Goal: Information Seeking & Learning: Learn about a topic

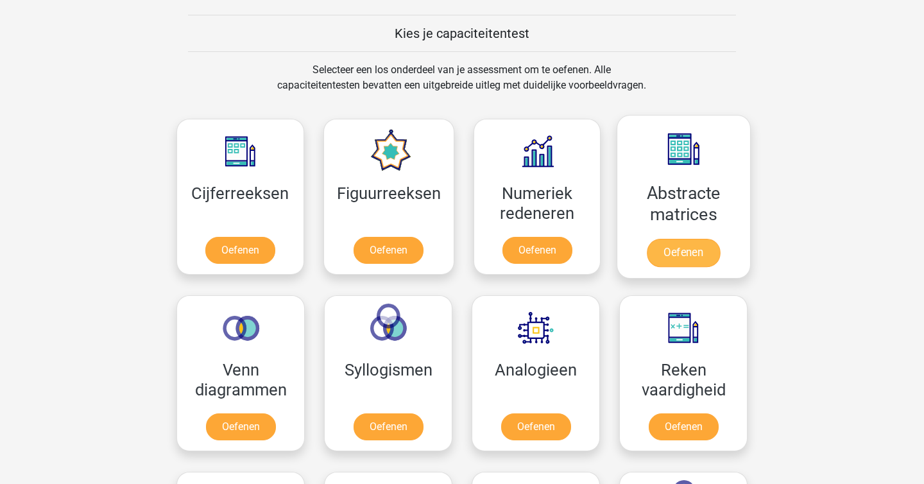
scroll to position [482, 0]
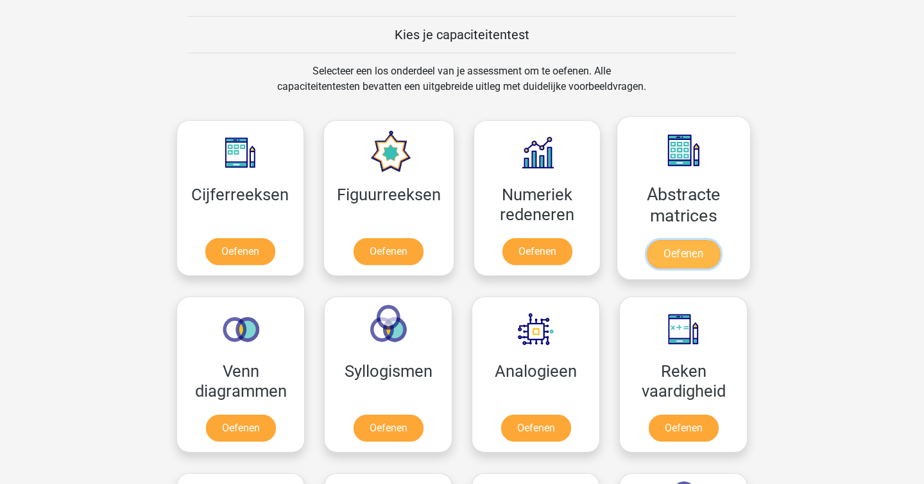
click at [715, 240] on link "Oefenen" at bounding box center [683, 254] width 73 height 28
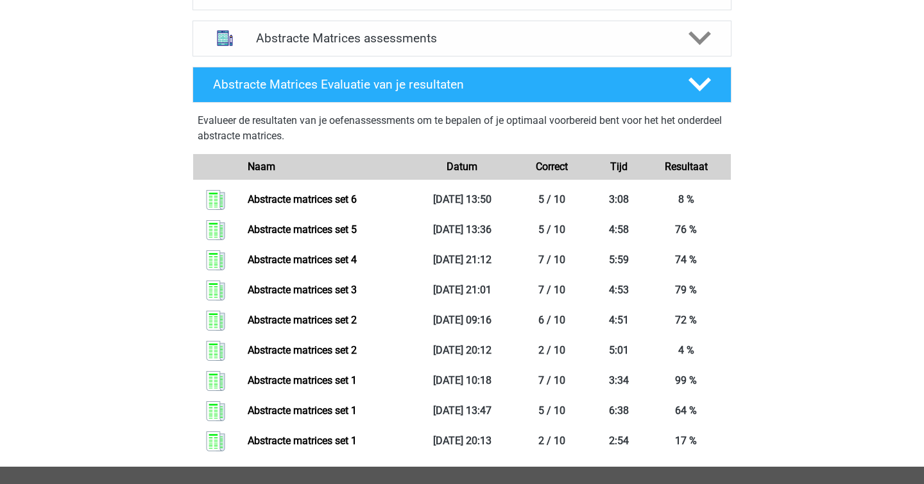
scroll to position [581, 0]
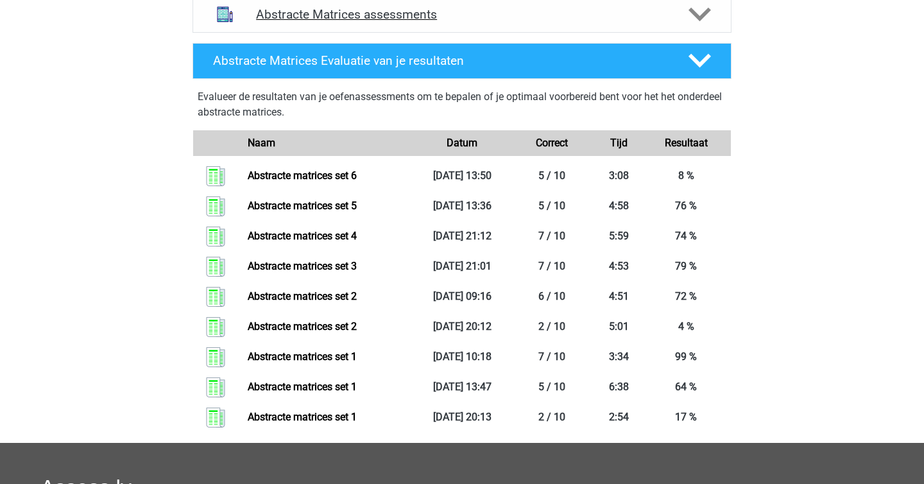
click at [342, 29] on div "Abstracte Matrices assessments" at bounding box center [461, 15] width 539 height 36
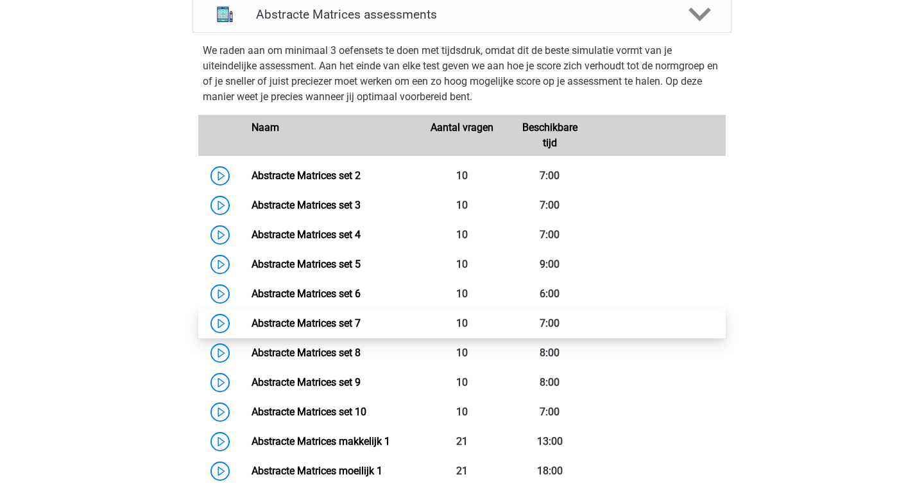
click at [317, 317] on link "Abstracte Matrices set 7" at bounding box center [305, 323] width 109 height 12
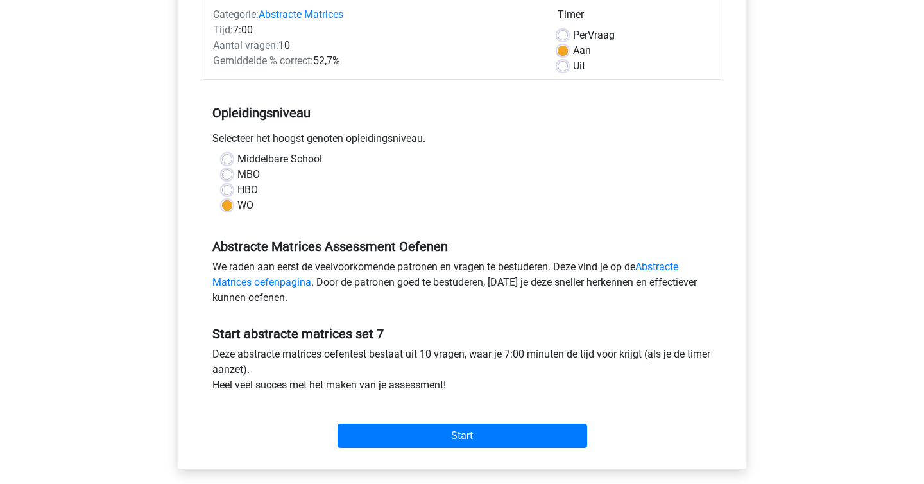
scroll to position [172, 0]
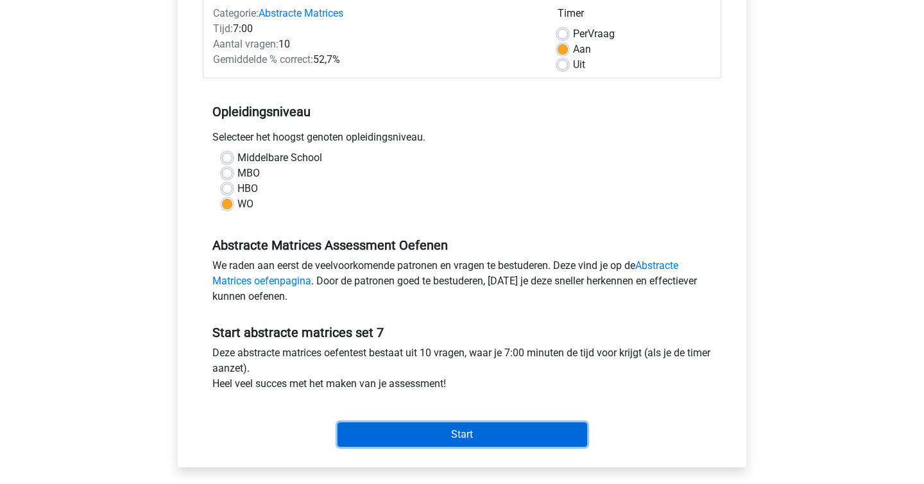
click at [411, 438] on input "Start" at bounding box center [462, 434] width 250 height 24
click at [441, 425] on input "Start" at bounding box center [462, 434] width 250 height 24
click at [507, 440] on input "Start" at bounding box center [462, 434] width 250 height 24
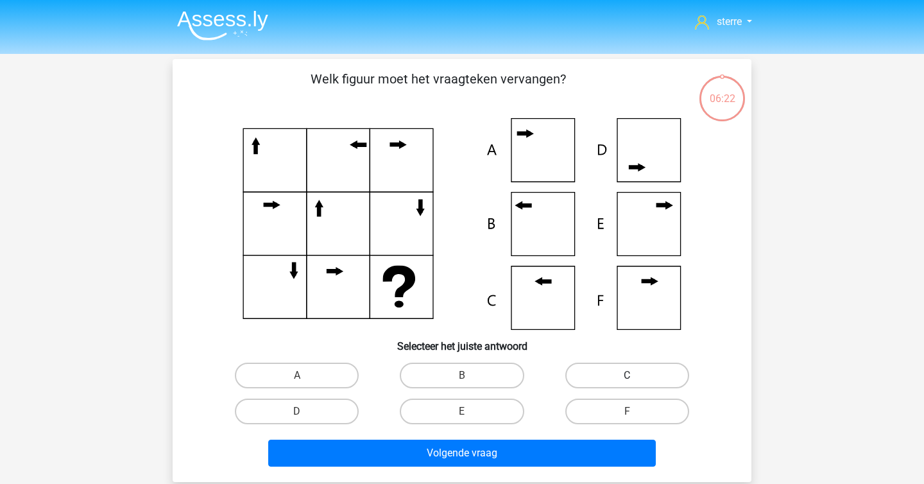
click at [663, 380] on label "C" at bounding box center [627, 375] width 124 height 26
click at [635, 380] on input "C" at bounding box center [631, 379] width 8 height 8
radio input "true"
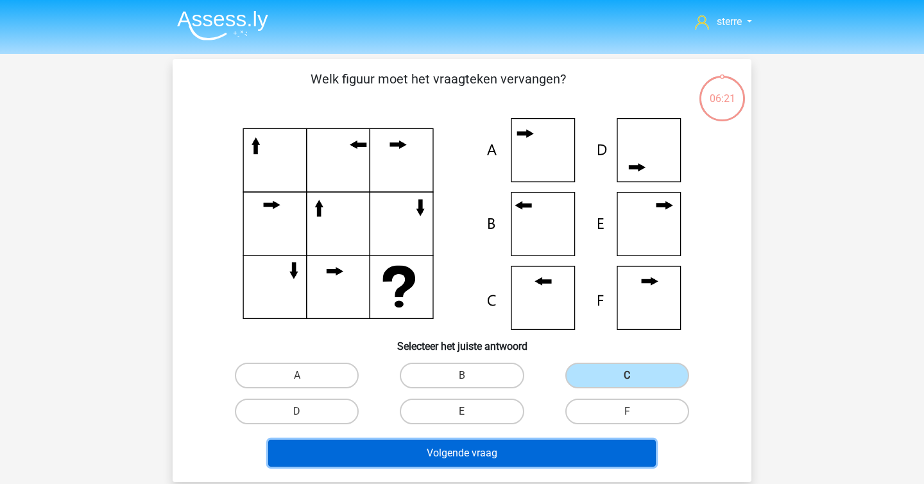
click at [554, 448] on button "Volgende vraag" at bounding box center [462, 452] width 388 height 27
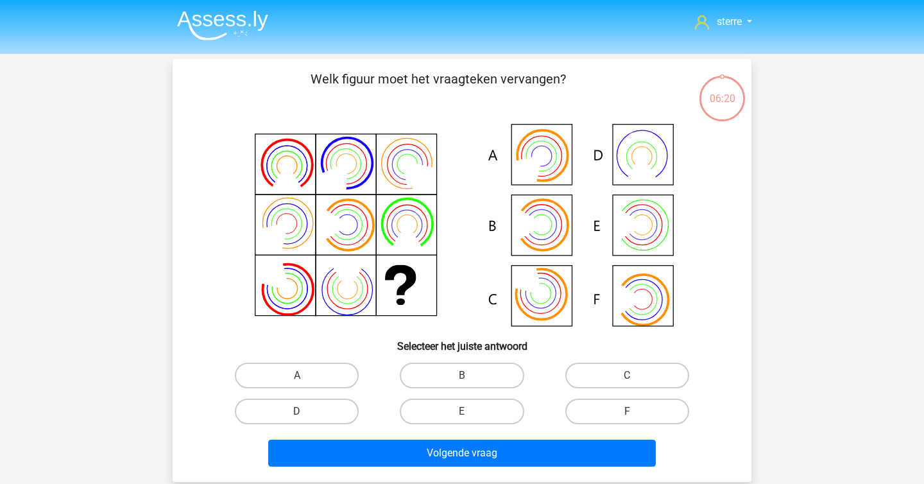
scroll to position [59, 0]
click at [602, 369] on label "C" at bounding box center [627, 375] width 124 height 26
click at [627, 375] on input "C" at bounding box center [631, 379] width 8 height 8
radio input "true"
click at [641, 302] on icon at bounding box center [461, 224] width 517 height 212
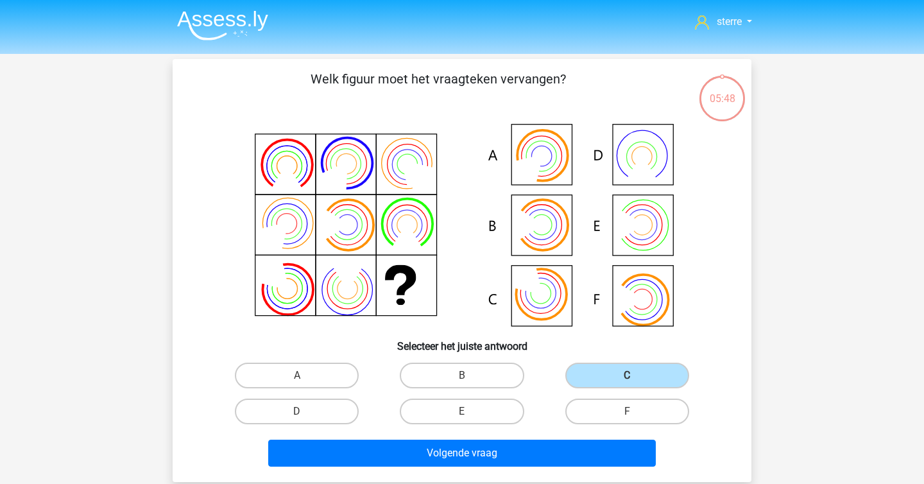
click at [304, 360] on div "A" at bounding box center [296, 375] width 165 height 36
click at [305, 370] on label "A" at bounding box center [297, 375] width 124 height 26
click at [305, 375] on input "A" at bounding box center [301, 379] width 8 height 8
radio input "true"
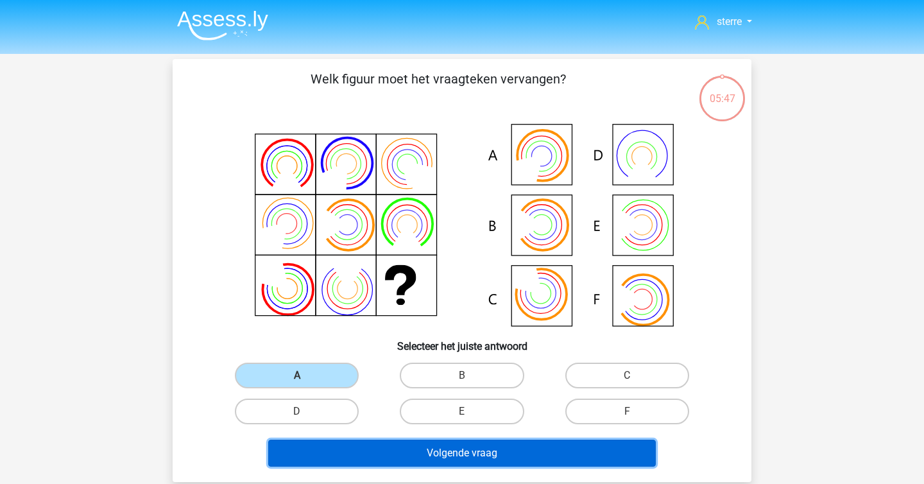
click at [478, 458] on button "Volgende vraag" at bounding box center [462, 452] width 388 height 27
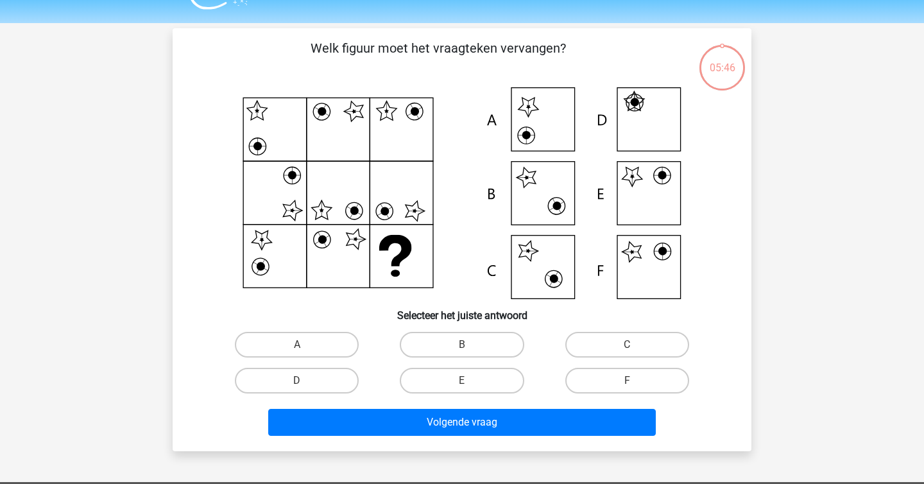
scroll to position [59, 0]
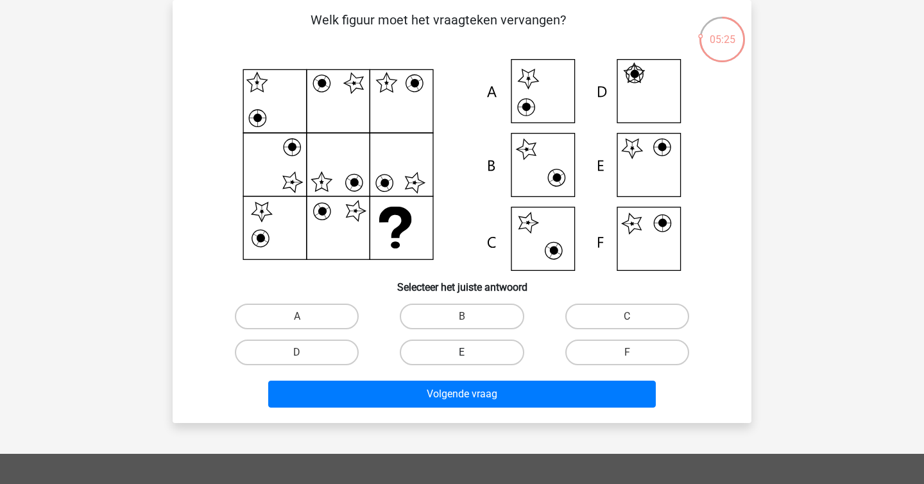
click at [461, 344] on label "E" at bounding box center [462, 352] width 124 height 26
click at [462, 352] on input "E" at bounding box center [466, 356] width 8 height 8
radio input "true"
click at [591, 357] on label "F" at bounding box center [627, 352] width 124 height 26
click at [627, 357] on input "F" at bounding box center [631, 356] width 8 height 8
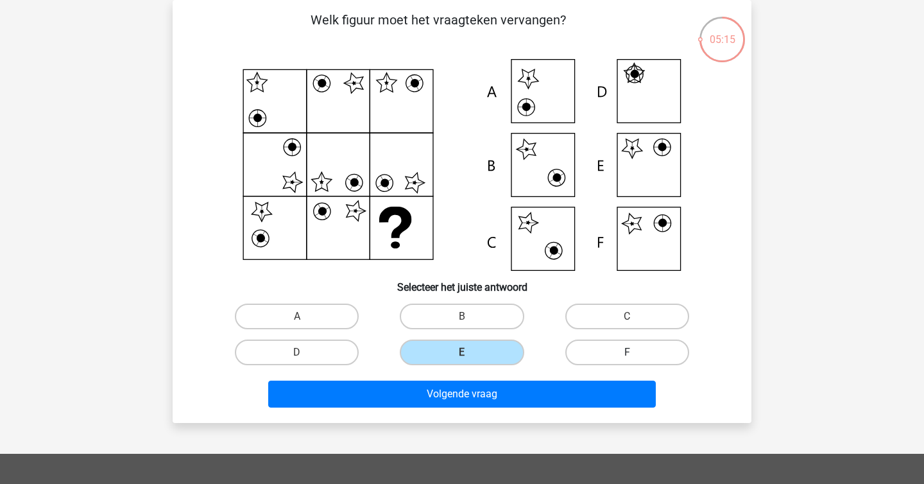
radio input "true"
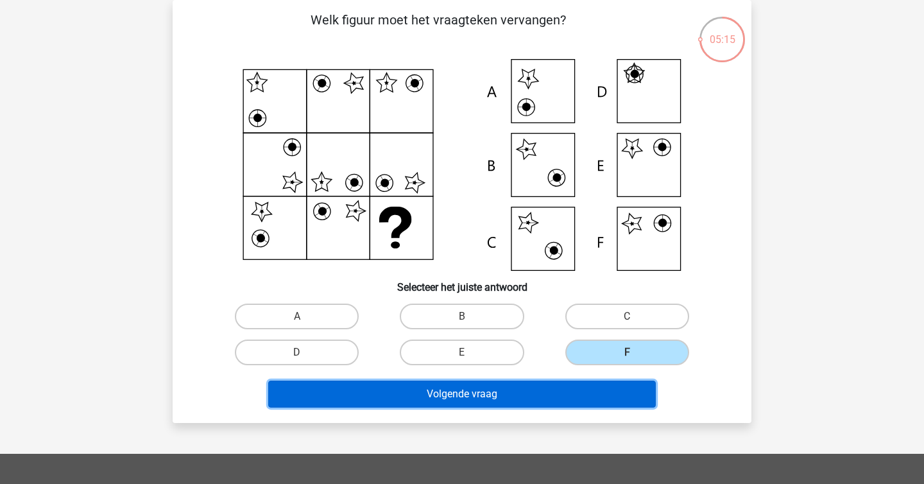
click at [582, 392] on button "Volgende vraag" at bounding box center [462, 393] width 388 height 27
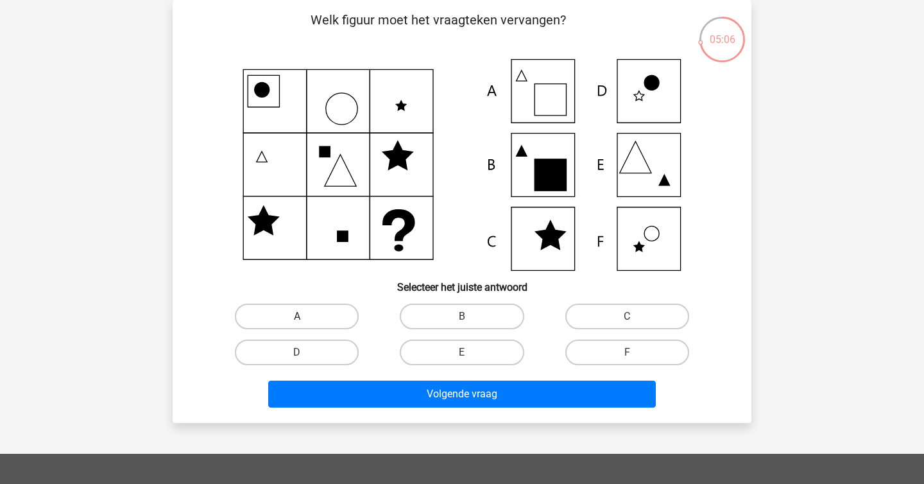
click at [280, 311] on label "A" at bounding box center [297, 316] width 124 height 26
click at [297, 316] on input "A" at bounding box center [301, 320] width 8 height 8
radio input "true"
click at [613, 346] on label "F" at bounding box center [627, 352] width 124 height 26
click at [627, 352] on input "F" at bounding box center [631, 356] width 8 height 8
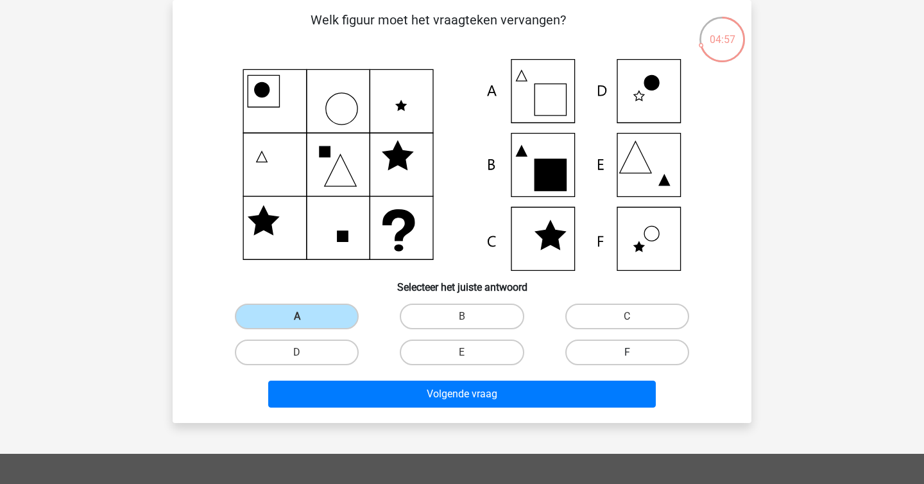
radio input "true"
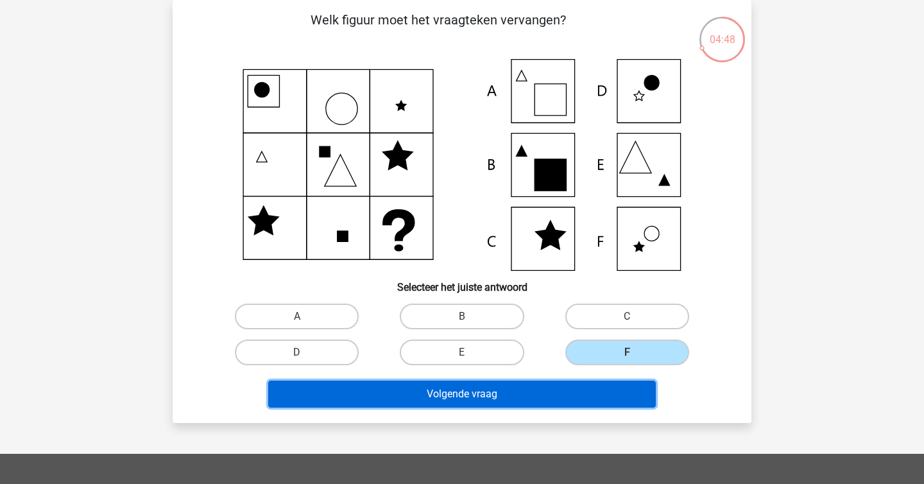
click at [581, 388] on button "Volgende vraag" at bounding box center [462, 393] width 388 height 27
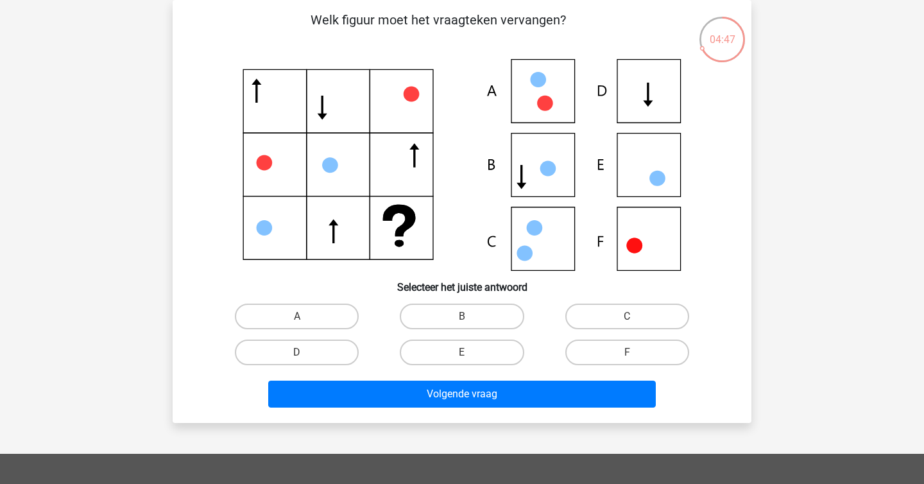
click at [135, 178] on div "sterre sterreklazes@live.nl Nederlands English" at bounding box center [462, 366] width 924 height 851
click at [467, 350] on label "E" at bounding box center [462, 352] width 124 height 26
click at [467, 352] on input "E" at bounding box center [466, 356] width 8 height 8
radio input "true"
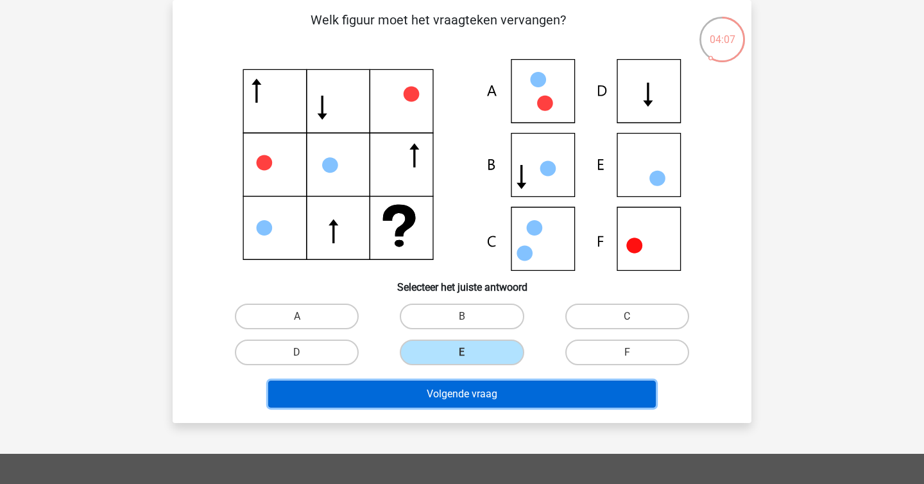
click at [483, 384] on button "Volgende vraag" at bounding box center [462, 393] width 388 height 27
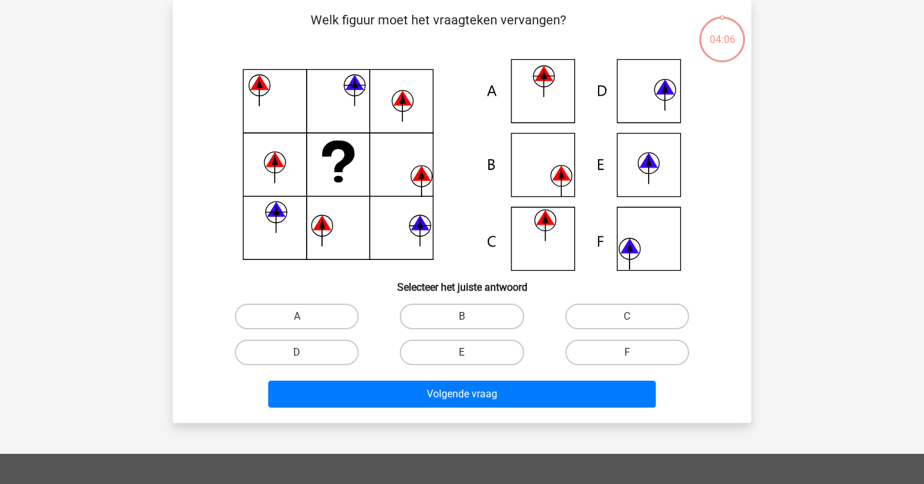
click at [230, 226] on icon at bounding box center [461, 165] width 517 height 212
click at [348, 165] on icon at bounding box center [461, 165] width 517 height 212
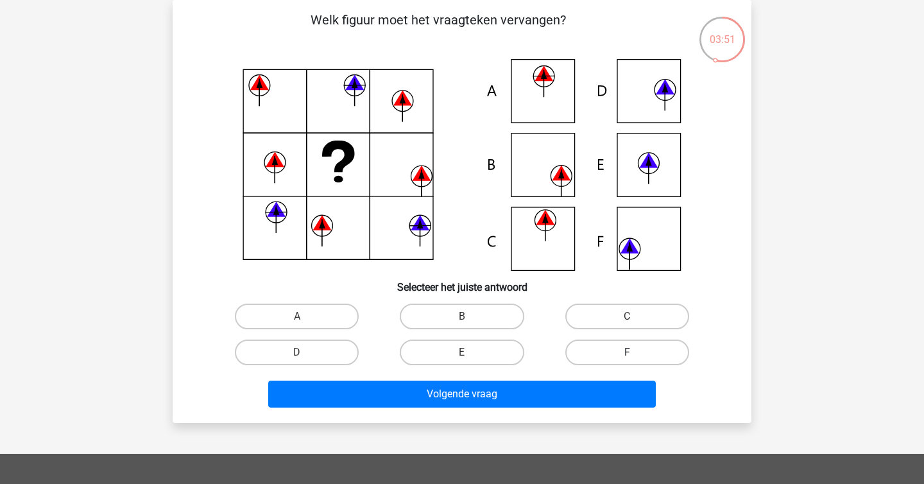
click at [626, 343] on label "F" at bounding box center [627, 352] width 124 height 26
click at [627, 352] on input "F" at bounding box center [631, 356] width 8 height 8
radio input "true"
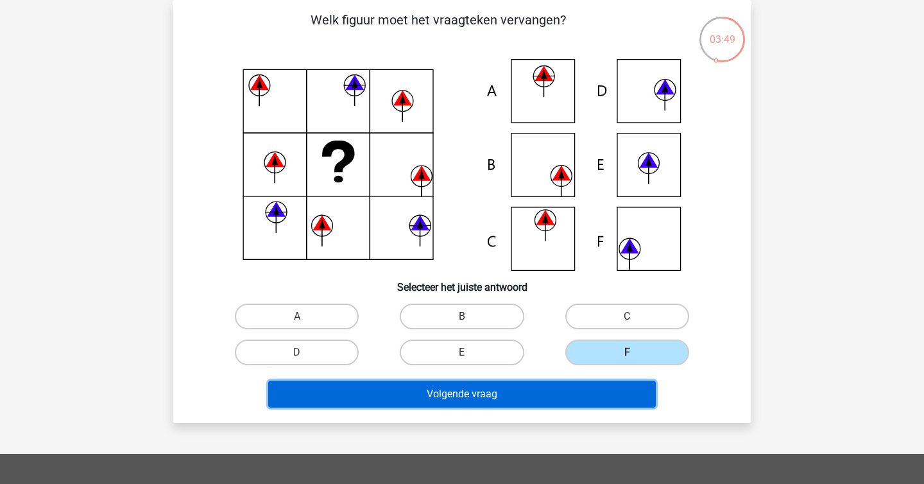
click at [557, 387] on button "Volgende vraag" at bounding box center [462, 393] width 388 height 27
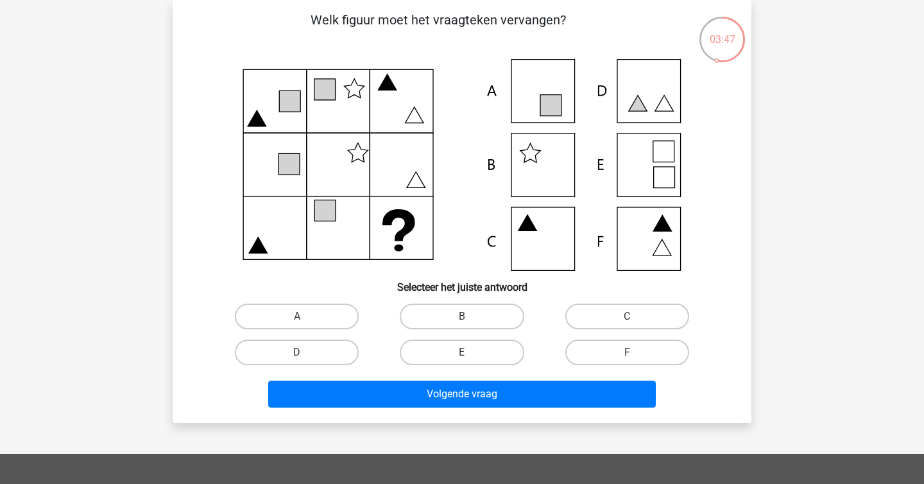
scroll to position [46, 0]
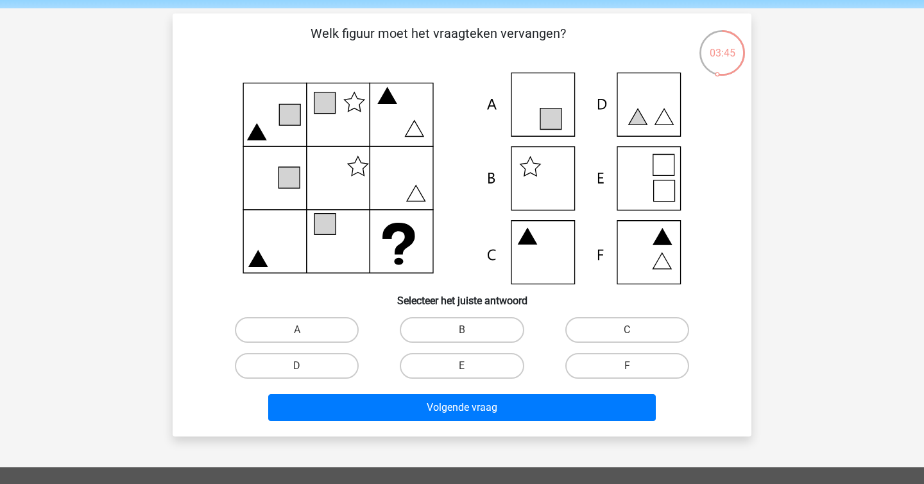
click at [151, 187] on div "sterre sterreklazes@live.nl Nederlands English" at bounding box center [462, 379] width 924 height 851
click at [615, 327] on label "C" at bounding box center [627, 330] width 124 height 26
click at [627, 330] on input "C" at bounding box center [631, 334] width 8 height 8
radio input "true"
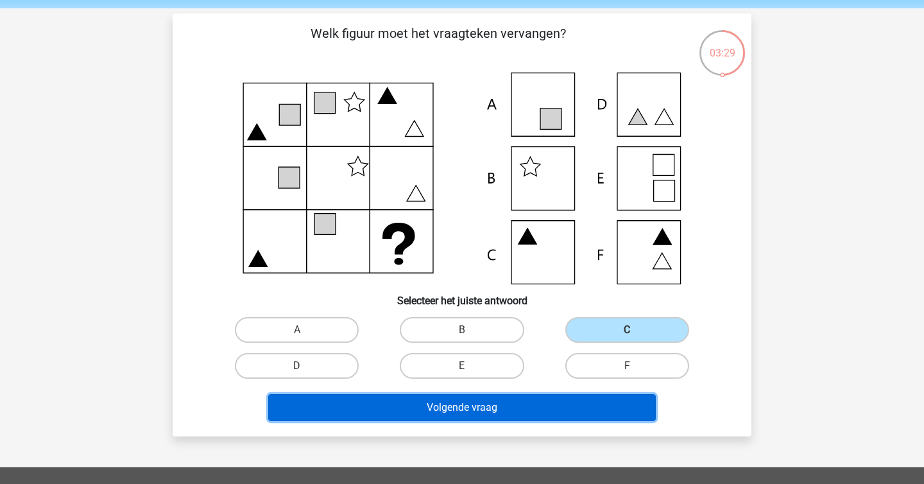
click at [547, 399] on button "Volgende vraag" at bounding box center [462, 407] width 388 height 27
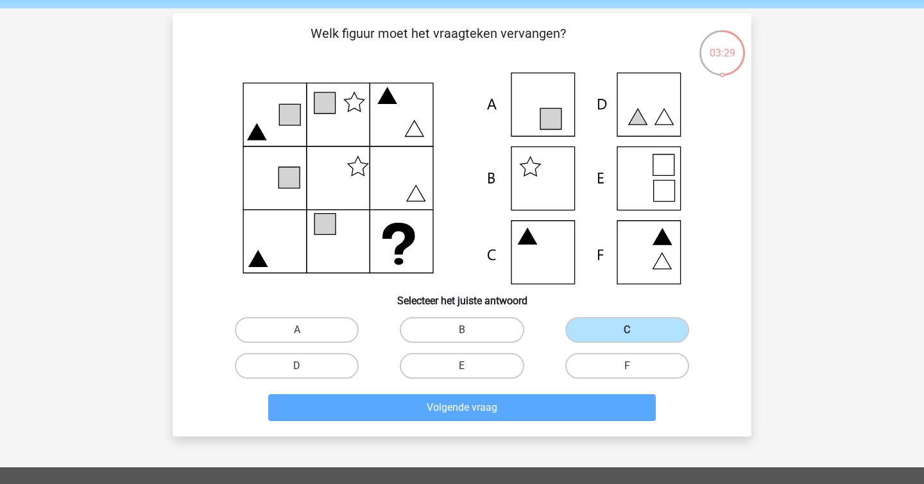
scroll to position [59, 0]
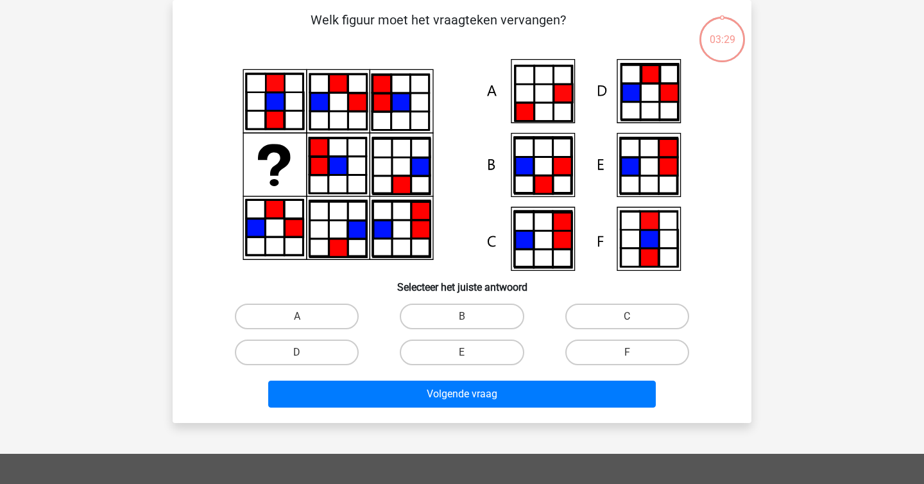
click at [171, 128] on div "03:29 Vraag 8 van de 10 Categorie: abstracte matrices set 7 Welk figuur moet he…" at bounding box center [461, 211] width 599 height 423
click at [634, 315] on label "C" at bounding box center [627, 316] width 124 height 26
click at [634, 316] on input "C" at bounding box center [631, 320] width 8 height 8
radio input "true"
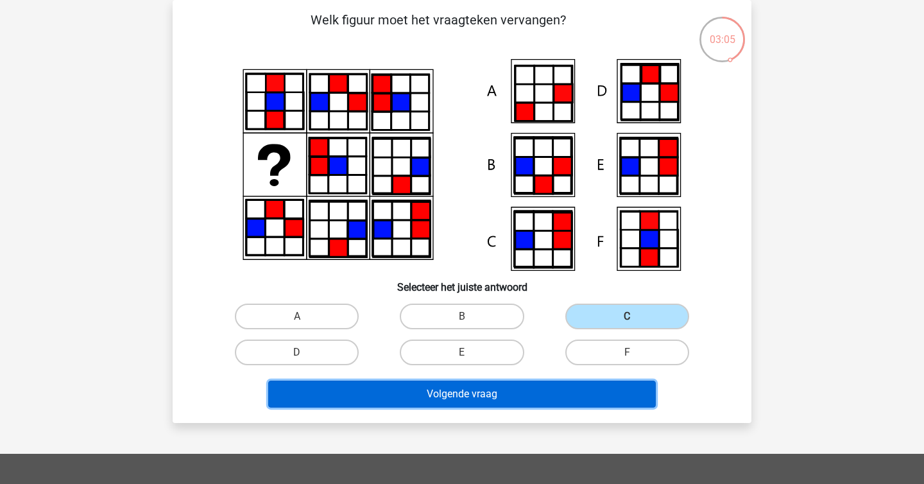
click at [570, 380] on button "Volgende vraag" at bounding box center [462, 393] width 388 height 27
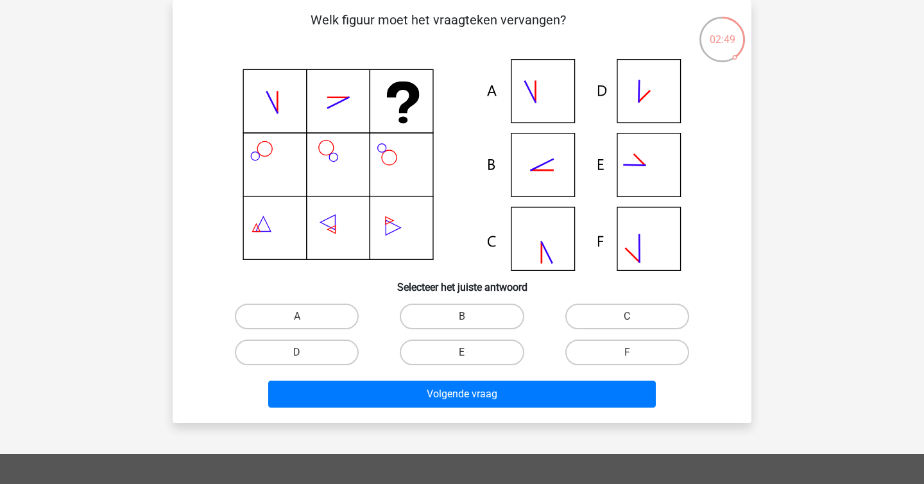
click at [613, 298] on div "C" at bounding box center [627, 316] width 165 height 36
click at [611, 312] on label "C" at bounding box center [627, 316] width 124 height 26
click at [627, 316] on input "C" at bounding box center [631, 320] width 8 height 8
radio input "true"
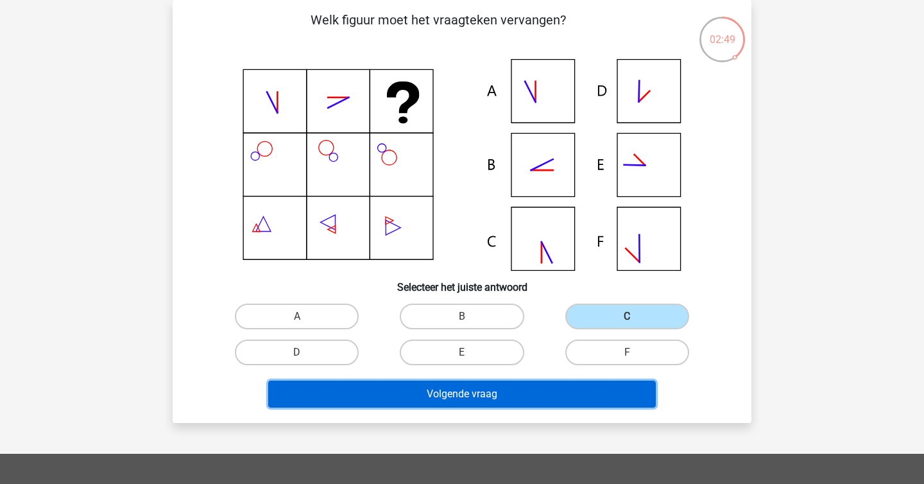
click at [536, 385] on button "Volgende vraag" at bounding box center [462, 393] width 388 height 27
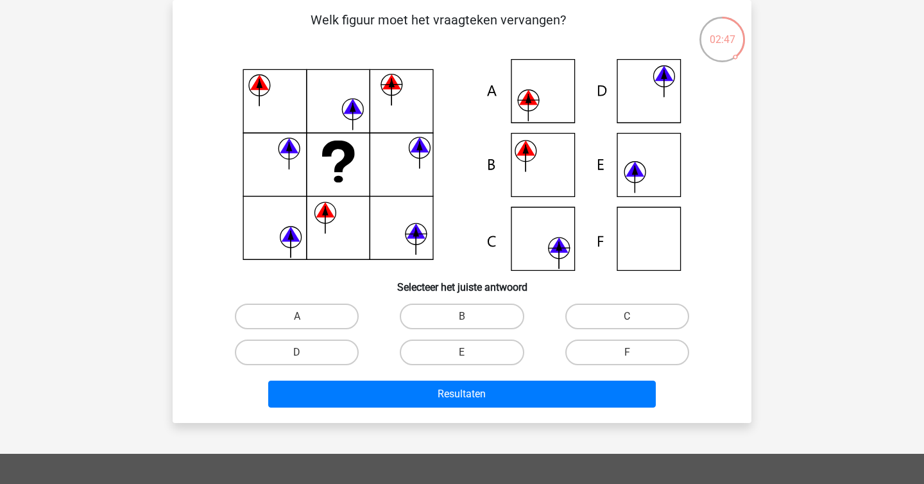
click at [175, 162] on div "Welk figuur moet het vraagteken vervangen?" at bounding box center [462, 211] width 579 height 423
click at [449, 315] on label "B" at bounding box center [462, 316] width 124 height 26
click at [462, 316] on input "B" at bounding box center [466, 320] width 8 height 8
radio input "true"
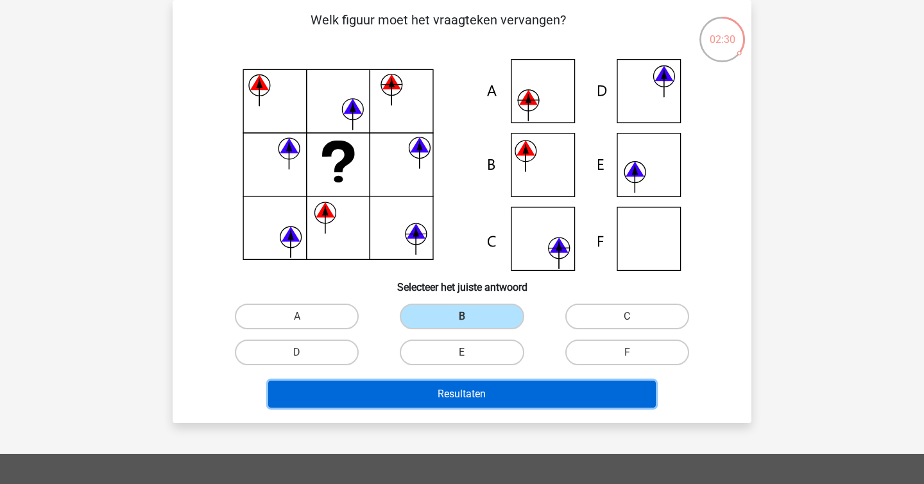
click at [449, 400] on button "Resultaten" at bounding box center [462, 393] width 388 height 27
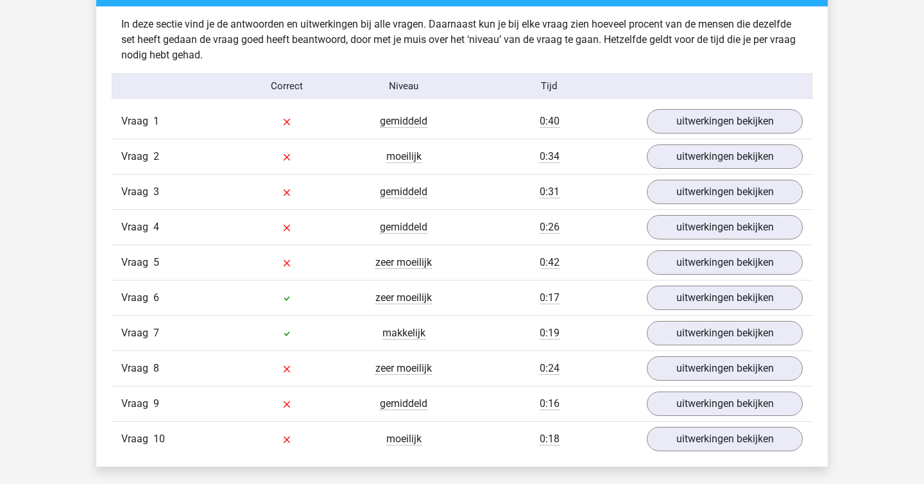
scroll to position [744, 0]
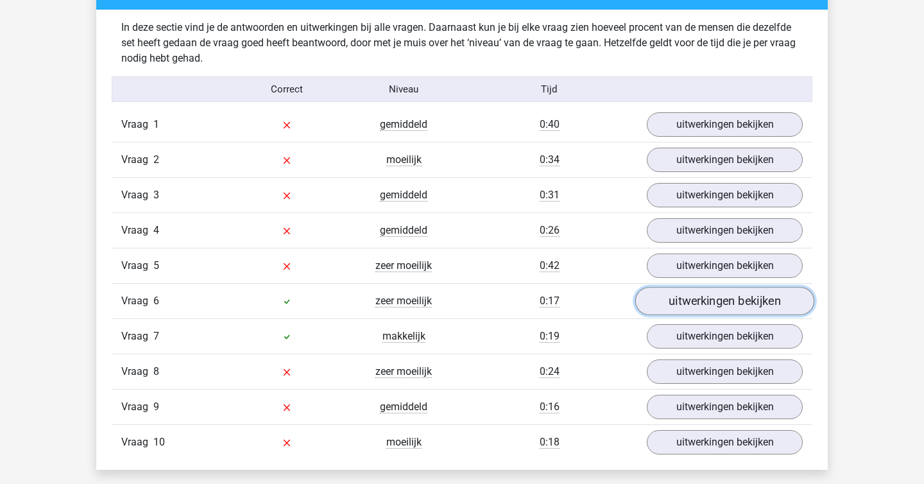
click at [679, 301] on link "uitwerkingen bekijken" at bounding box center [724, 301] width 179 height 28
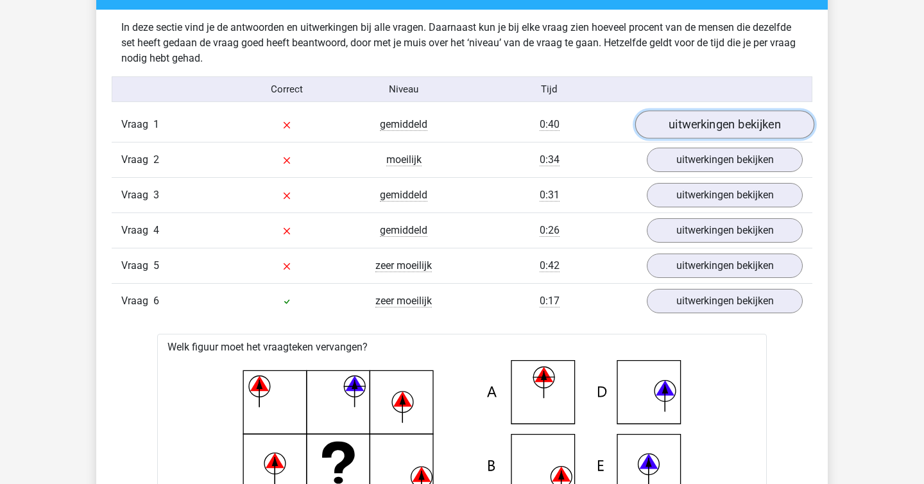
click at [701, 130] on link "uitwerkingen bekijken" at bounding box center [724, 124] width 179 height 28
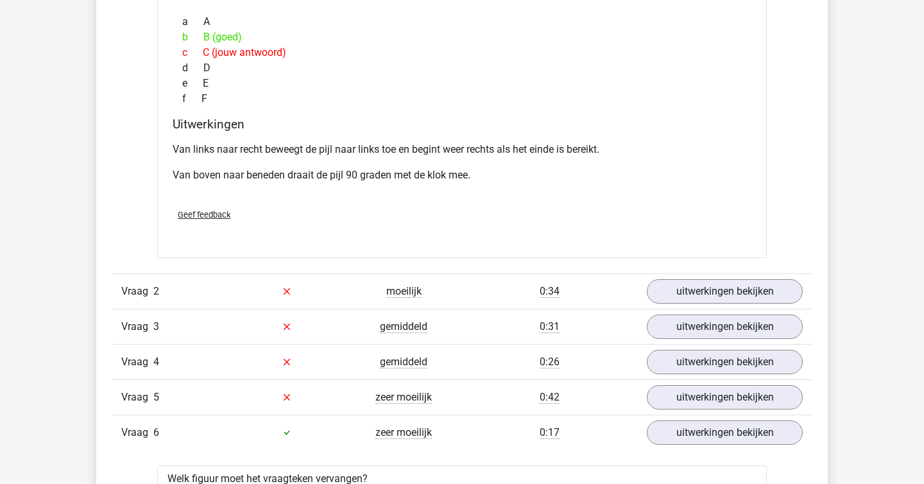
scroll to position [1147, 0]
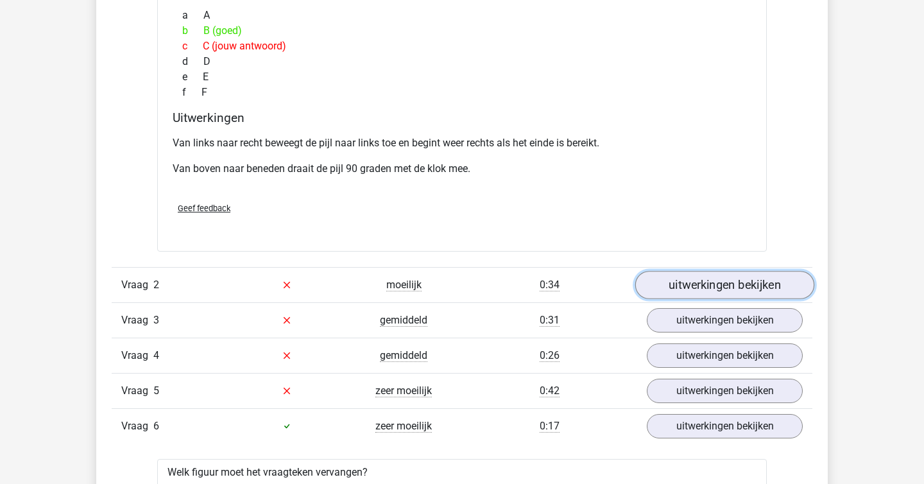
click at [682, 285] on link "uitwerkingen bekijken" at bounding box center [724, 285] width 179 height 28
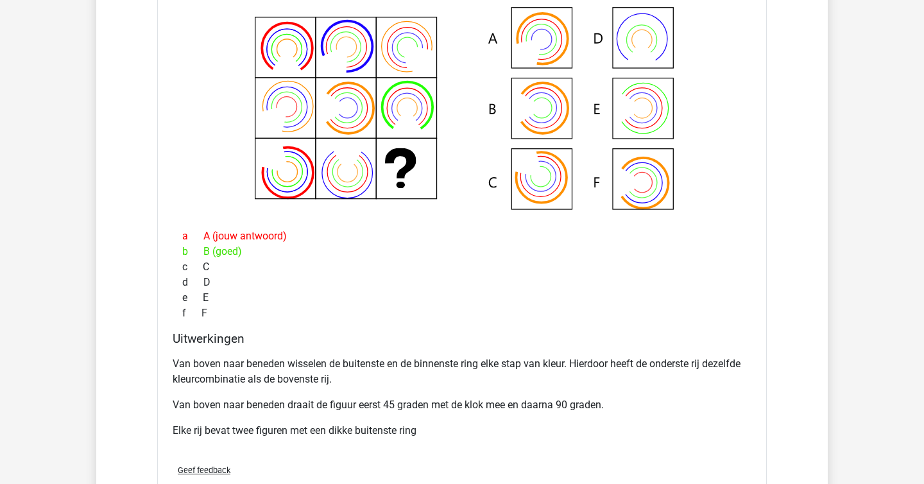
scroll to position [1488, 0]
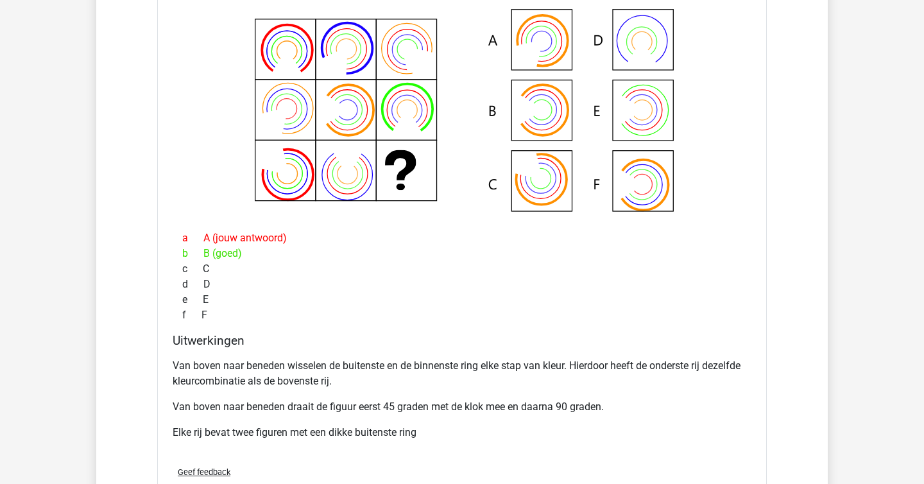
click at [398, 334] on h4 "Uitwerkingen" at bounding box center [462, 340] width 579 height 15
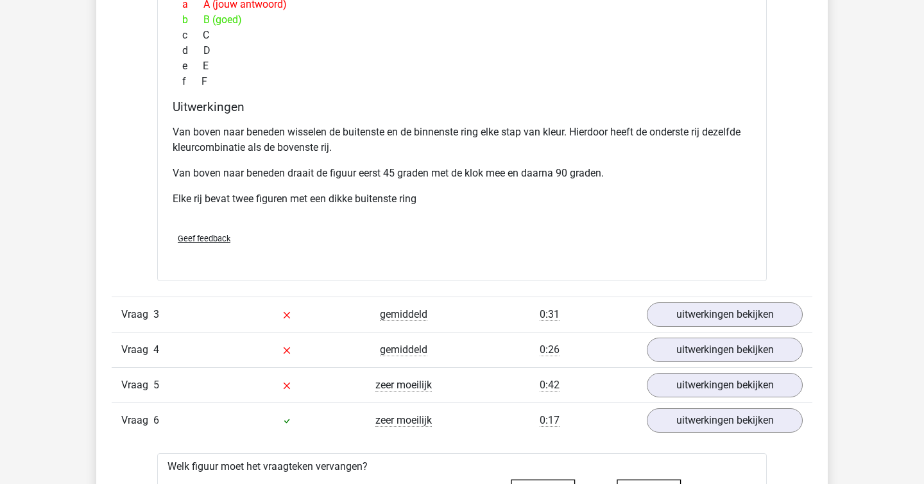
scroll to position [1724, 0]
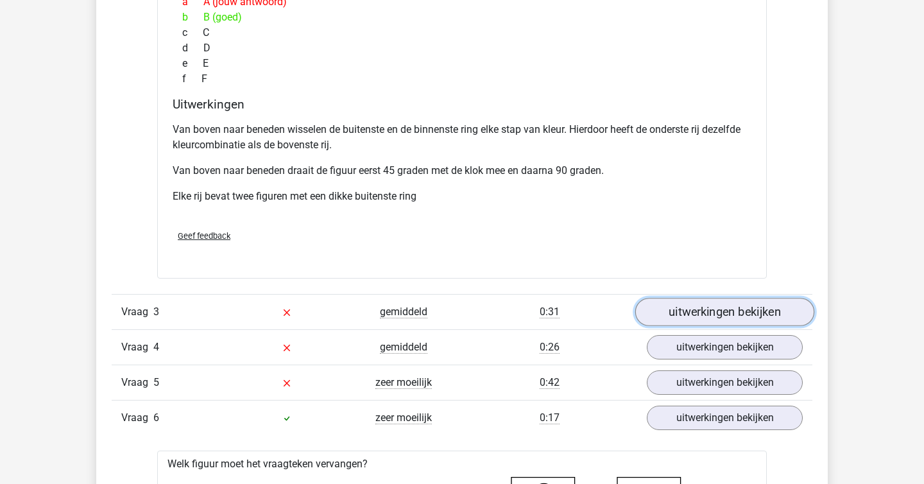
click at [743, 300] on link "uitwerkingen bekijken" at bounding box center [724, 312] width 179 height 28
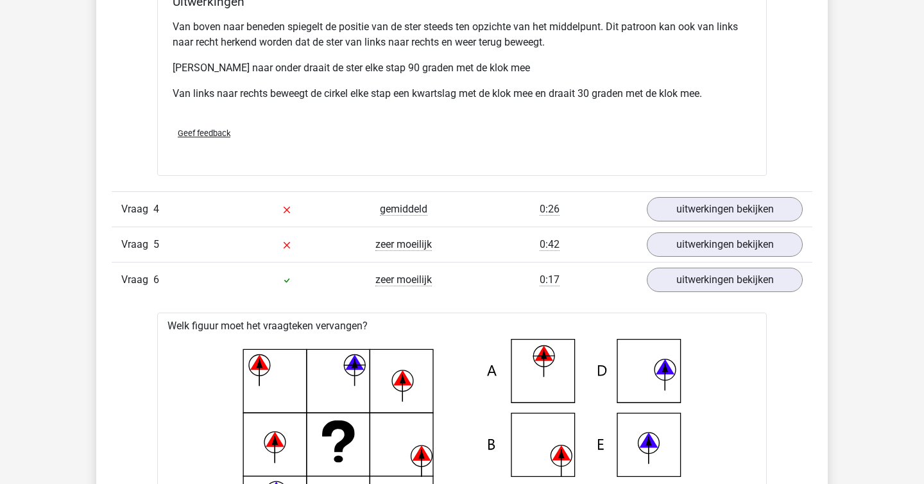
scroll to position [2435, 0]
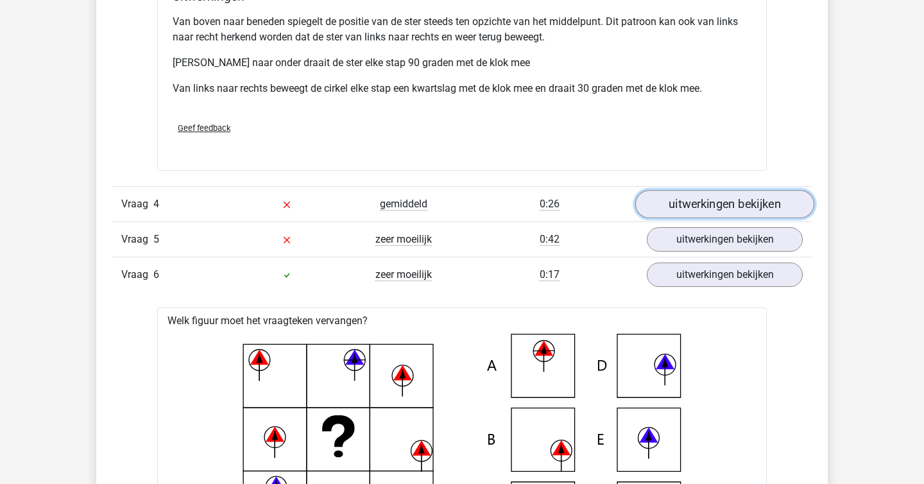
click at [676, 195] on link "uitwerkingen bekijken" at bounding box center [724, 204] width 179 height 28
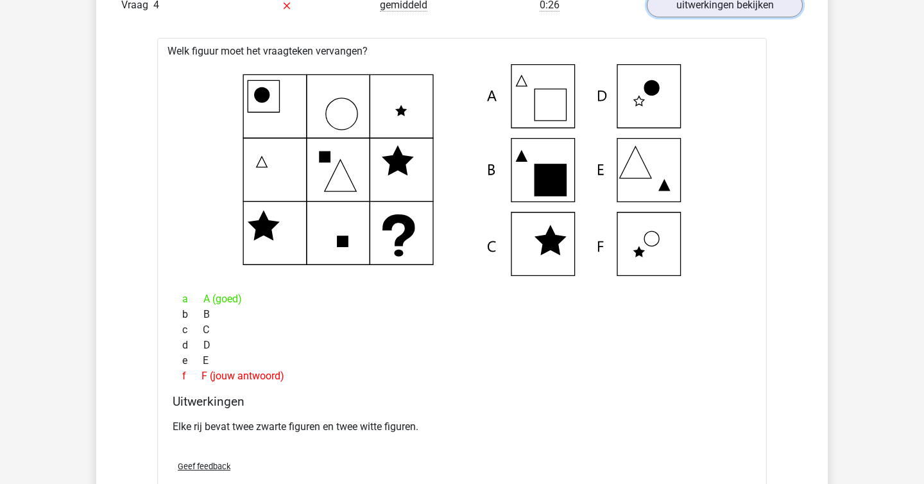
scroll to position [2636, 0]
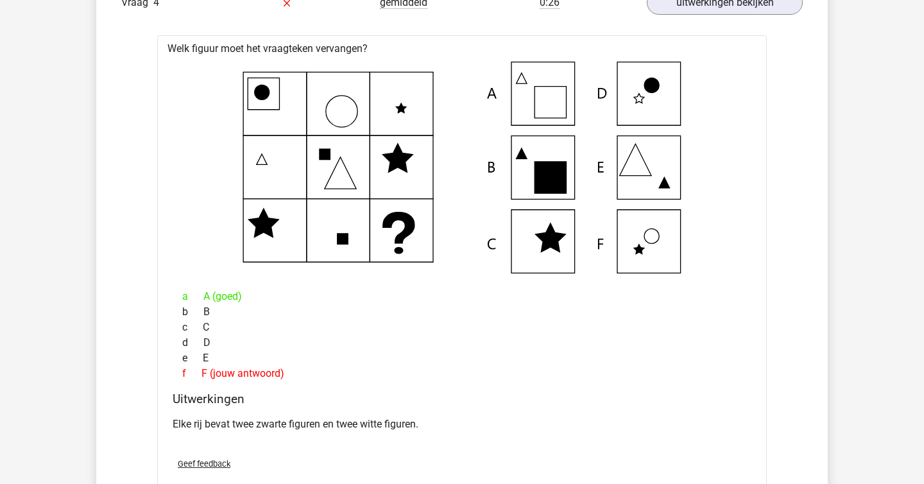
click at [536, 384] on div "a A (goed) b B c C d D e E f F (jouw antwoord)" at bounding box center [462, 335] width 579 height 103
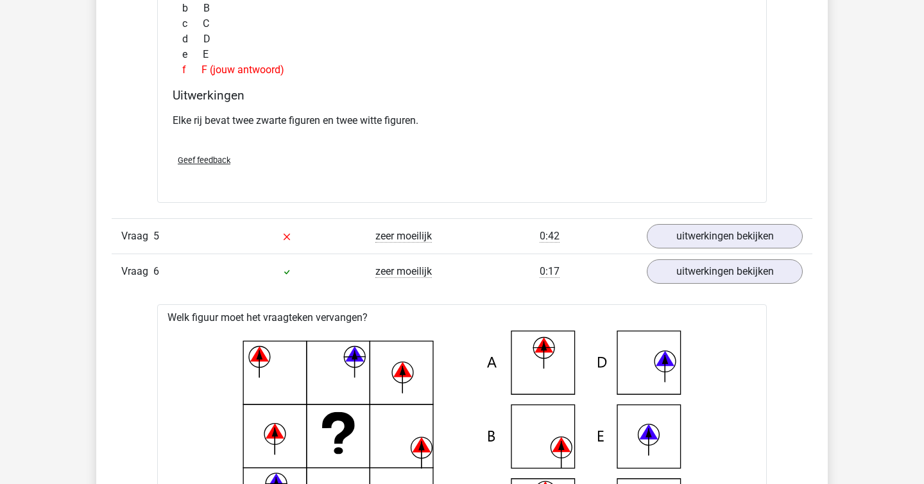
scroll to position [2940, 0]
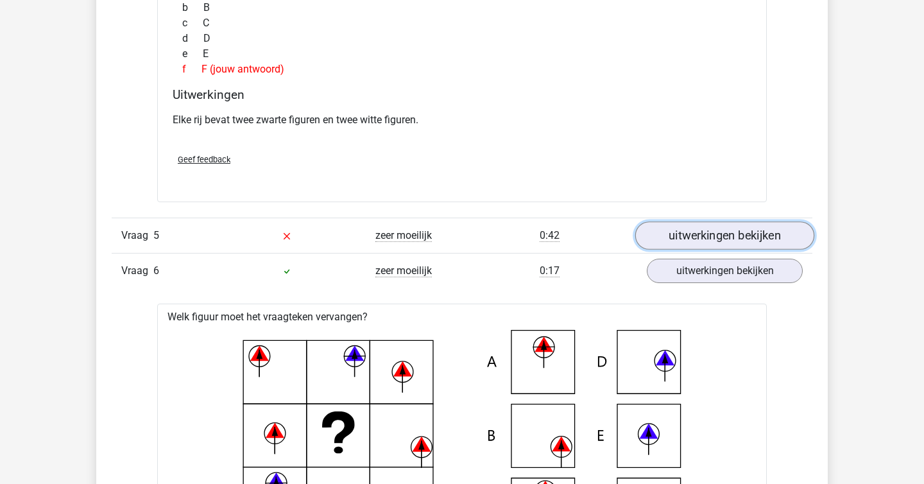
click at [697, 237] on link "uitwerkingen bekijken" at bounding box center [724, 235] width 179 height 28
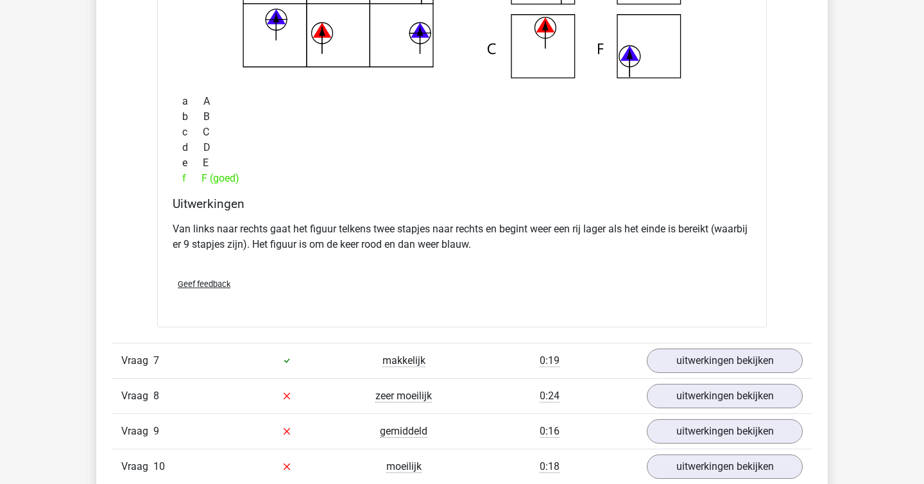
scroll to position [3904, 0]
click at [334, 217] on div "Uitwerkingen Van links naar rechts gaat het figuur telkens twee stapjes naar re…" at bounding box center [461, 233] width 589 height 71
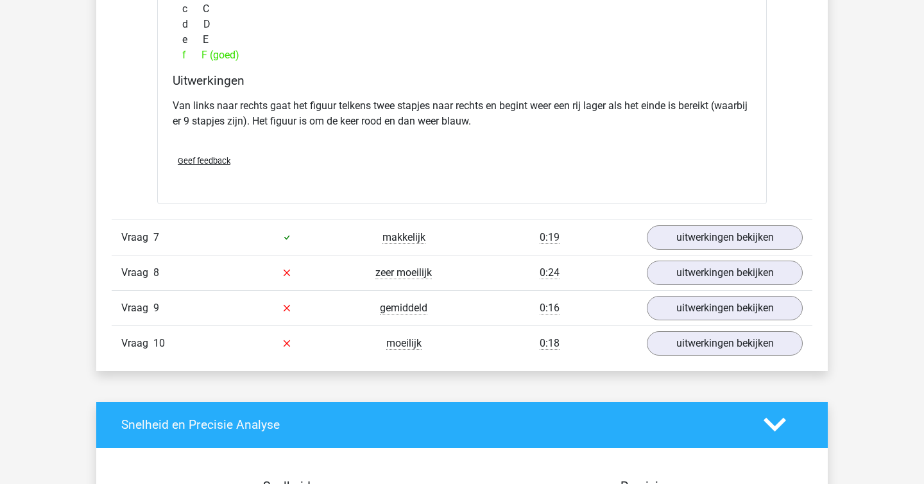
scroll to position [4030, 0]
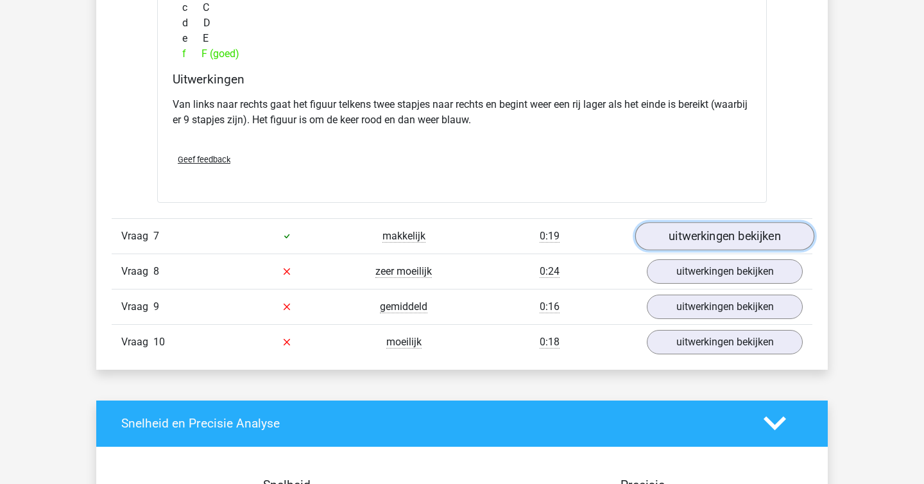
click at [736, 232] on link "uitwerkingen bekijken" at bounding box center [724, 236] width 179 height 28
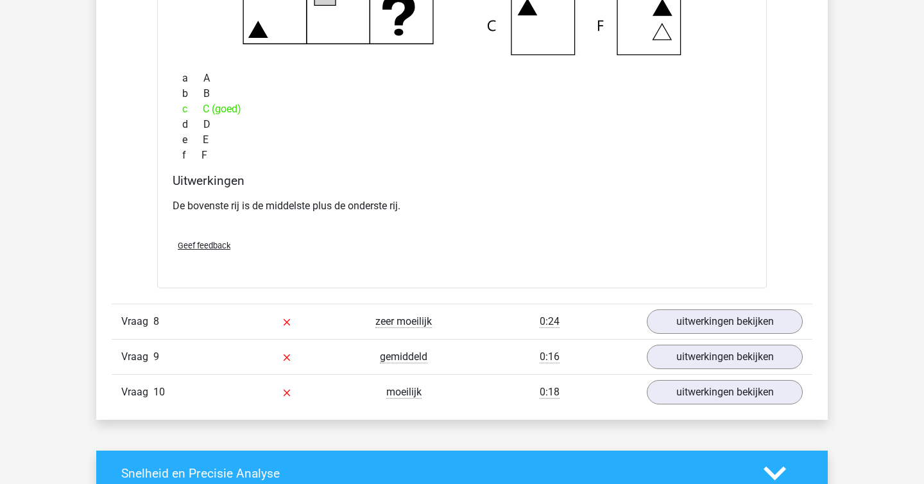
scroll to position [4512, 0]
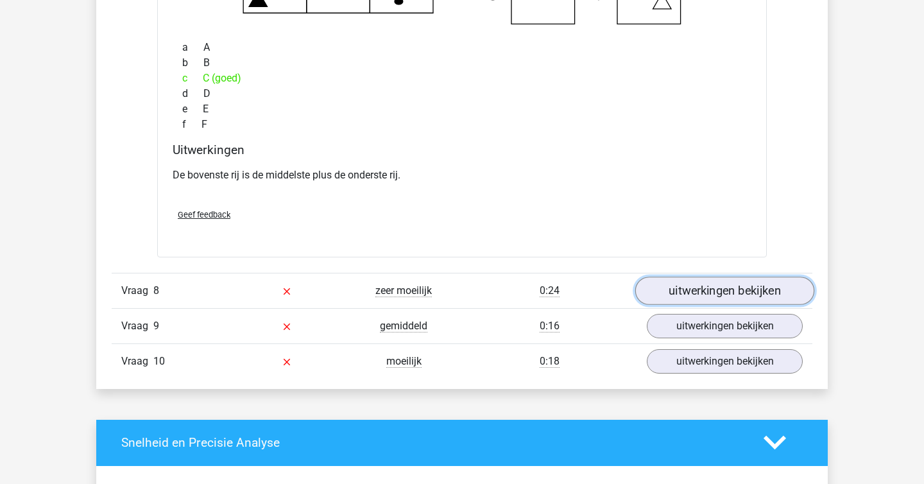
click at [709, 289] on link "uitwerkingen bekijken" at bounding box center [724, 290] width 179 height 28
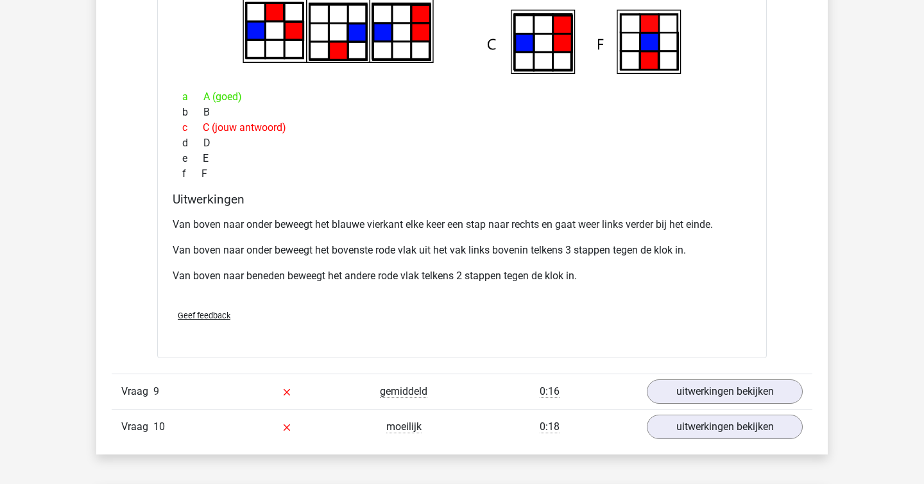
scroll to position [5000, 0]
click at [710, 409] on div "Vraag 10 moeilijk 0:18 uitwerkingen bekijken" at bounding box center [462, 425] width 700 height 35
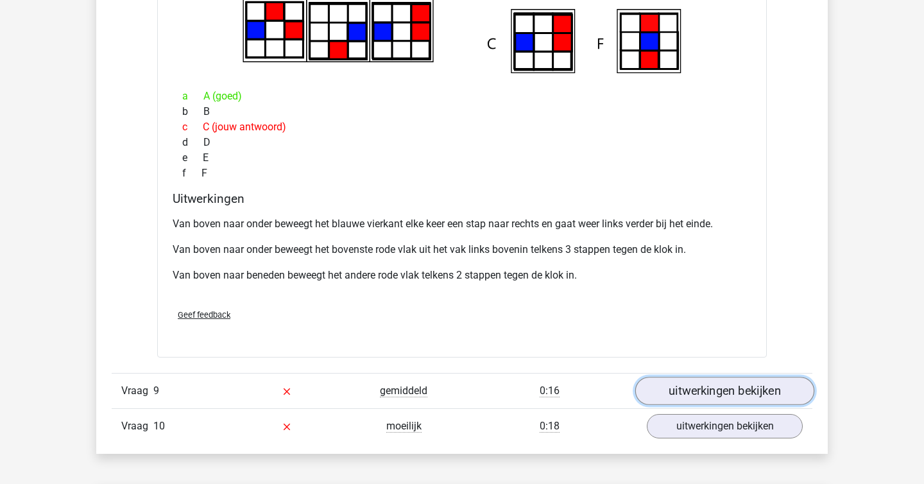
click at [707, 400] on link "uitwerkingen bekijken" at bounding box center [724, 391] width 179 height 28
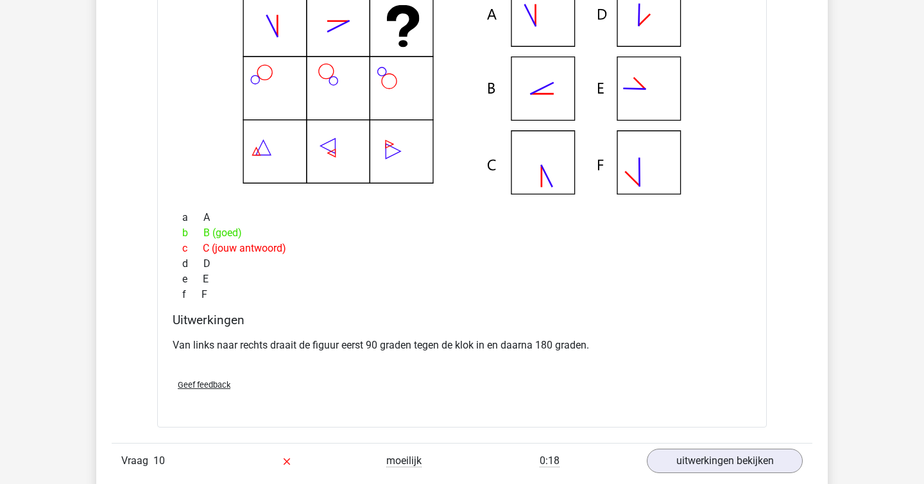
scroll to position [5478, 0]
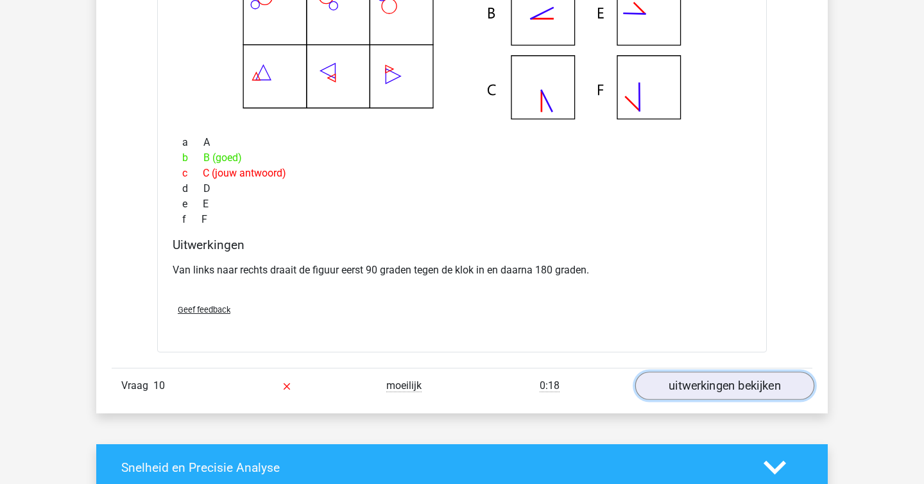
click at [665, 381] on link "uitwerkingen bekijken" at bounding box center [724, 385] width 179 height 28
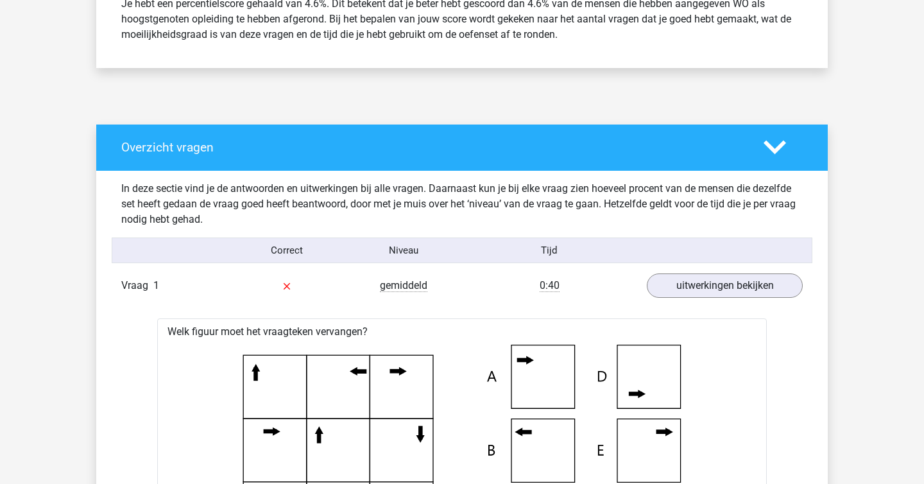
scroll to position [584, 0]
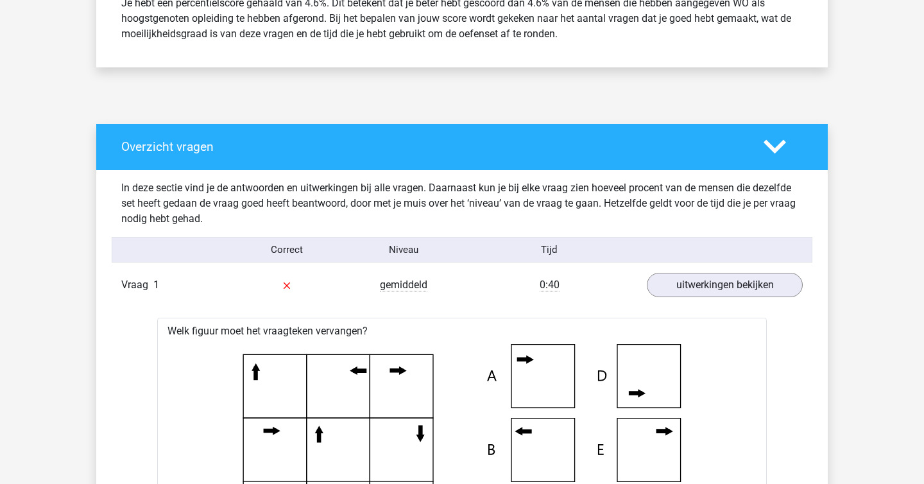
click at [772, 158] on div "Overzicht vragen" at bounding box center [461, 147] width 731 height 46
click at [777, 146] on polygon at bounding box center [774, 147] width 22 height 14
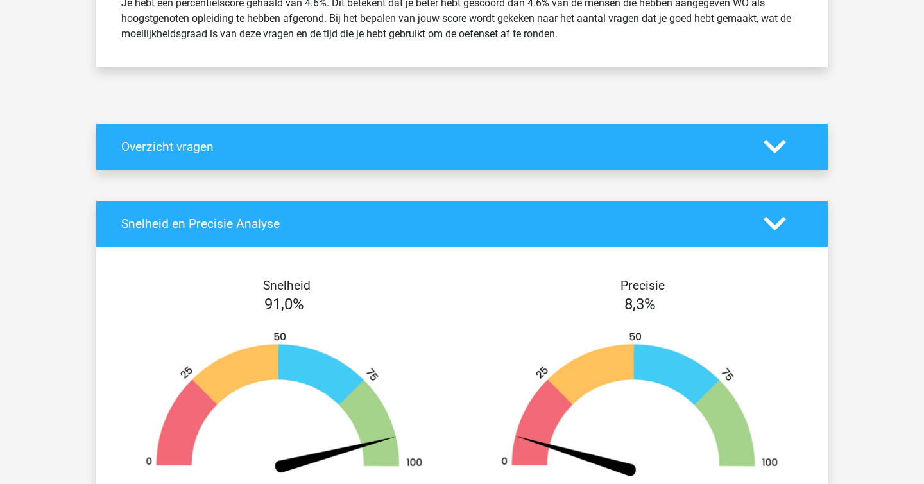
click at [776, 221] on icon at bounding box center [774, 223] width 22 height 22
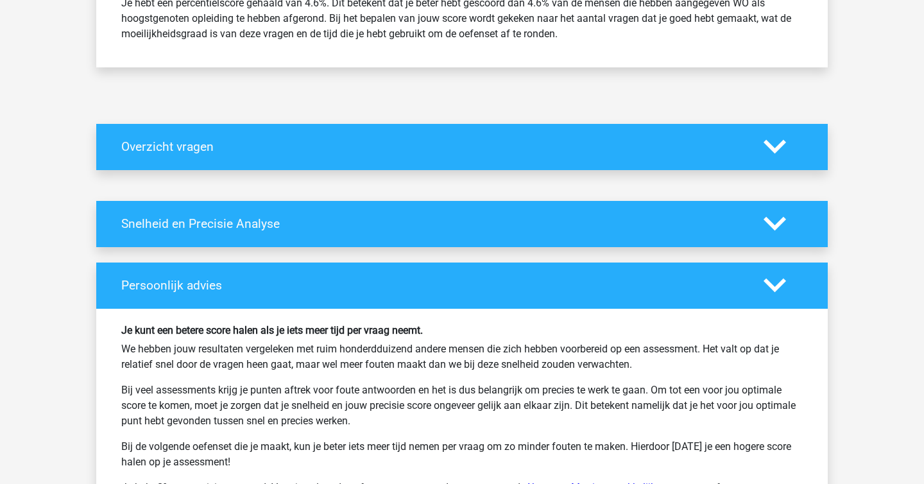
click at [781, 286] on icon at bounding box center [774, 285] width 22 height 22
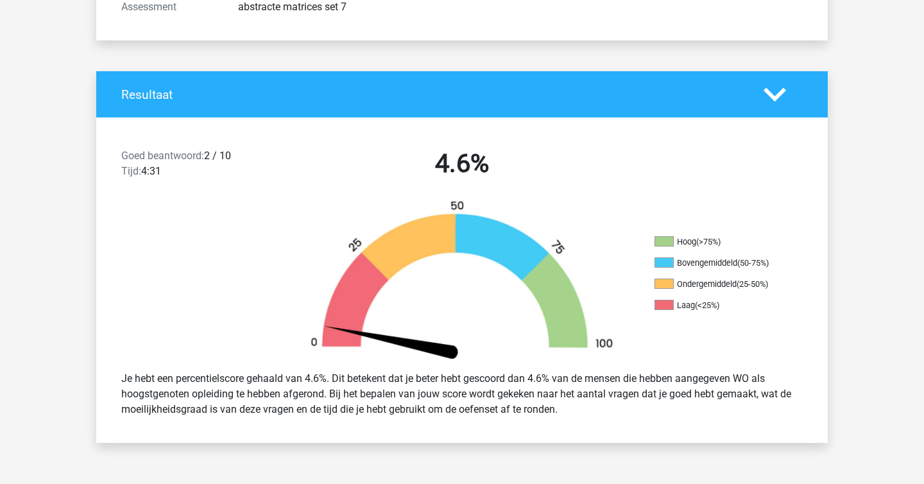
scroll to position [29, 0]
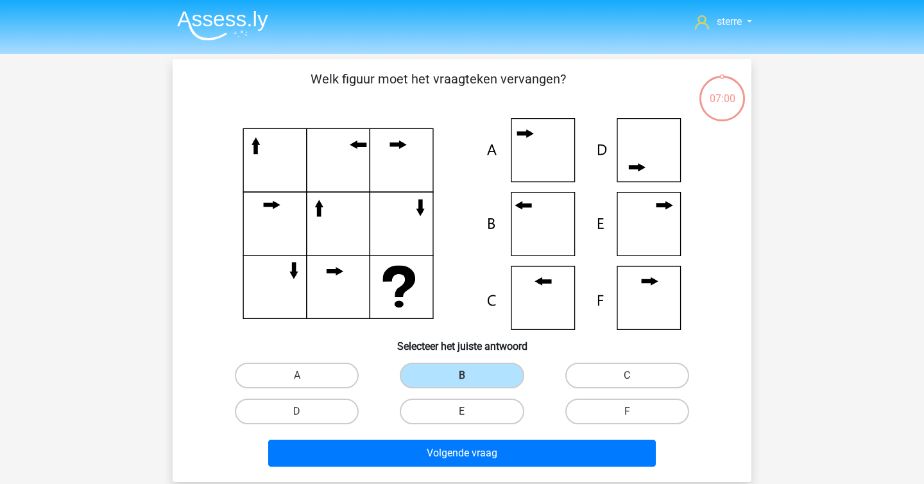
scroll to position [59, 0]
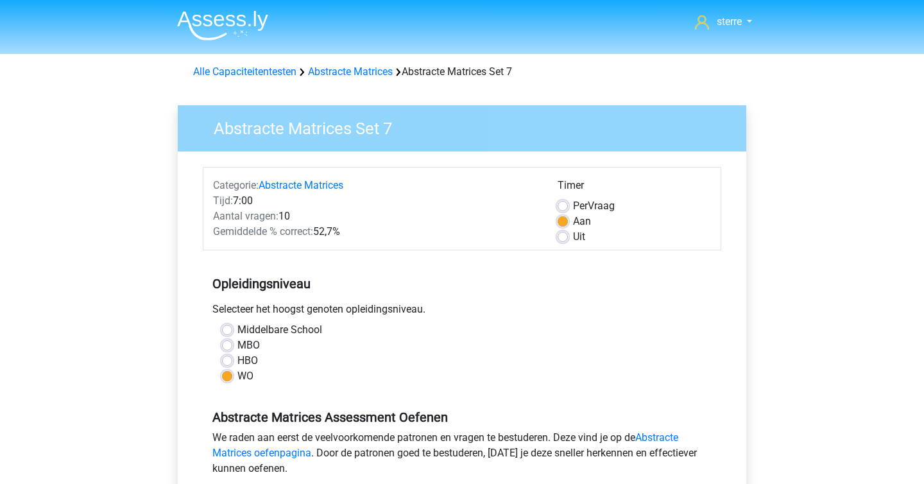
scroll to position [172, 0]
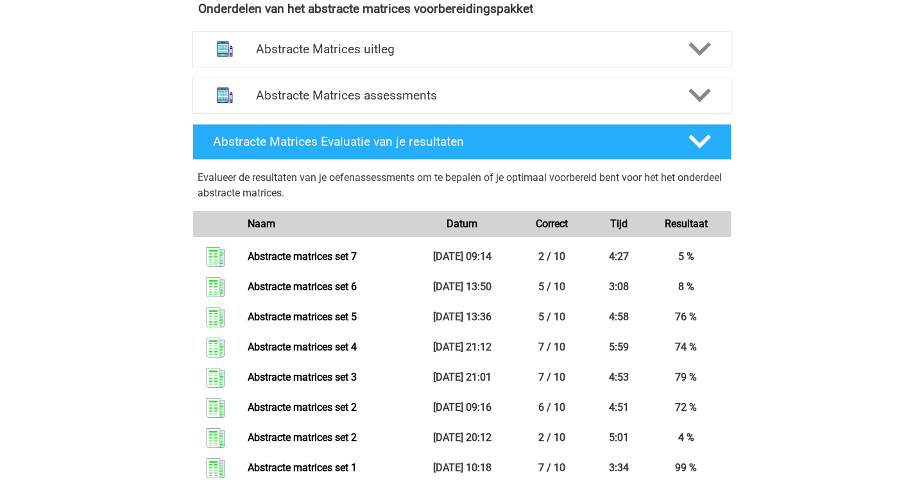
scroll to position [489, 0]
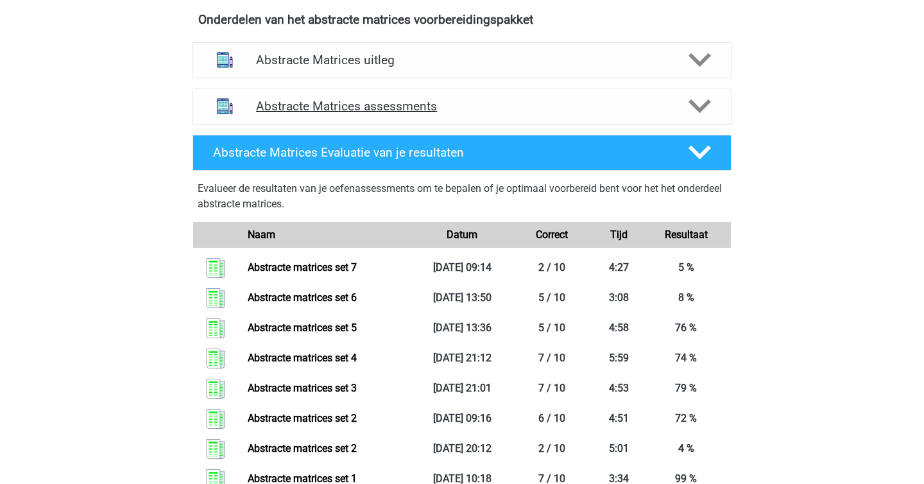
click at [325, 98] on div "Abstracte Matrices assessments" at bounding box center [461, 107] width 539 height 36
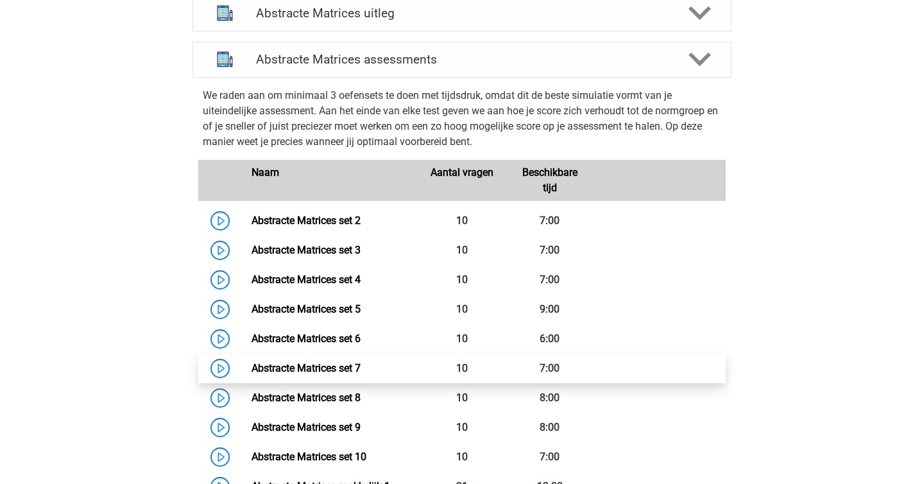
scroll to position [538, 0]
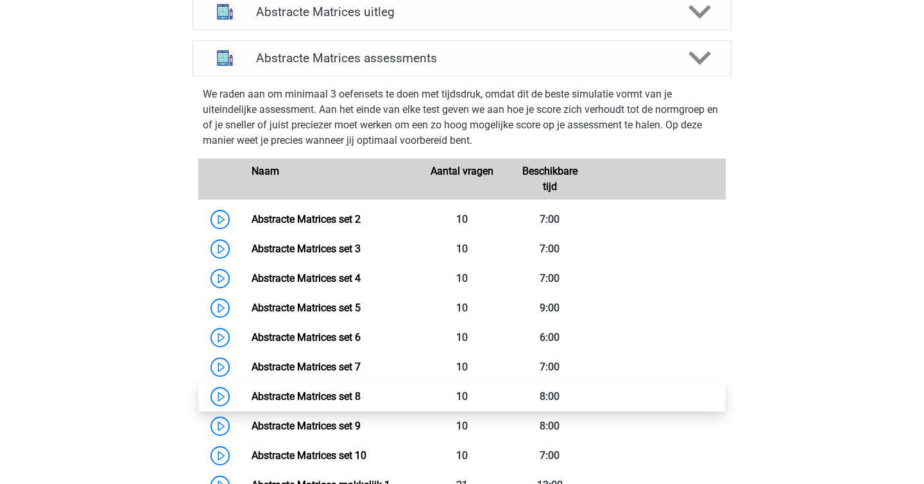
click at [348, 394] on link "Abstracte Matrices set 8" at bounding box center [305, 396] width 109 height 12
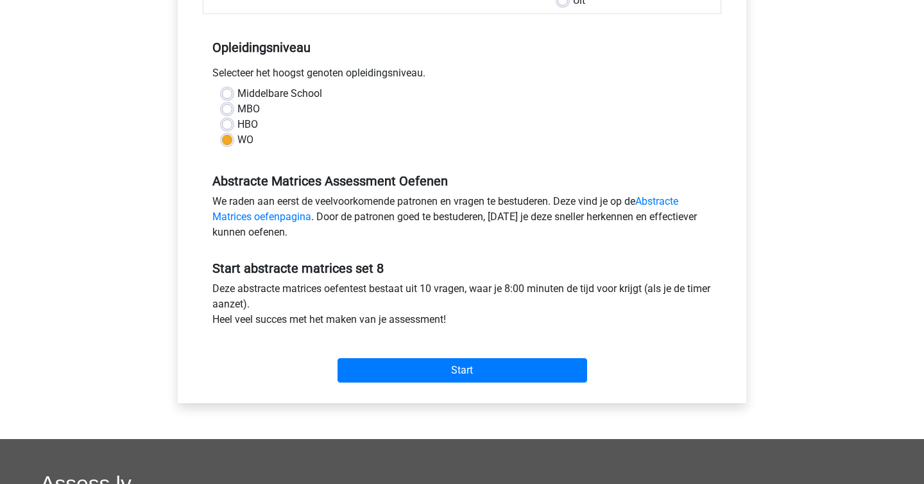
scroll to position [237, 0]
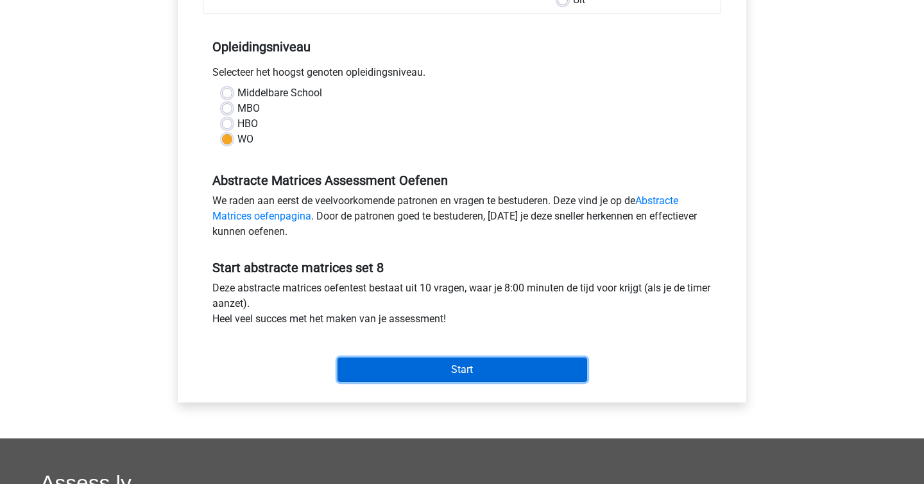
click at [443, 365] on input "Start" at bounding box center [462, 369] width 250 height 24
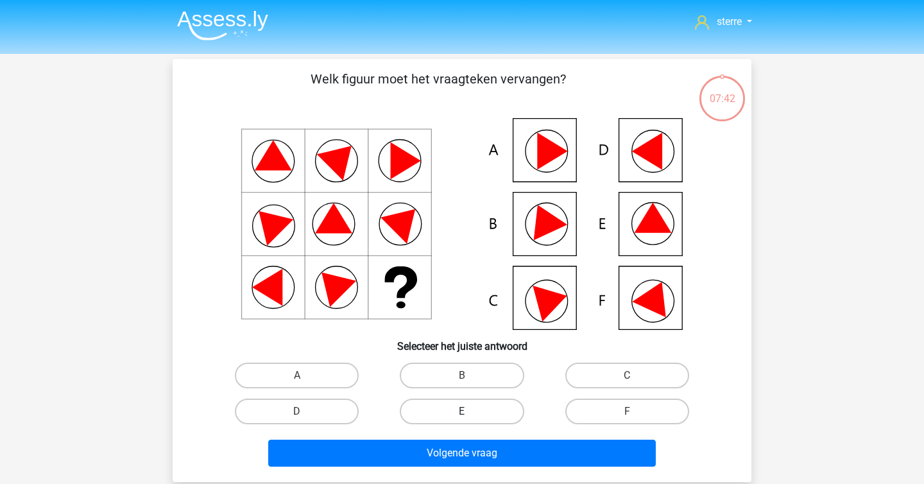
click at [431, 416] on label "E" at bounding box center [462, 411] width 124 height 26
click at [462, 416] on input "E" at bounding box center [466, 415] width 8 height 8
radio input "true"
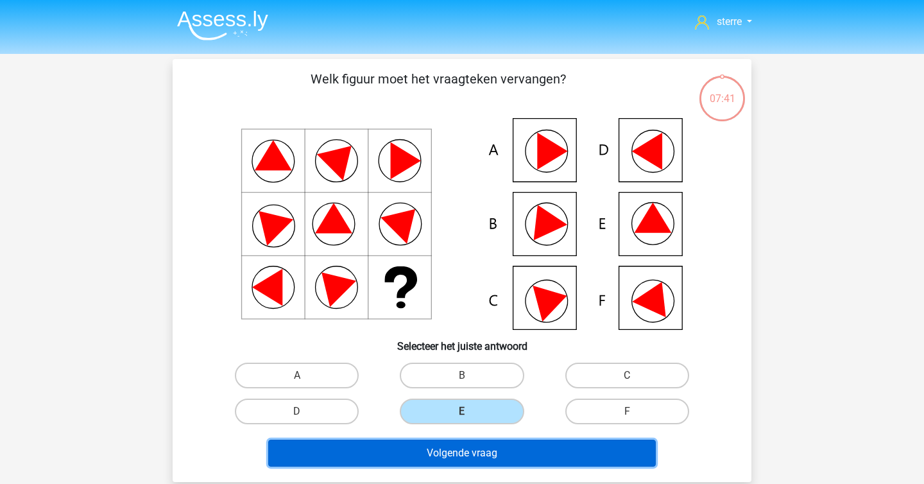
click at [437, 450] on button "Volgende vraag" at bounding box center [462, 452] width 388 height 27
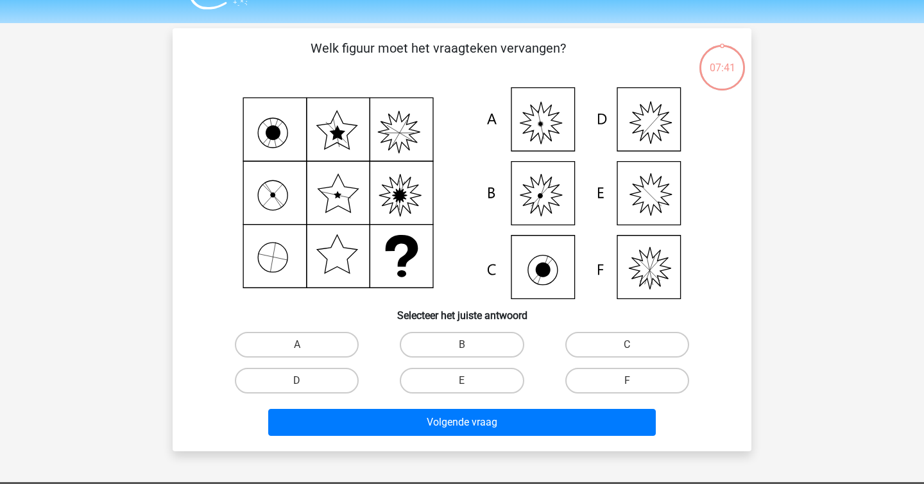
scroll to position [59, 0]
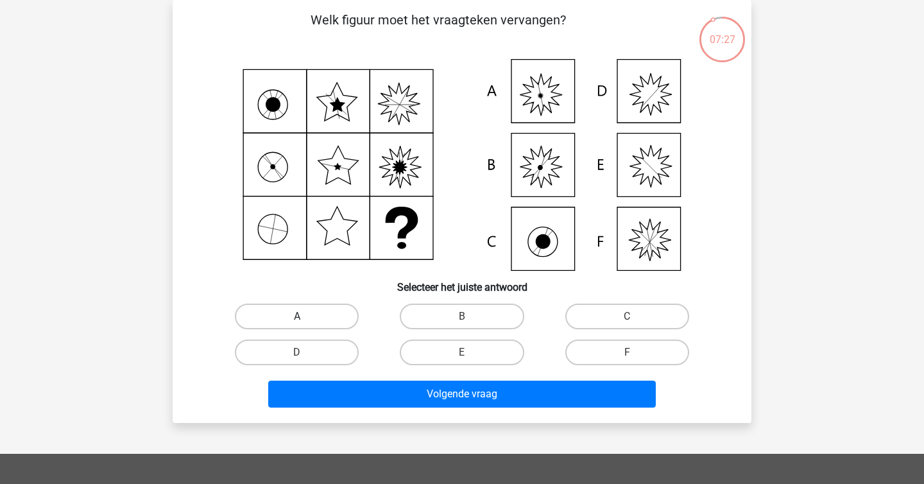
click at [289, 312] on label "A" at bounding box center [297, 316] width 124 height 26
click at [297, 316] on input "A" at bounding box center [301, 320] width 8 height 8
radio input "true"
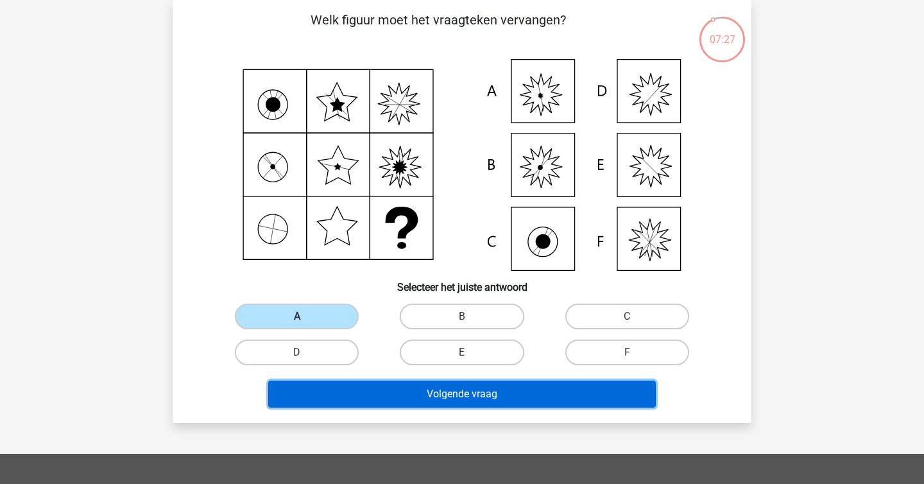
click at [435, 391] on button "Volgende vraag" at bounding box center [462, 393] width 388 height 27
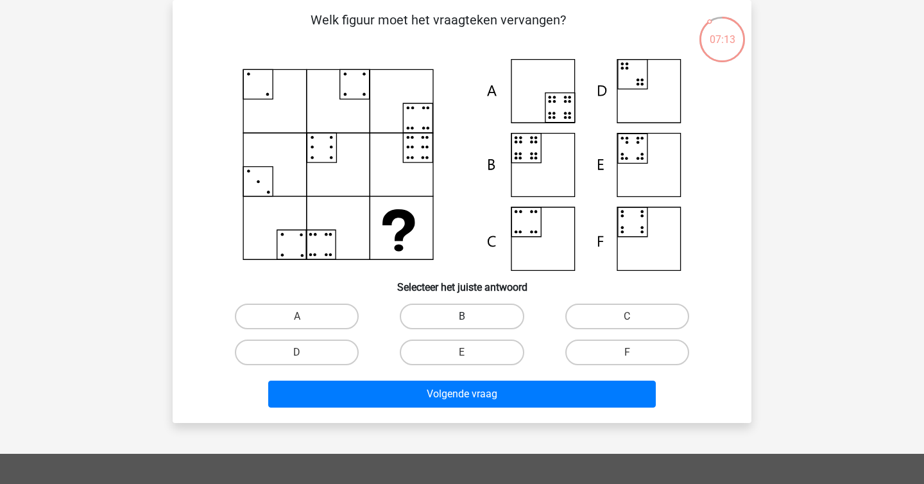
click at [451, 315] on label "B" at bounding box center [462, 316] width 124 height 26
click at [462, 316] on input "B" at bounding box center [466, 320] width 8 height 8
radio input "true"
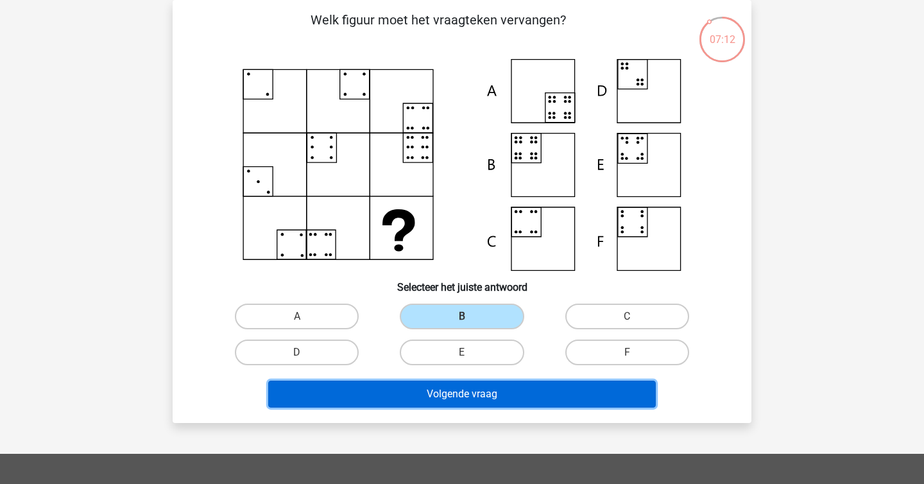
click at [469, 388] on button "Volgende vraag" at bounding box center [462, 393] width 388 height 27
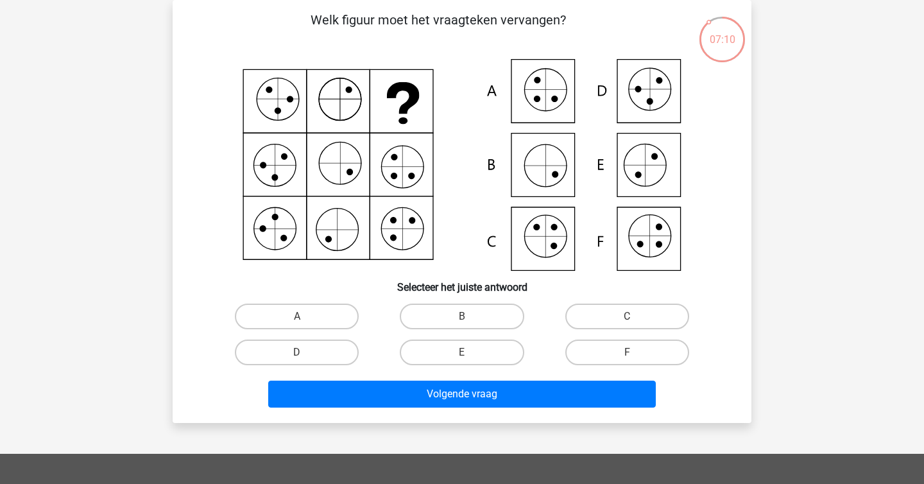
click at [430, 21] on p "Welk figuur moet het vraagteken vervangen?" at bounding box center [437, 29] width 489 height 38
copy p
click at [476, 76] on icon at bounding box center [461, 165] width 517 height 212
click at [647, 355] on label "F" at bounding box center [627, 352] width 124 height 26
click at [635, 355] on input "F" at bounding box center [631, 356] width 8 height 8
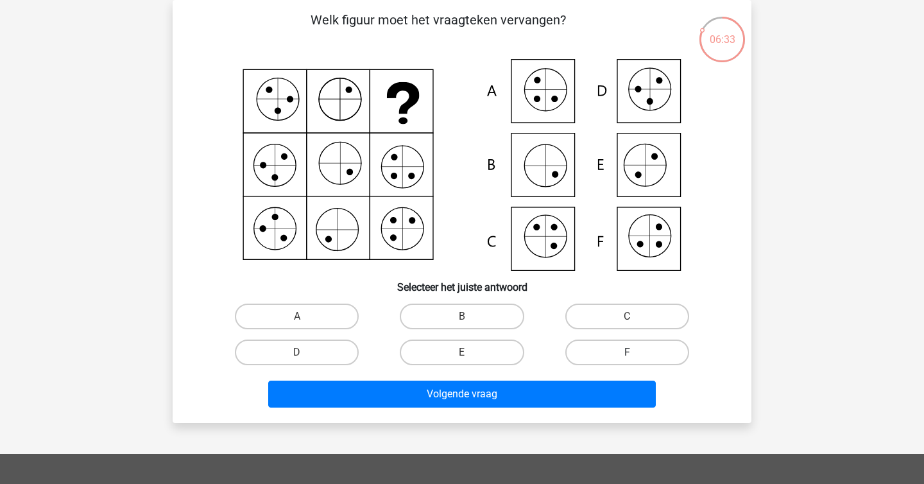
radio input "true"
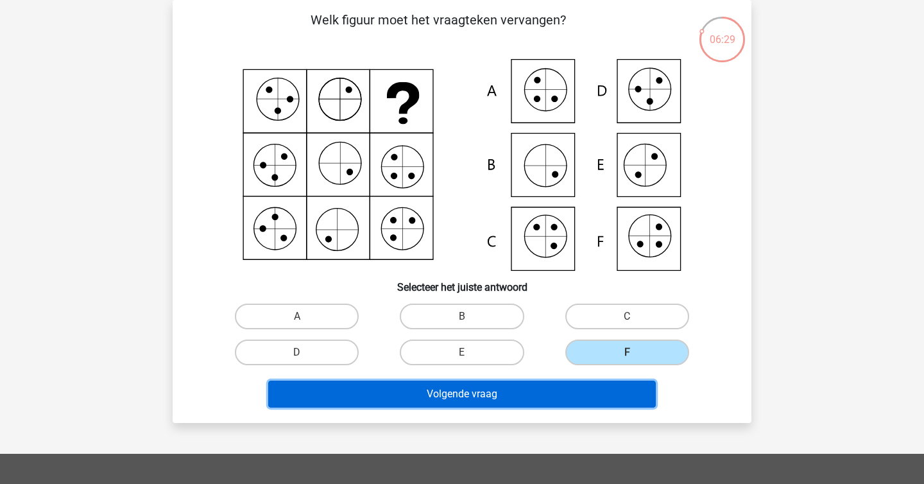
click at [577, 397] on button "Volgende vraag" at bounding box center [462, 393] width 388 height 27
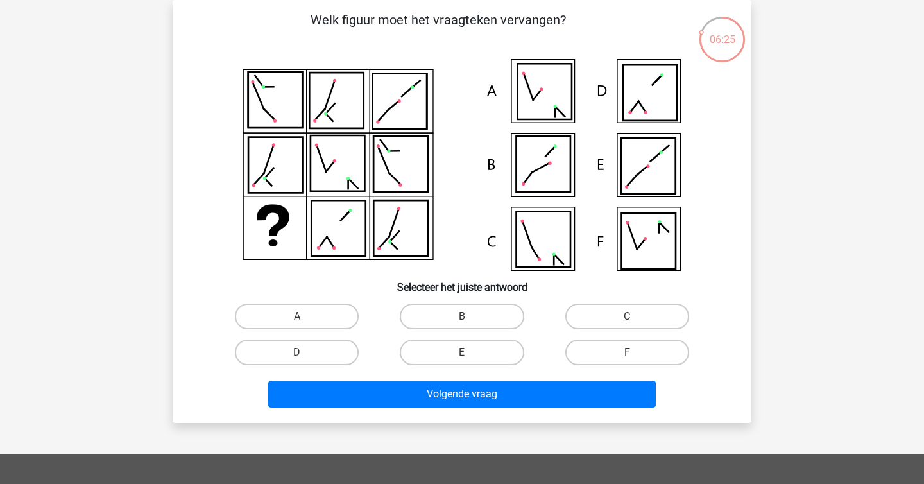
click at [139, 138] on div "sterre sterreklazes@live.nl Nederlands English" at bounding box center [462, 366] width 924 height 851
click at [587, 303] on div "C" at bounding box center [627, 316] width 155 height 26
click at [586, 306] on label "C" at bounding box center [627, 316] width 124 height 26
click at [627, 316] on input "C" at bounding box center [631, 320] width 8 height 8
radio input "true"
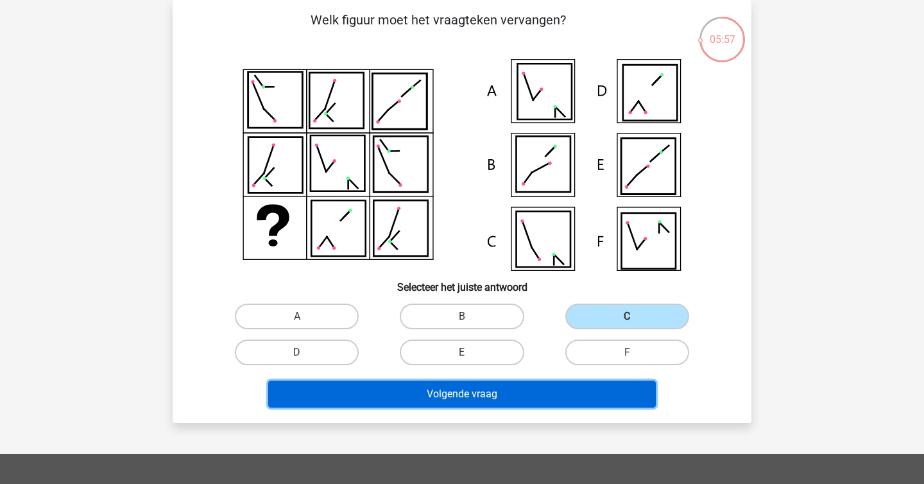
click at [524, 389] on button "Volgende vraag" at bounding box center [462, 393] width 388 height 27
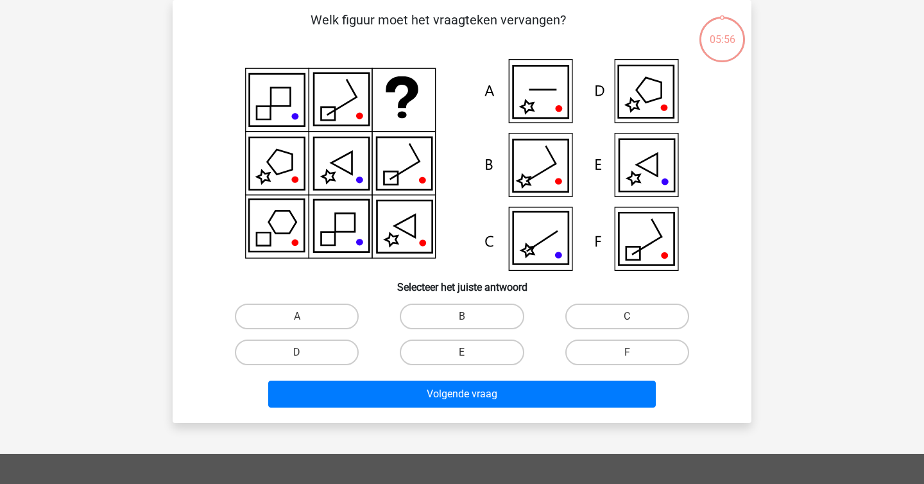
click at [150, 201] on div "sterre sterreklazes@live.nl Nederlands English" at bounding box center [462, 366] width 924 height 851
click at [536, 95] on icon at bounding box center [540, 92] width 55 height 52
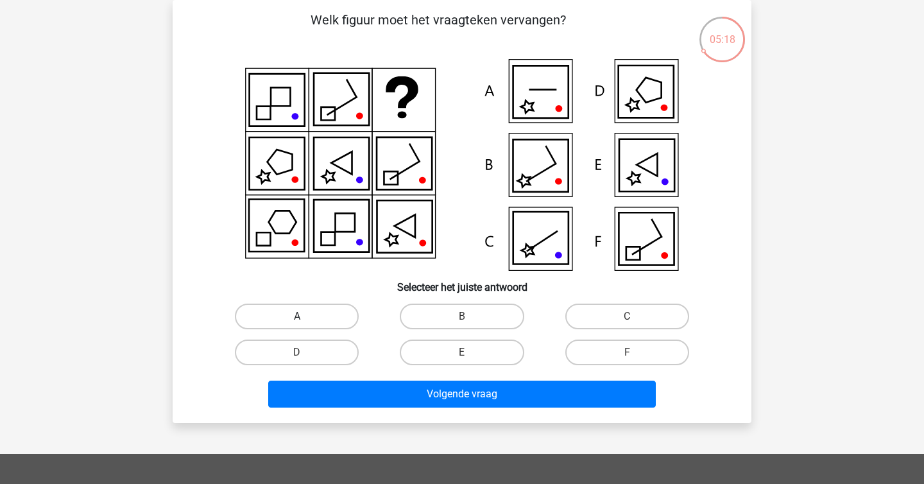
click at [281, 318] on label "A" at bounding box center [297, 316] width 124 height 26
click at [297, 318] on input "A" at bounding box center [301, 320] width 8 height 8
radio input "true"
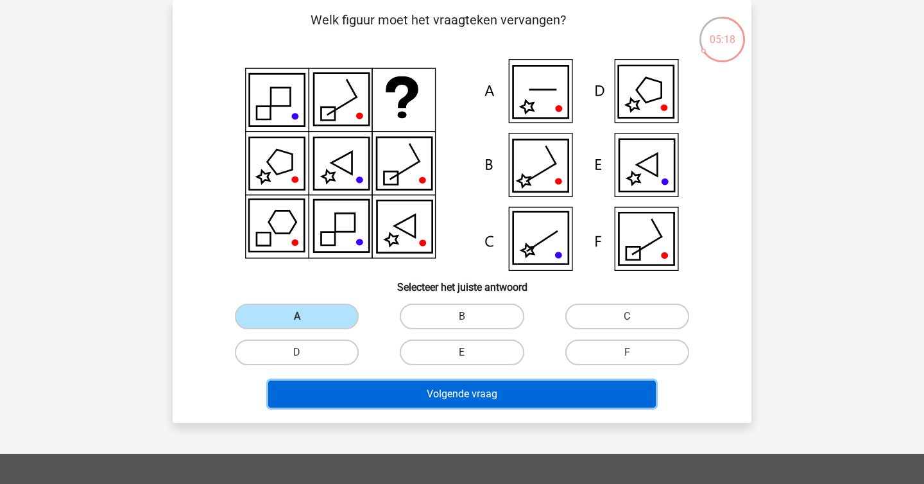
click at [395, 386] on button "Volgende vraag" at bounding box center [462, 393] width 388 height 27
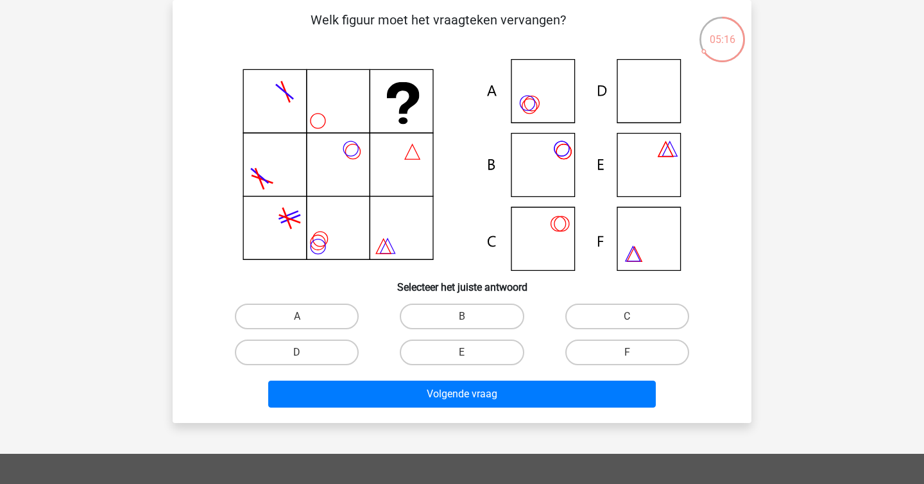
click at [375, 19] on p "Welk figuur moet het vraagteken vervangen?" at bounding box center [437, 29] width 489 height 38
copy p
click at [232, 62] on icon at bounding box center [461, 165] width 517 height 212
click at [652, 172] on icon at bounding box center [461, 165] width 517 height 212
click at [584, 315] on label "C" at bounding box center [627, 316] width 124 height 26
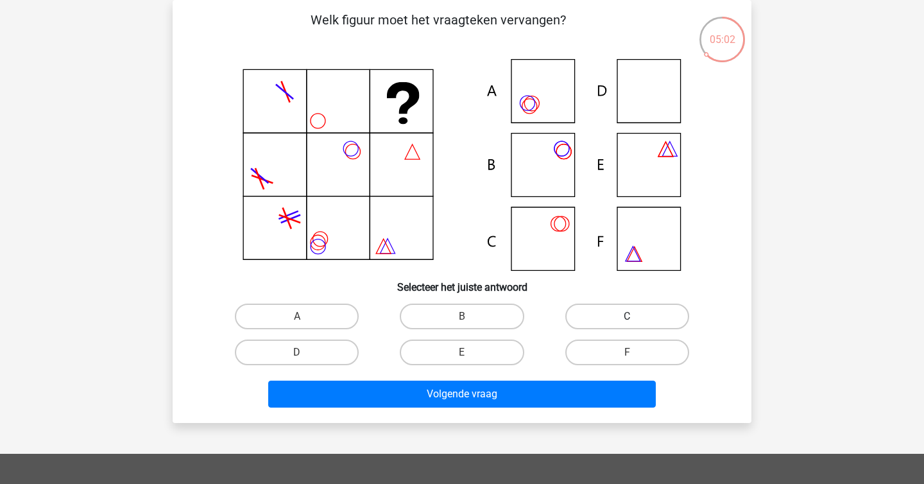
click at [627, 316] on input "C" at bounding box center [631, 320] width 8 height 8
radio input "true"
click at [333, 344] on label "D" at bounding box center [297, 352] width 124 height 26
click at [305, 352] on input "D" at bounding box center [301, 356] width 8 height 8
radio input "true"
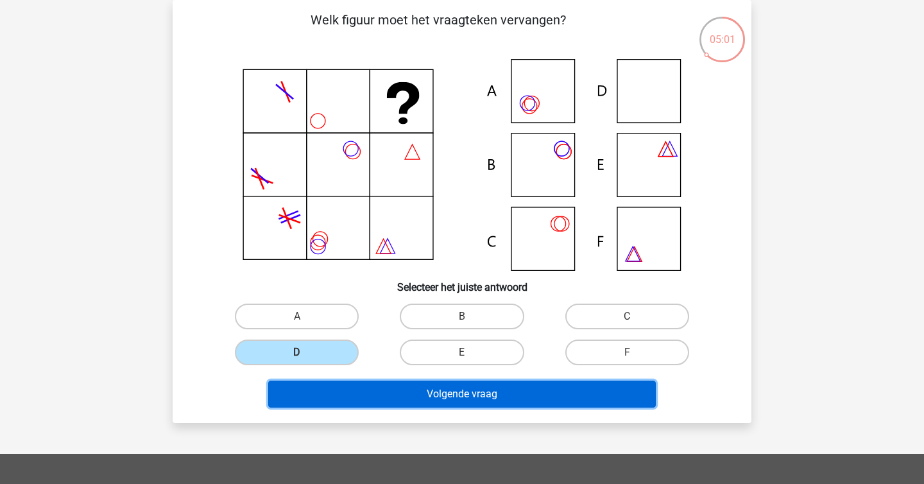
click at [422, 393] on button "Volgende vraag" at bounding box center [462, 393] width 388 height 27
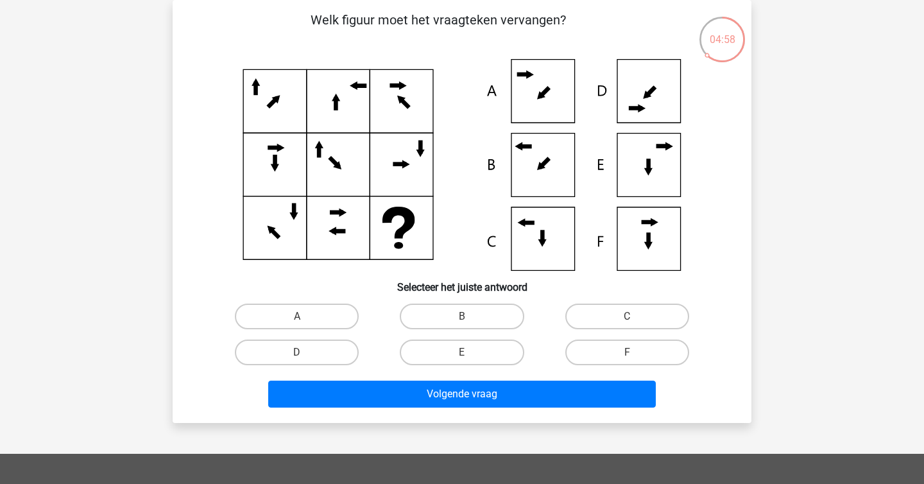
click at [408, 22] on p "Welk figuur moet het vraagteken vervangen?" at bounding box center [437, 29] width 489 height 38
copy p
click at [408, 22] on p "Welk figuur moet het vraagteken vervangen?" at bounding box center [437, 29] width 489 height 38
click at [541, 178] on icon at bounding box center [461, 165] width 517 height 212
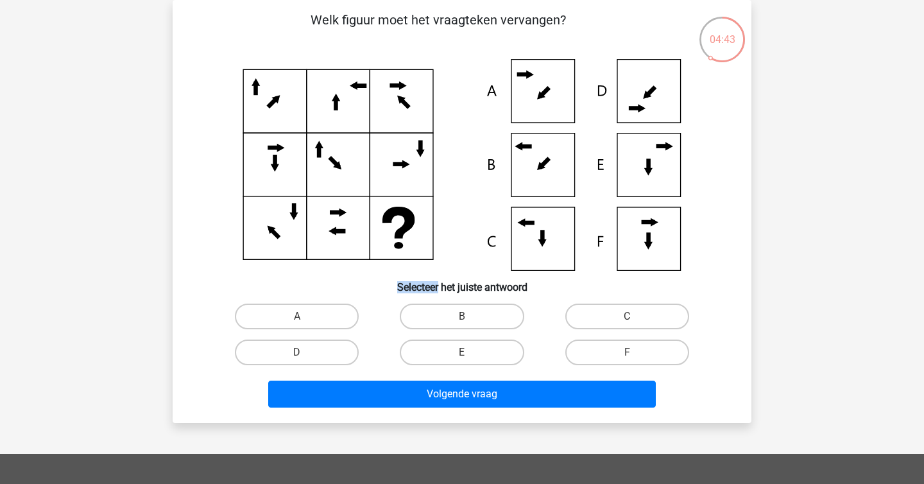
click at [541, 178] on icon at bounding box center [461, 165] width 517 height 212
click at [463, 307] on label "B" at bounding box center [462, 316] width 124 height 26
click at [463, 316] on input "B" at bounding box center [466, 320] width 8 height 8
radio input "true"
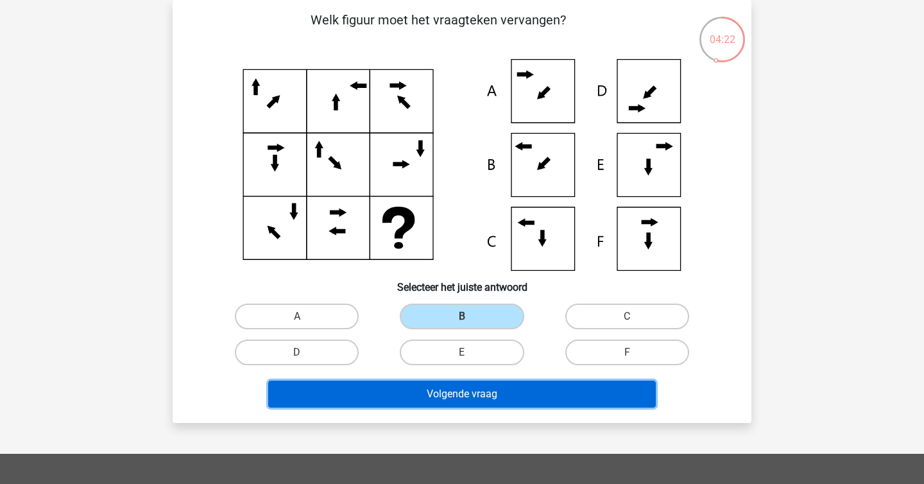
click at [477, 385] on button "Volgende vraag" at bounding box center [462, 393] width 388 height 27
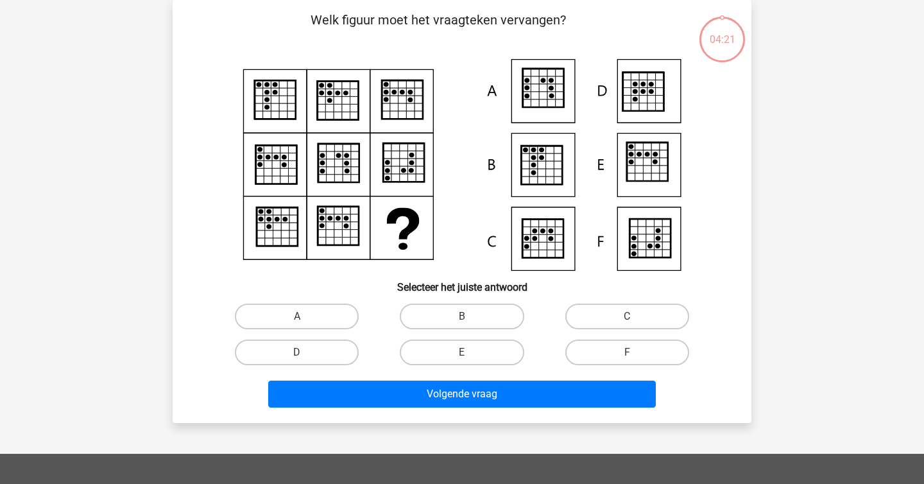
click at [189, 178] on div "Welk figuur moet het vraagteken vervangen?" at bounding box center [462, 211] width 568 height 402
click at [344, 357] on label "D" at bounding box center [297, 352] width 124 height 26
click at [305, 357] on input "D" at bounding box center [301, 356] width 8 height 8
radio input "true"
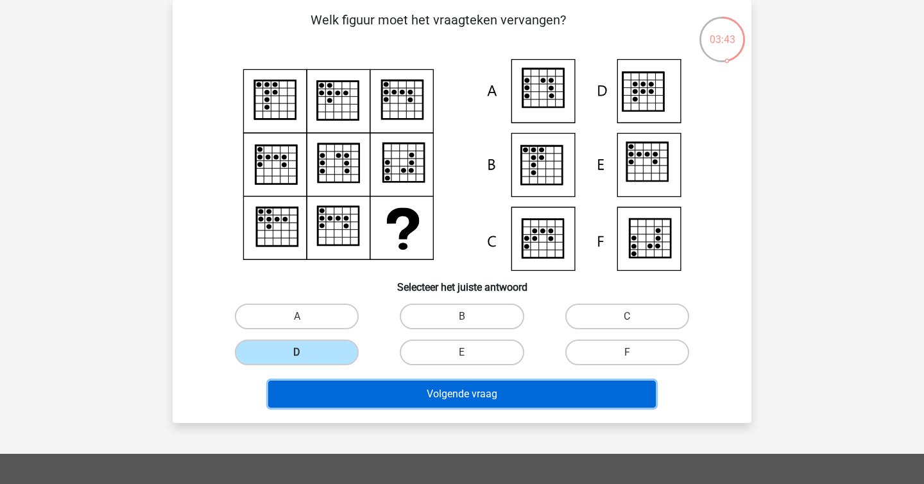
click at [414, 391] on button "Volgende vraag" at bounding box center [462, 393] width 388 height 27
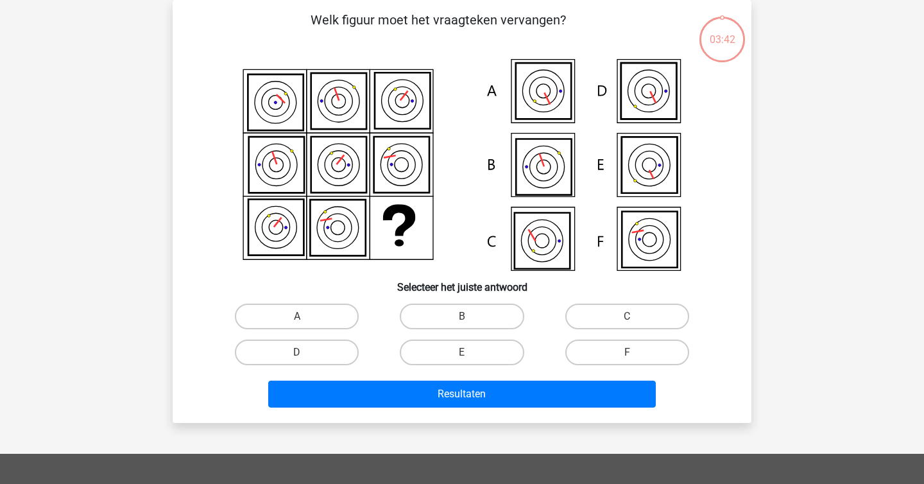
click at [147, 183] on div "sterre [EMAIL_ADDRESS][DOMAIN_NAME] Nederlands English" at bounding box center [462, 366] width 924 height 851
click at [323, 307] on label "A" at bounding box center [297, 316] width 124 height 26
click at [305, 316] on input "A" at bounding box center [301, 320] width 8 height 8
radio input "true"
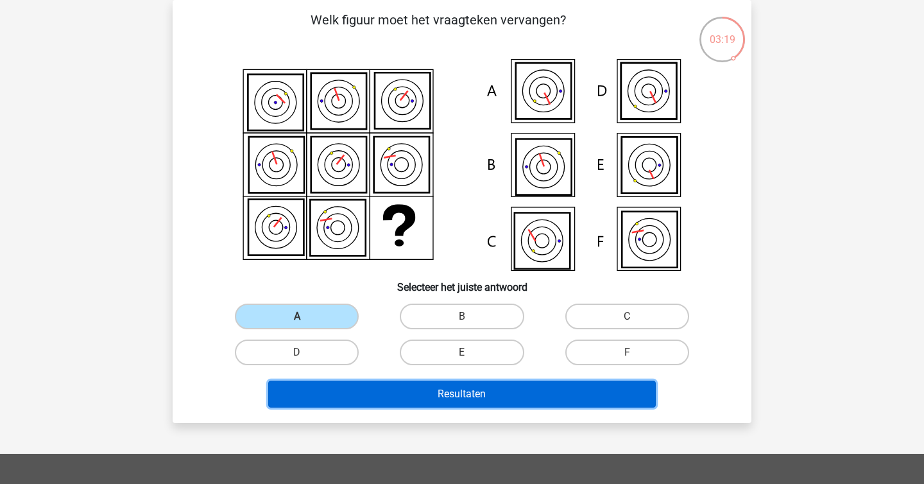
click at [443, 398] on button "Resultaten" at bounding box center [462, 393] width 388 height 27
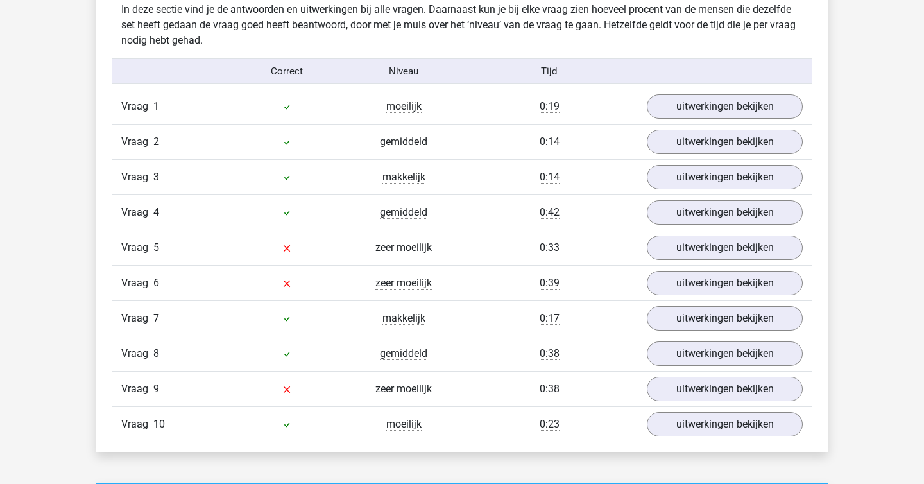
scroll to position [758, 0]
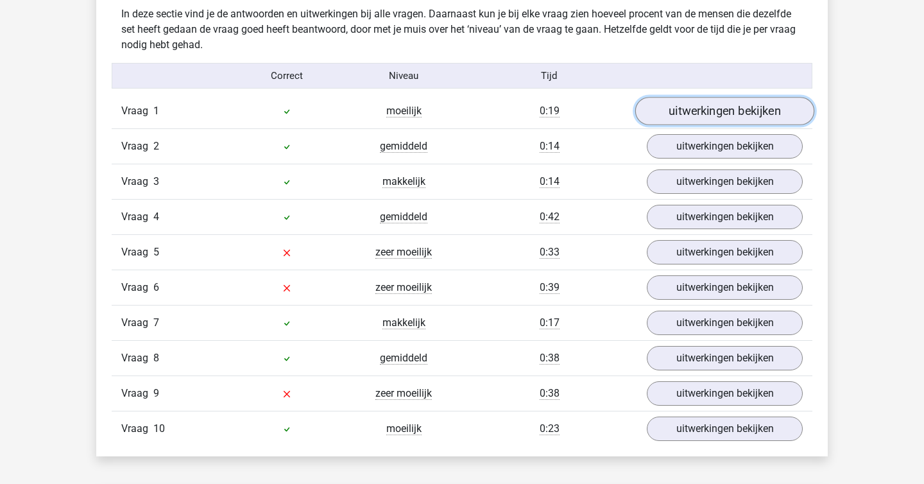
click at [720, 108] on link "uitwerkingen bekijken" at bounding box center [724, 111] width 179 height 28
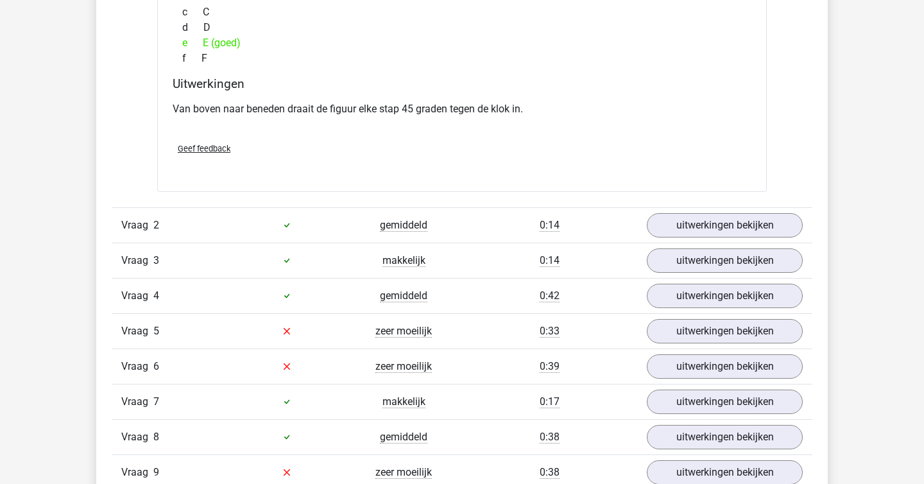
scroll to position [1185, 0]
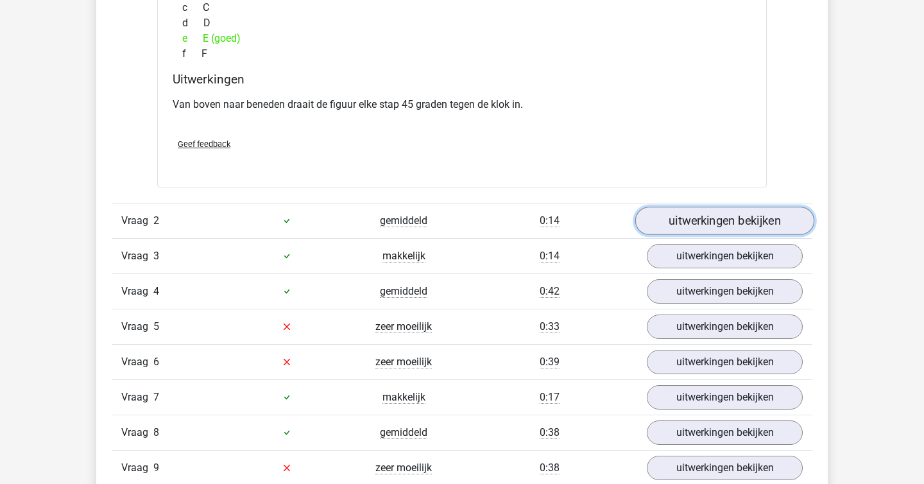
click at [725, 232] on link "uitwerkingen bekijken" at bounding box center [724, 221] width 179 height 28
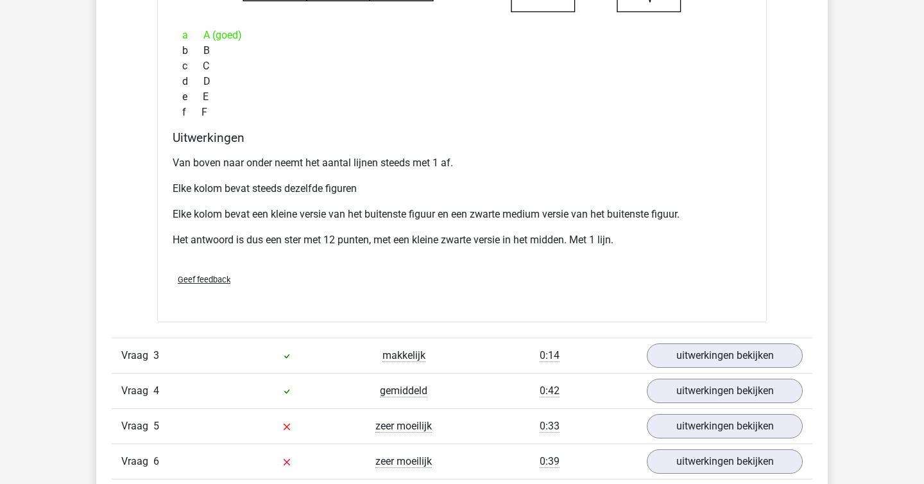
scroll to position [1666, 0]
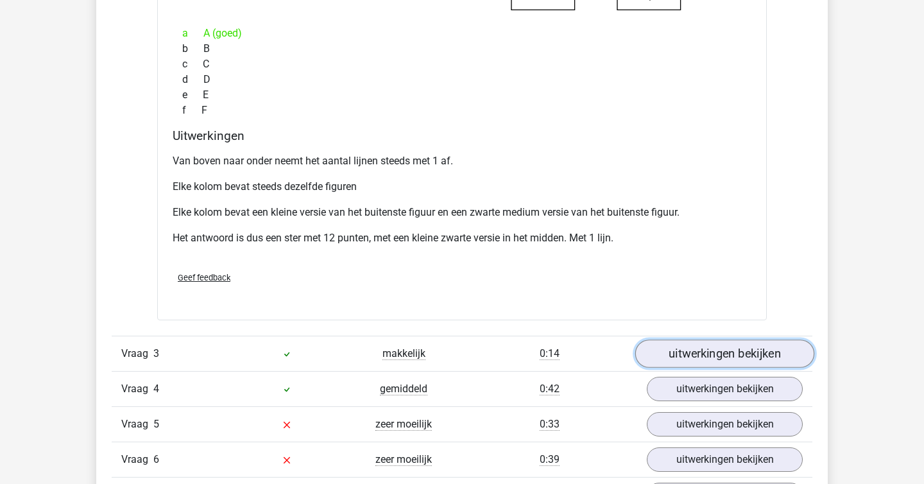
click at [706, 355] on link "uitwerkingen bekijken" at bounding box center [724, 353] width 179 height 28
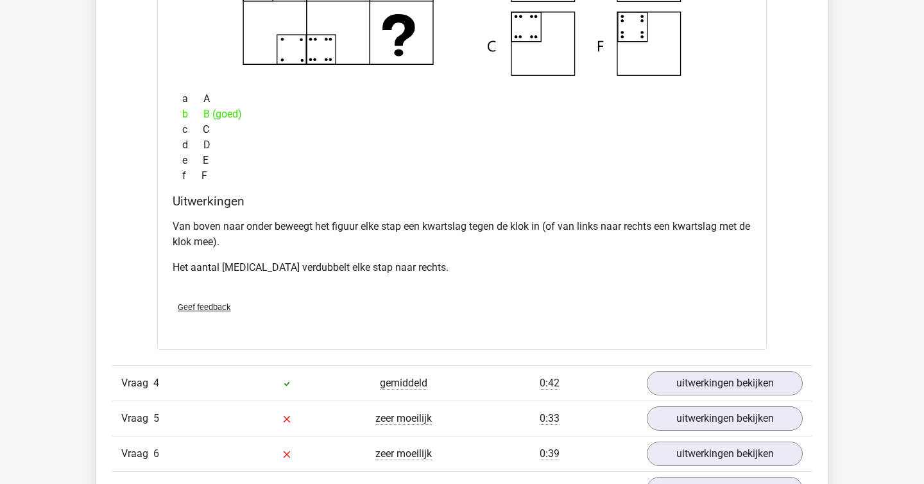
scroll to position [2236, 0]
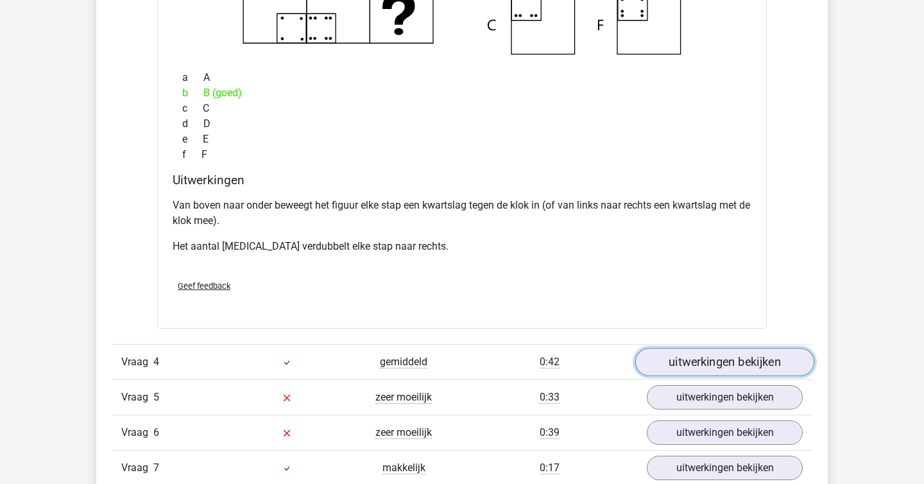
click at [693, 361] on link "uitwerkingen bekijken" at bounding box center [724, 362] width 179 height 28
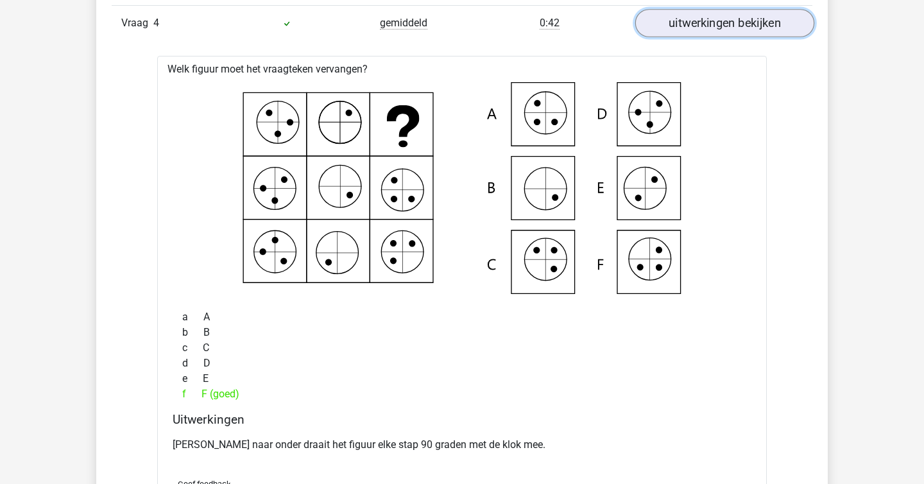
scroll to position [2577, 0]
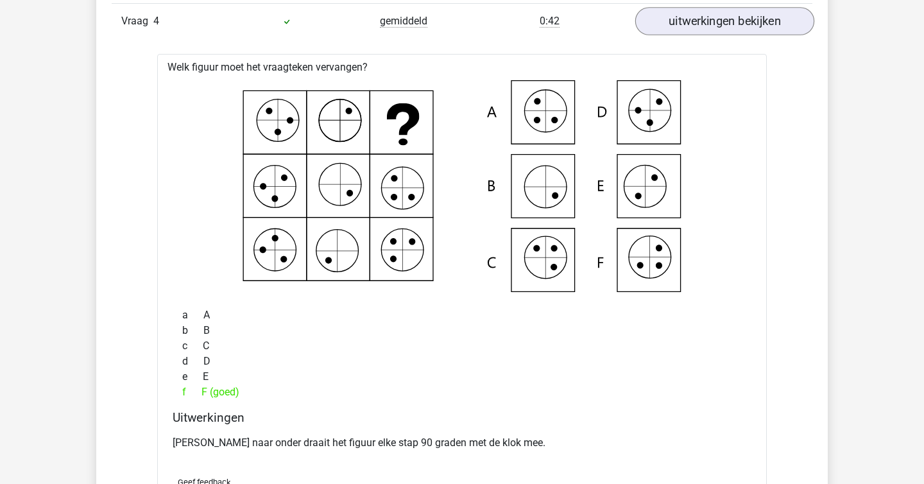
click at [693, 361] on div "d D" at bounding box center [462, 360] width 579 height 15
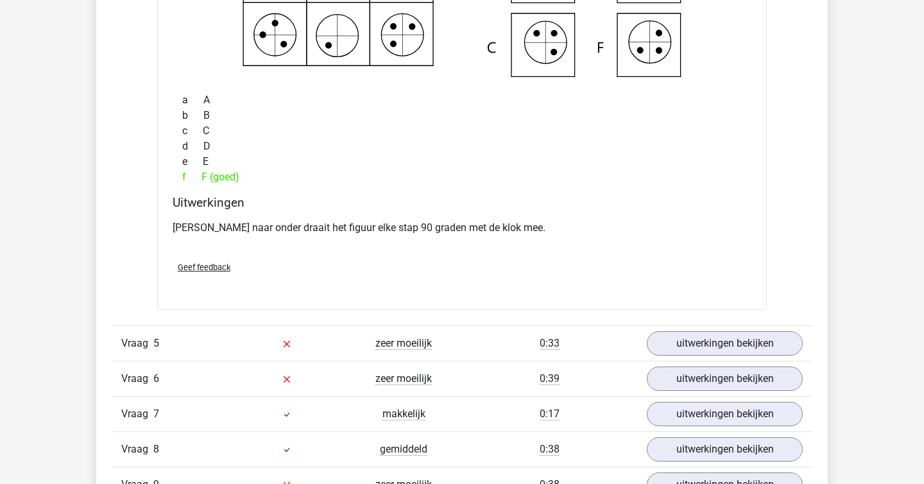
scroll to position [2792, 0]
click at [691, 328] on div "Vraag 5 zeer moeilijk 0:33 uitwerkingen bekijken" at bounding box center [462, 342] width 700 height 35
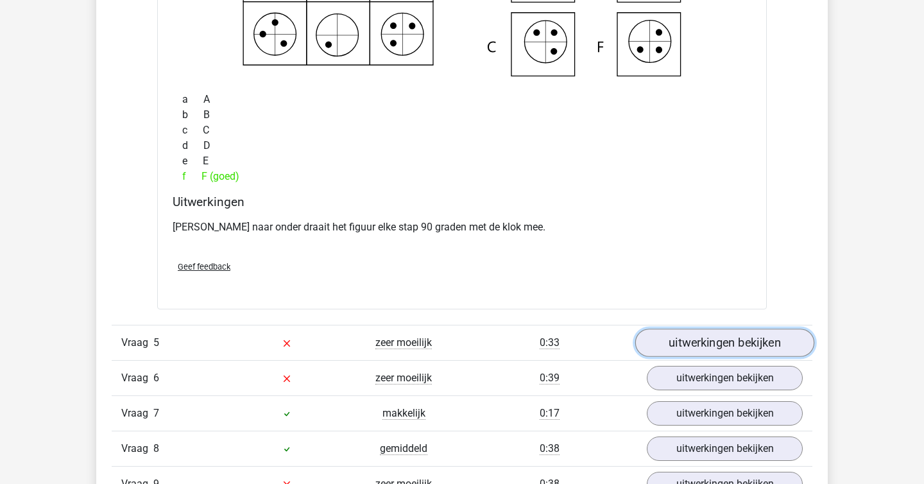
click at [697, 342] on link "uitwerkingen bekijken" at bounding box center [724, 342] width 179 height 28
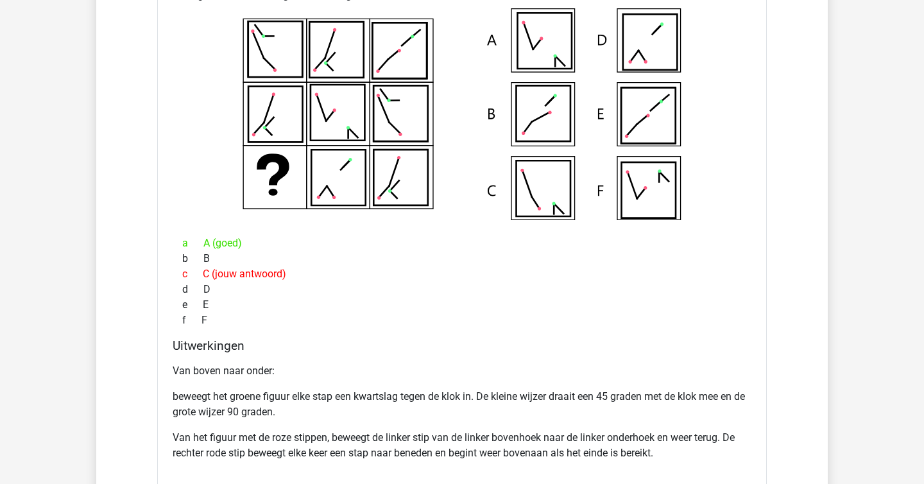
click at [697, 342] on h4 "Uitwerkingen" at bounding box center [462, 345] width 579 height 15
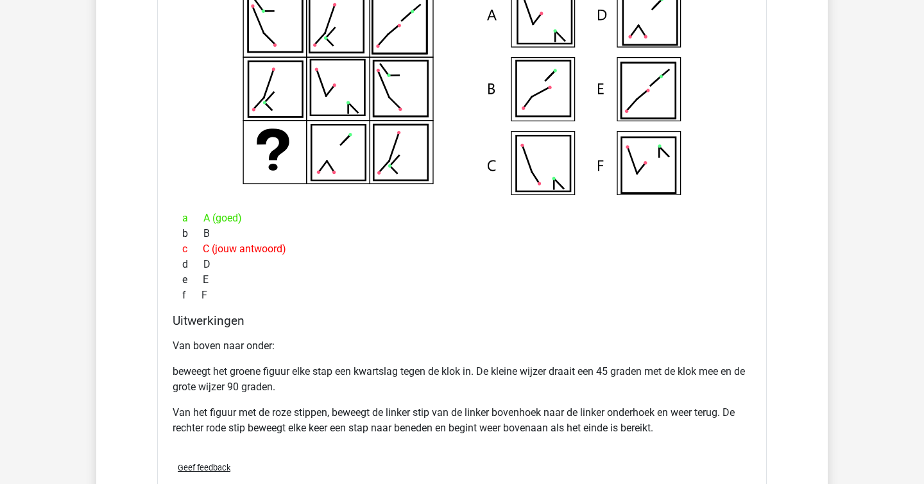
scroll to position [3215, 0]
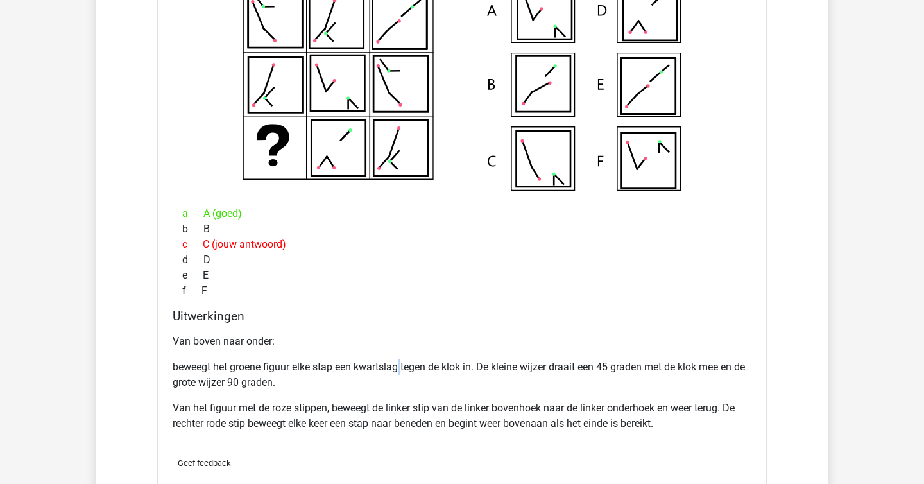
click at [403, 366] on p "beweegt het groene figuur elke stap een kwartslag tegen de klok in. De kleine w…" at bounding box center [462, 374] width 579 height 31
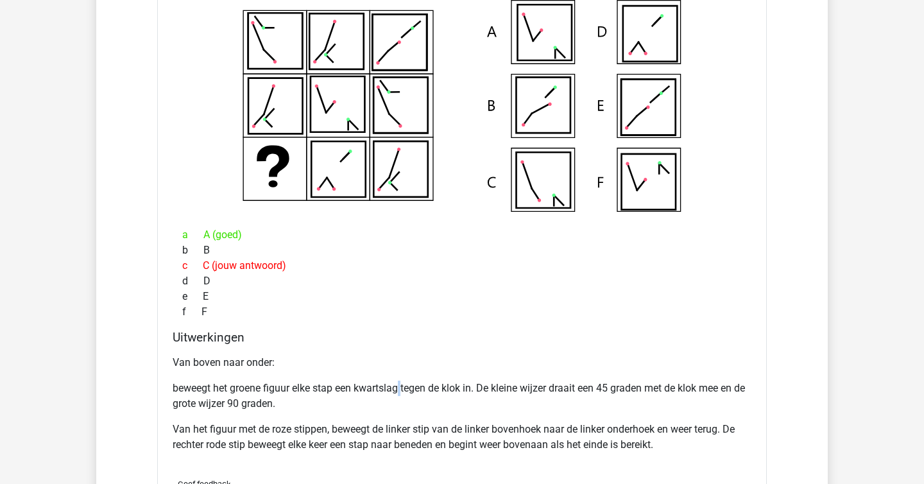
scroll to position [3195, 0]
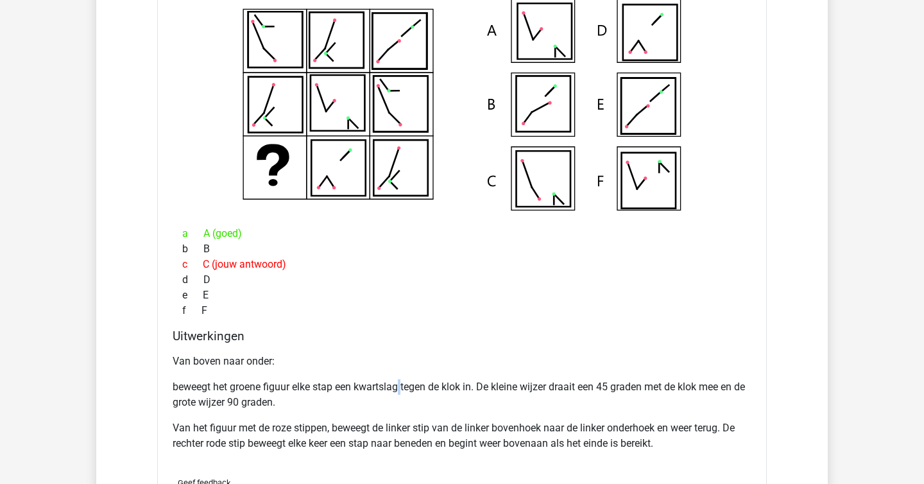
click at [516, 429] on p "Van het figuur met de roze stippen, beweegt de linker stip van de linker bovenh…" at bounding box center [462, 435] width 579 height 31
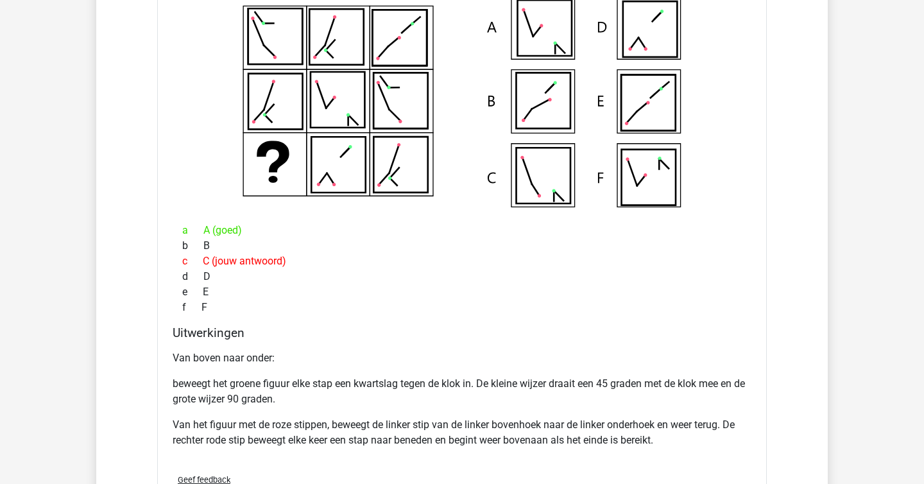
scroll to position [3200, 0]
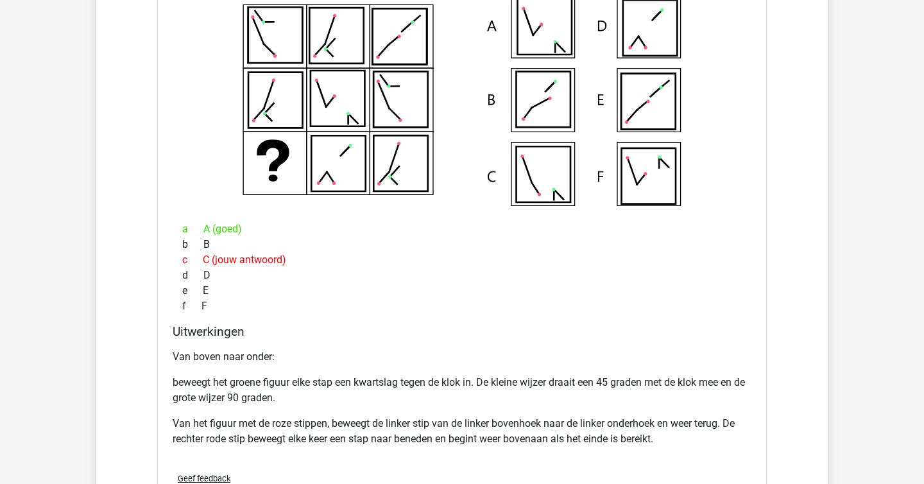
click at [550, 353] on p "Van boven naar onder:" at bounding box center [462, 356] width 579 height 15
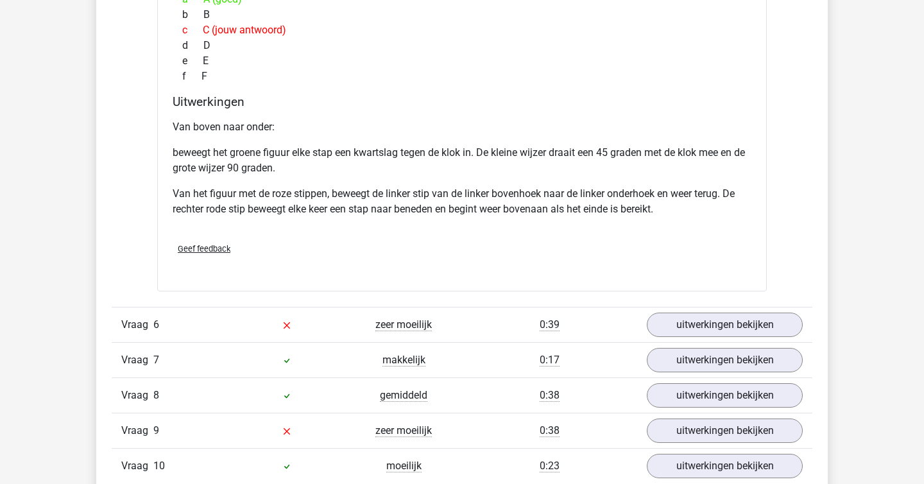
scroll to position [3455, 0]
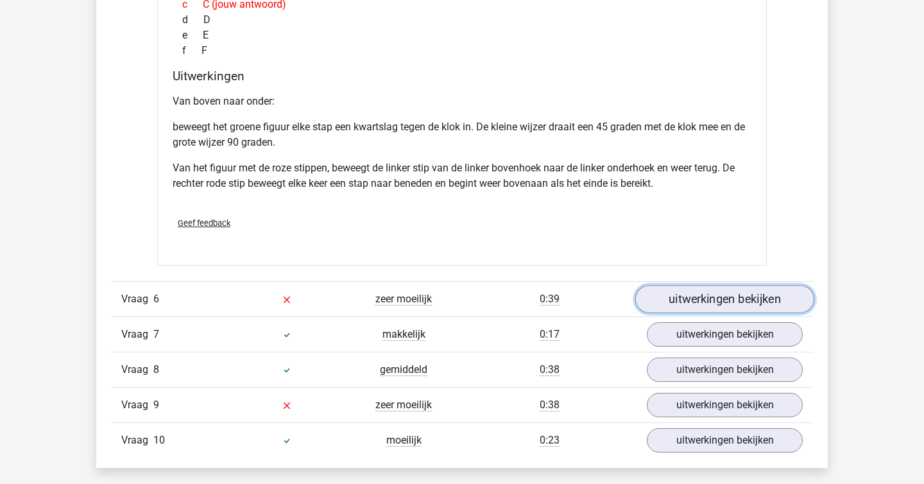
click at [696, 310] on link "uitwerkingen bekijken" at bounding box center [724, 299] width 179 height 28
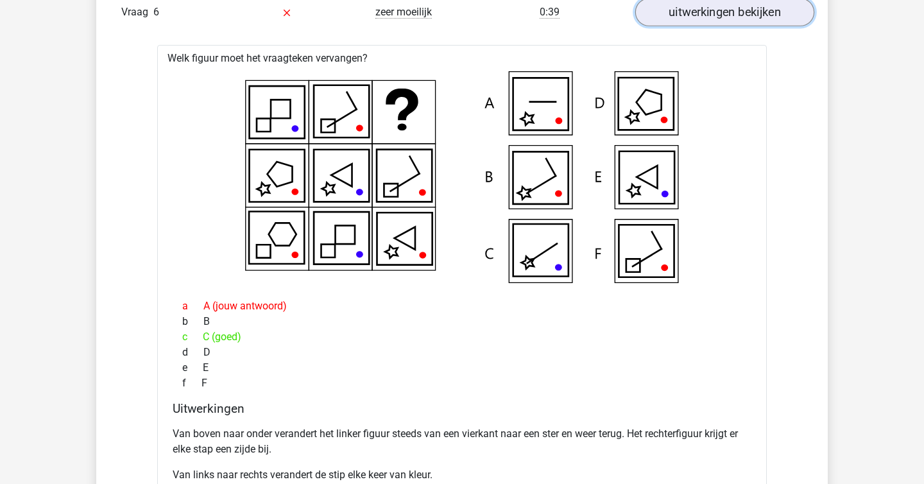
scroll to position [3794, 0]
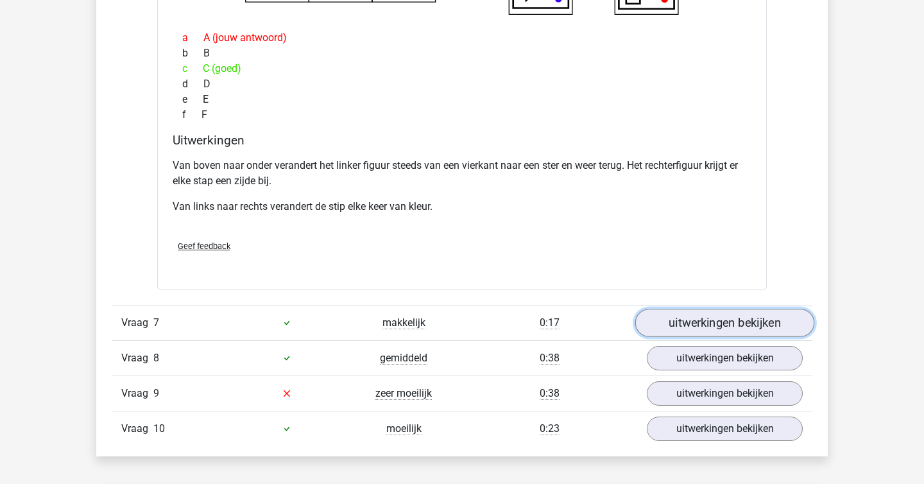
click at [697, 325] on link "uitwerkingen bekijken" at bounding box center [724, 323] width 179 height 28
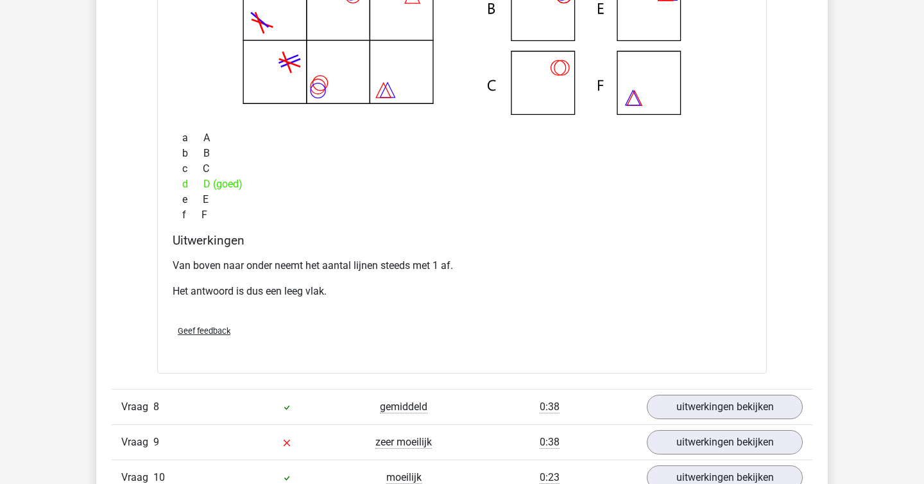
scroll to position [4490, 0]
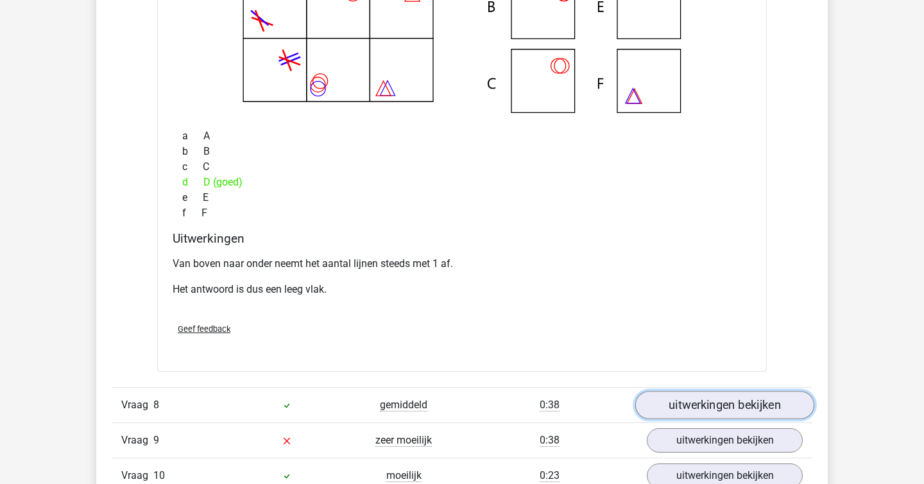
click at [699, 400] on link "uitwerkingen bekijken" at bounding box center [724, 405] width 179 height 28
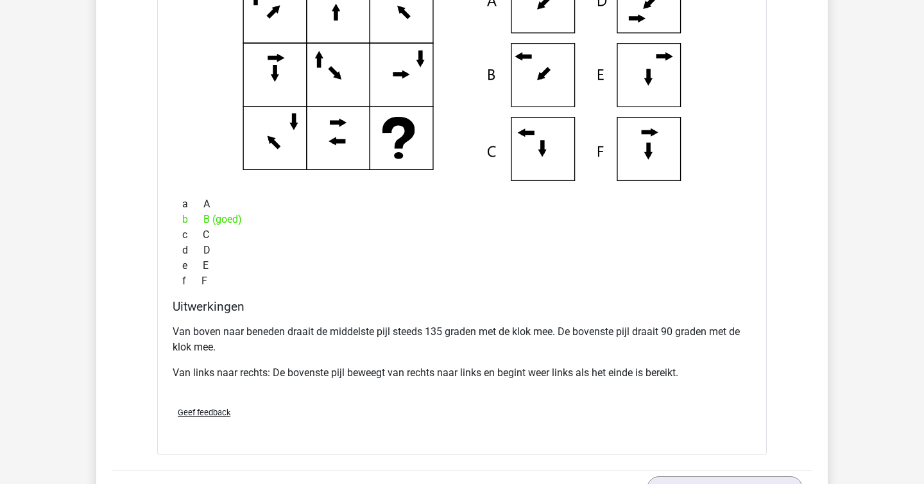
click at [699, 400] on div "Geef feedback" at bounding box center [461, 412] width 589 height 33
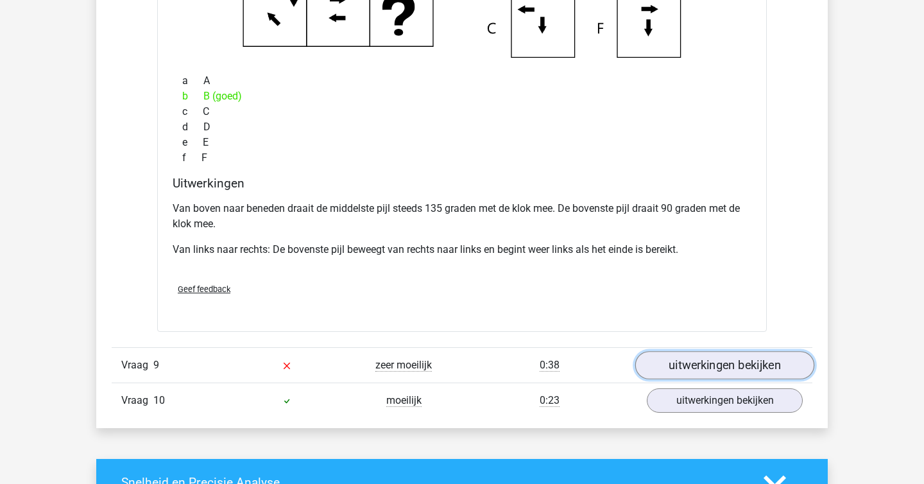
click at [695, 352] on link "uitwerkingen bekijken" at bounding box center [724, 365] width 179 height 28
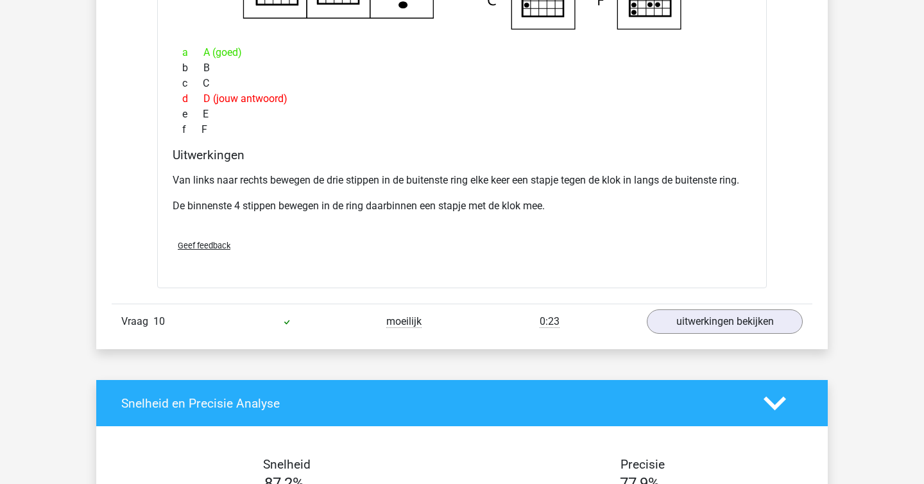
scroll to position [5715, 0]
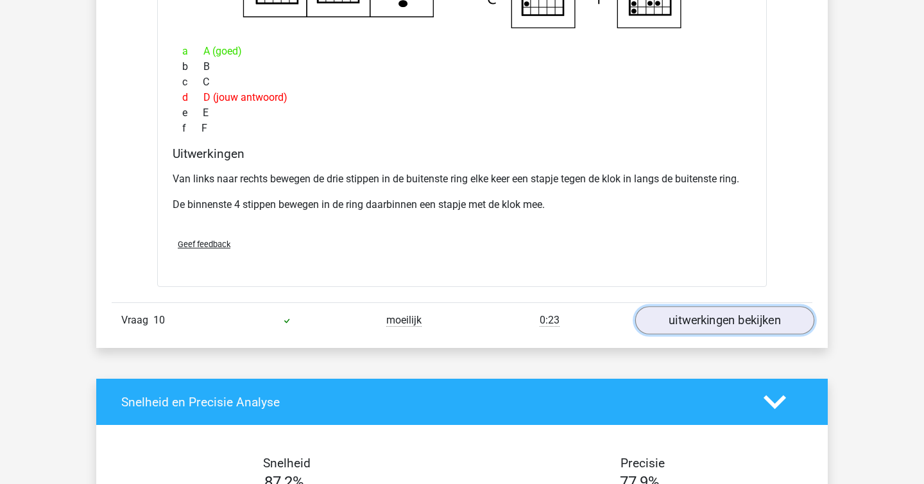
click at [721, 314] on link "uitwerkingen bekijken" at bounding box center [724, 320] width 179 height 28
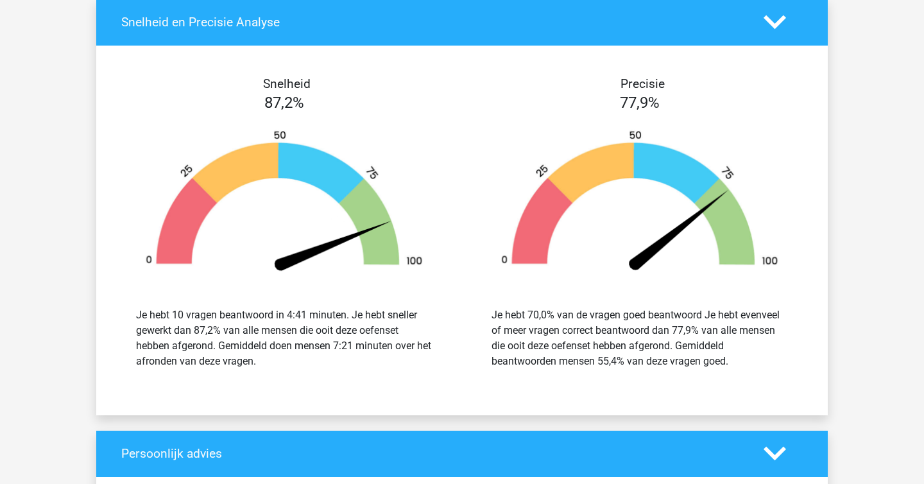
scroll to position [6649, 0]
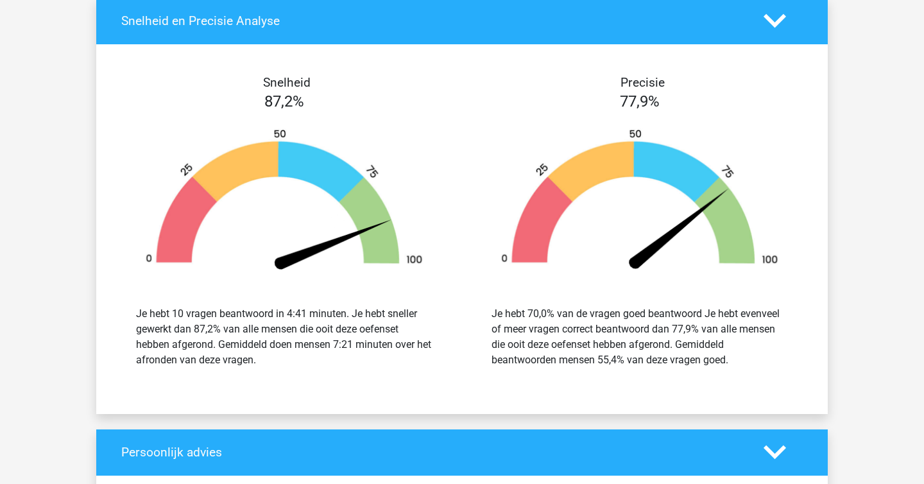
click at [543, 359] on div "Je hebt 70,0% van de vragen goed beantwoord Je hebt evenveel of meer vragen cor…" at bounding box center [639, 337] width 296 height 62
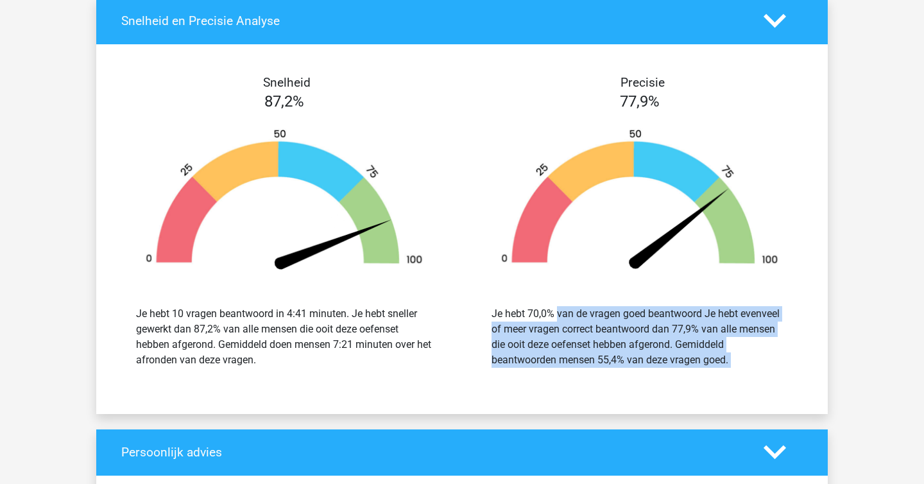
click at [543, 359] on div "Je hebt 70,0% van de vragen goed beantwoord Je hebt evenveel of meer vragen cor…" at bounding box center [639, 337] width 296 height 62
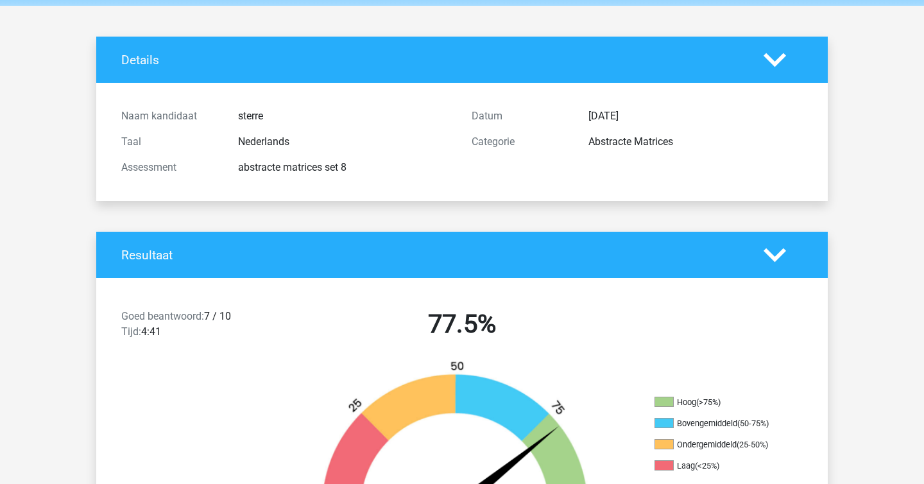
scroll to position [0, 0]
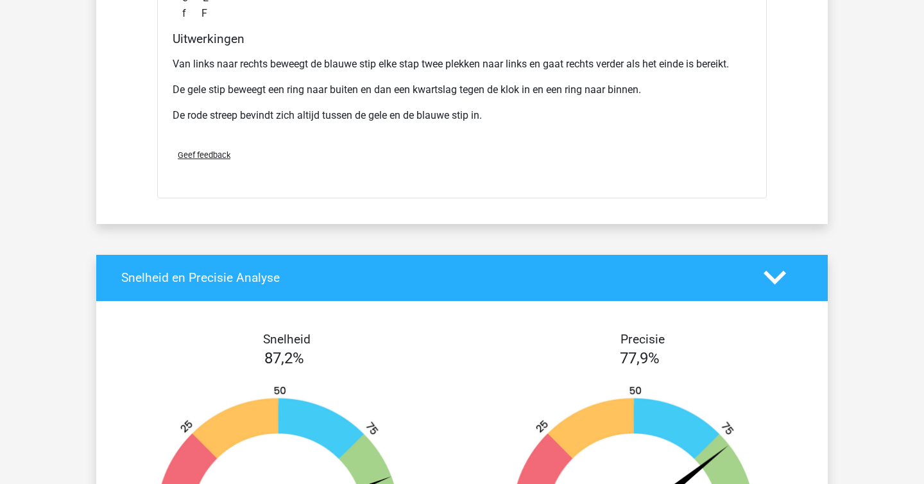
click at [463, 286] on div "Snelheid en Precisie Analyse" at bounding box center [461, 278] width 731 height 46
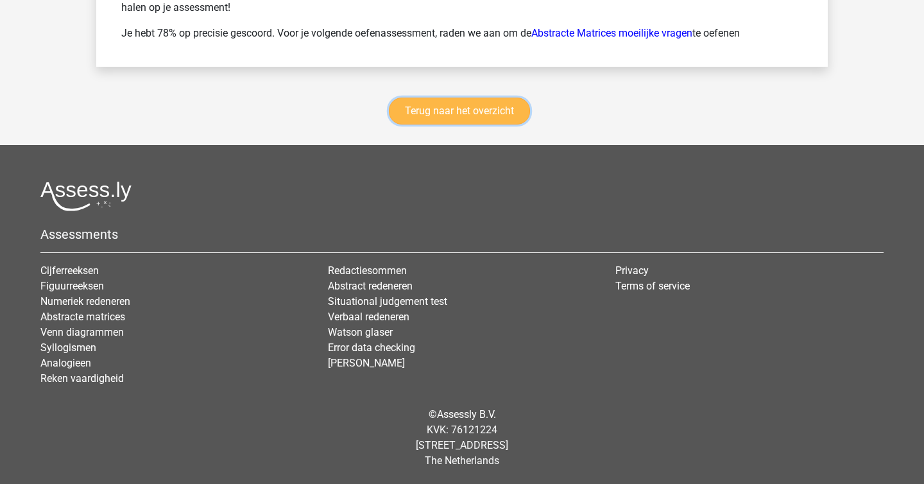
click at [468, 121] on link "Terug naar het overzicht" at bounding box center [459, 111] width 141 height 27
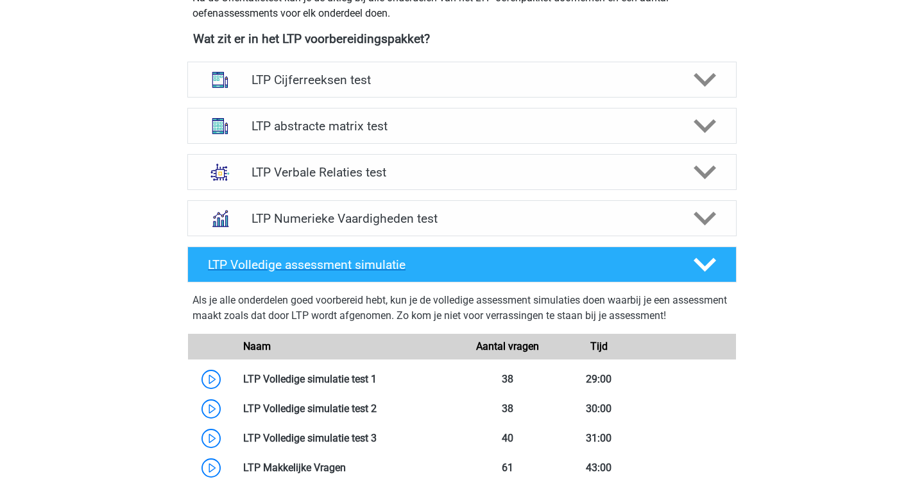
scroll to position [456, 0]
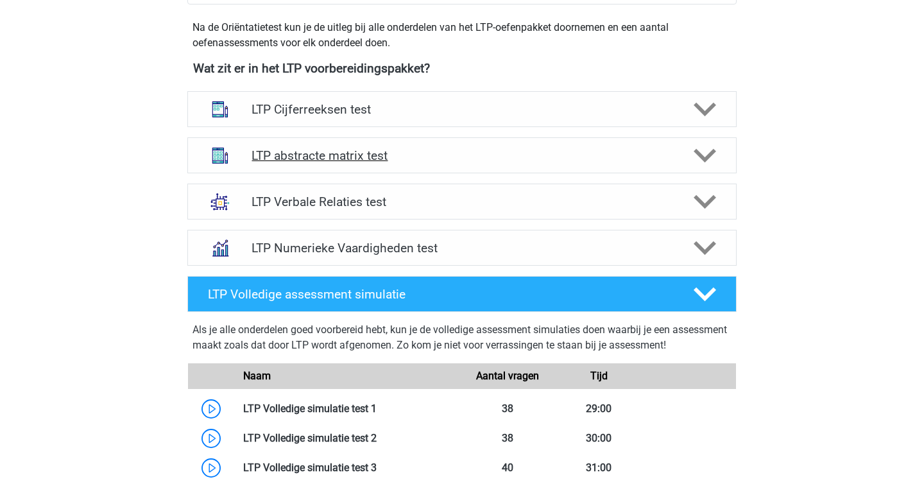
click at [339, 164] on div "LTP abstracte matrix test" at bounding box center [461, 155] width 549 height 36
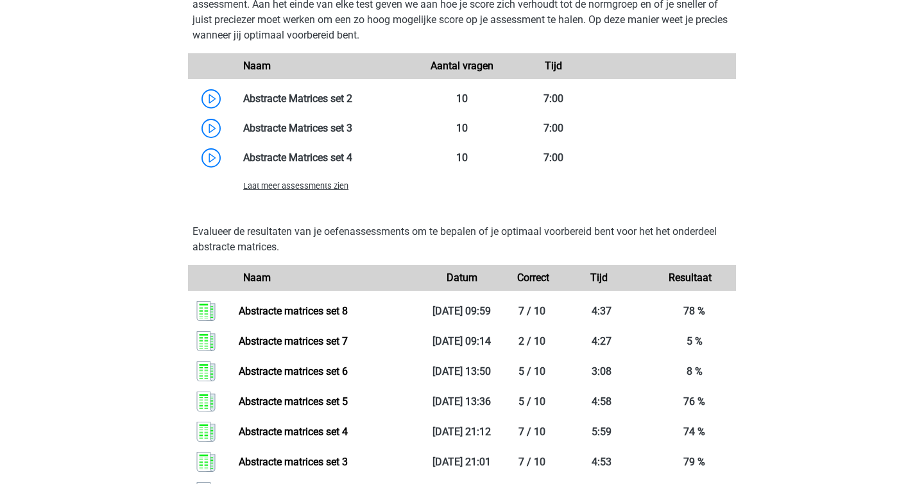
scroll to position [1033, 0]
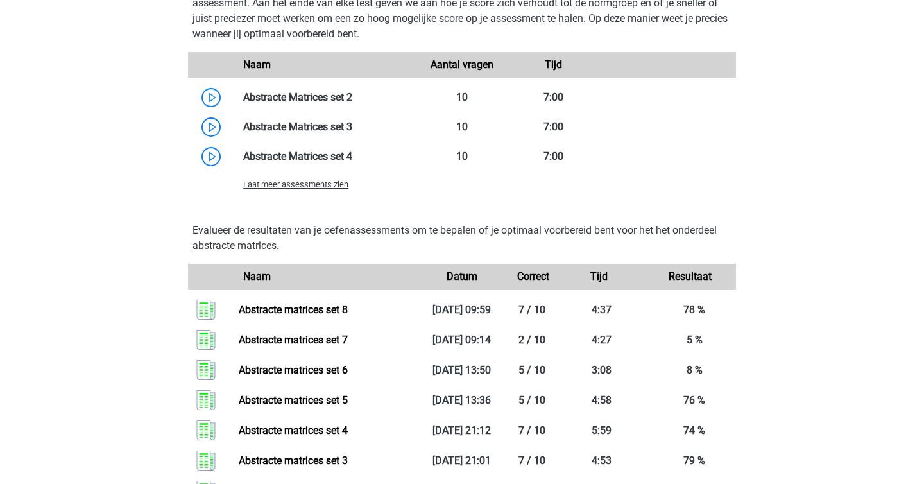
click at [314, 182] on span "Laat meer assessments zien" at bounding box center [295, 185] width 105 height 10
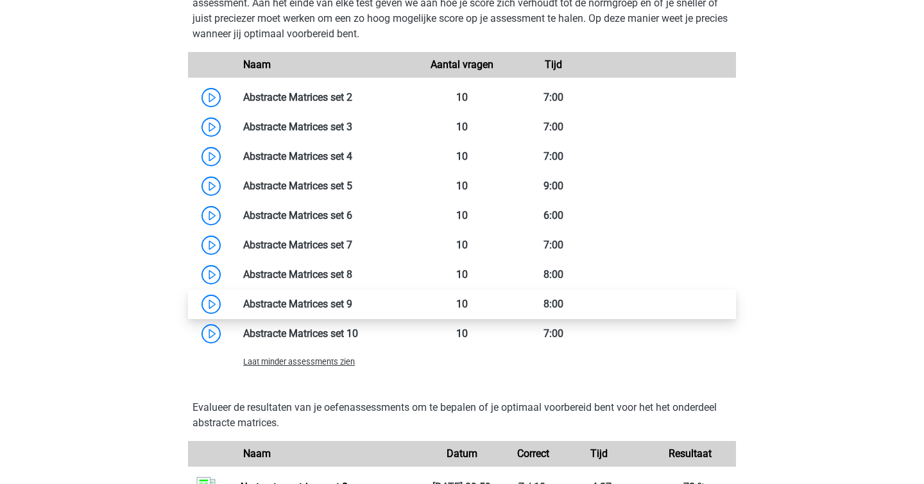
click at [352, 309] on link at bounding box center [352, 304] width 0 height 12
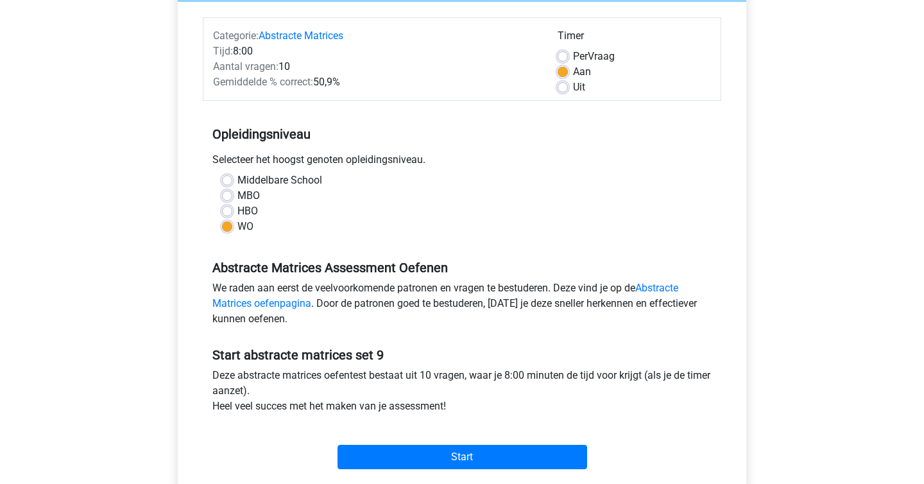
scroll to position [160, 0]
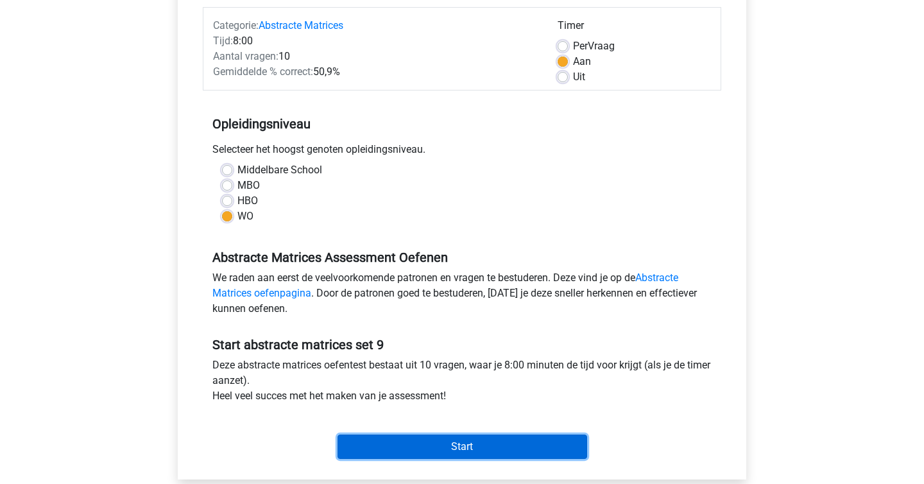
click at [475, 442] on input "Start" at bounding box center [462, 446] width 250 height 24
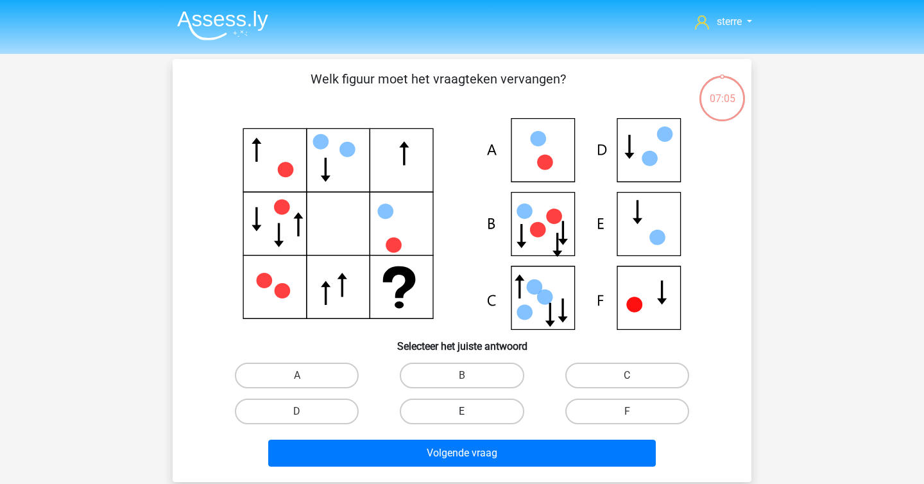
click at [507, 421] on label "E" at bounding box center [462, 411] width 124 height 26
click at [470, 420] on input "E" at bounding box center [466, 415] width 8 height 8
radio input "true"
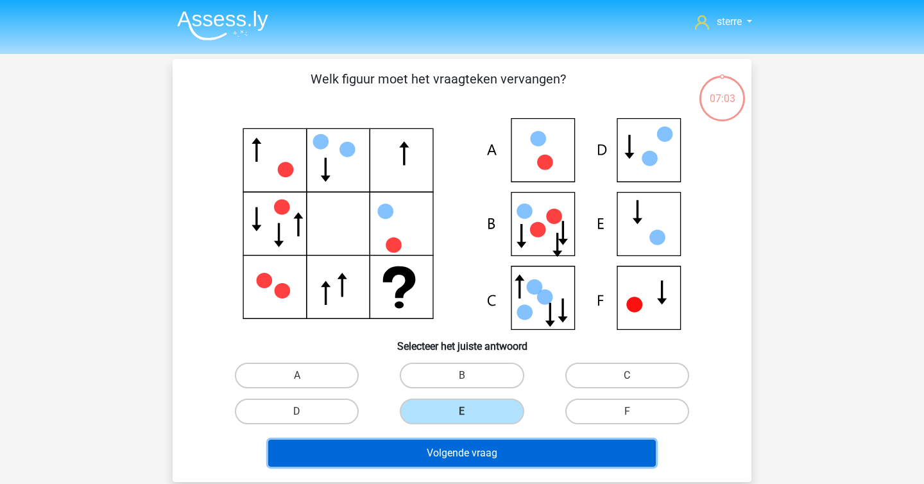
click at [520, 455] on button "Volgende vraag" at bounding box center [462, 452] width 388 height 27
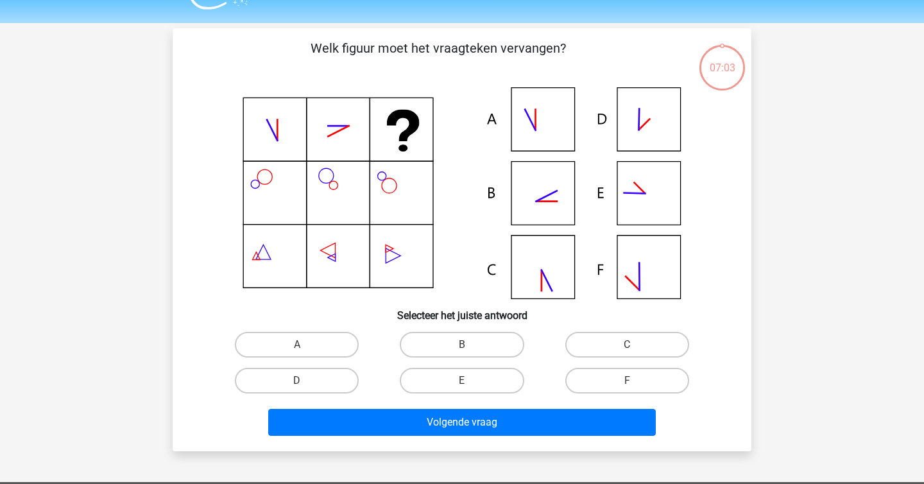
scroll to position [59, 0]
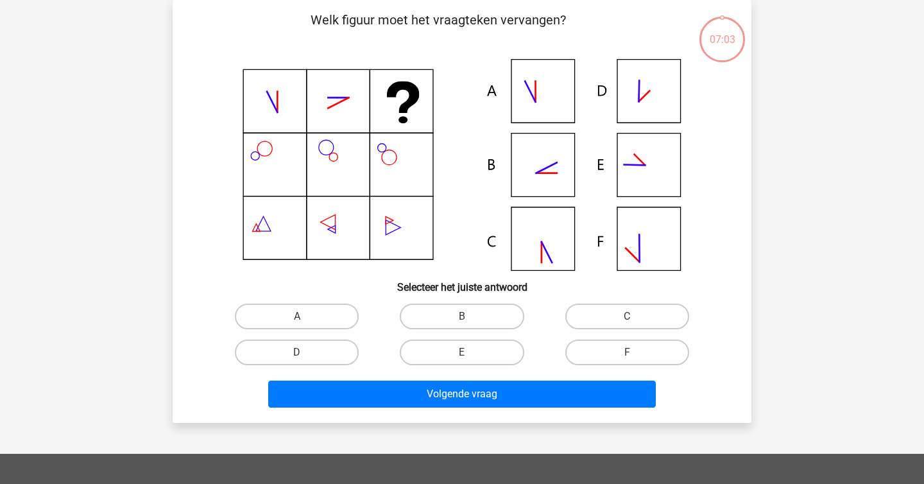
click at [169, 227] on div "07:03 Vraag 2 van de 10 Categorie: abstracte matrices set 9 Welk figuur moet he…" at bounding box center [461, 211] width 599 height 423
click at [613, 323] on label "C" at bounding box center [627, 316] width 124 height 26
click at [627, 323] on input "C" at bounding box center [631, 320] width 8 height 8
radio input "true"
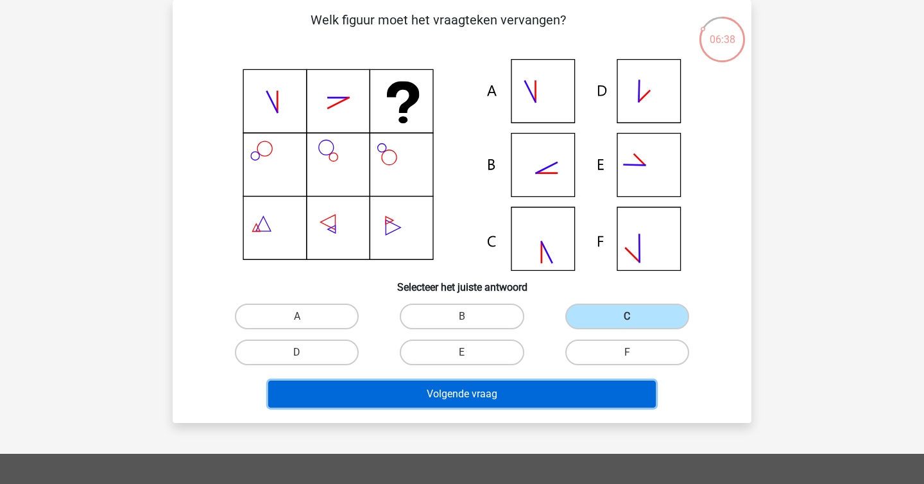
click at [541, 396] on button "Volgende vraag" at bounding box center [462, 393] width 388 height 27
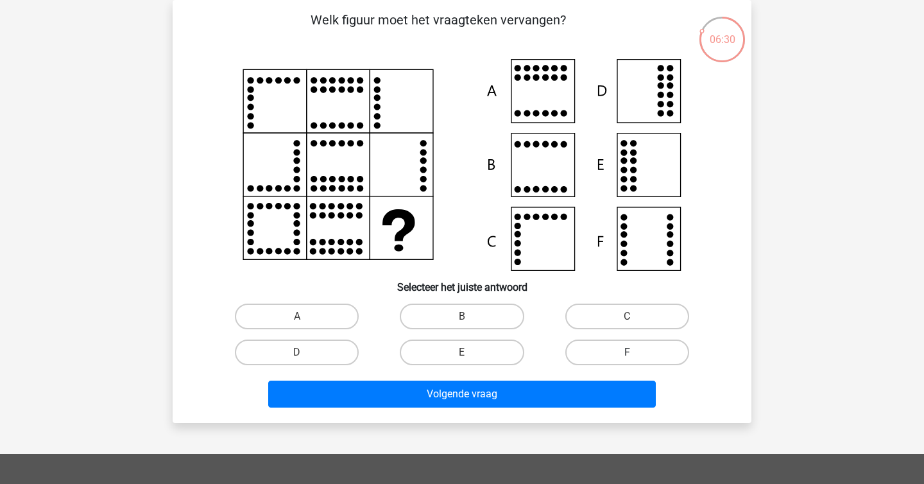
click at [613, 349] on label "F" at bounding box center [627, 352] width 124 height 26
click at [627, 352] on input "F" at bounding box center [631, 356] width 8 height 8
radio input "true"
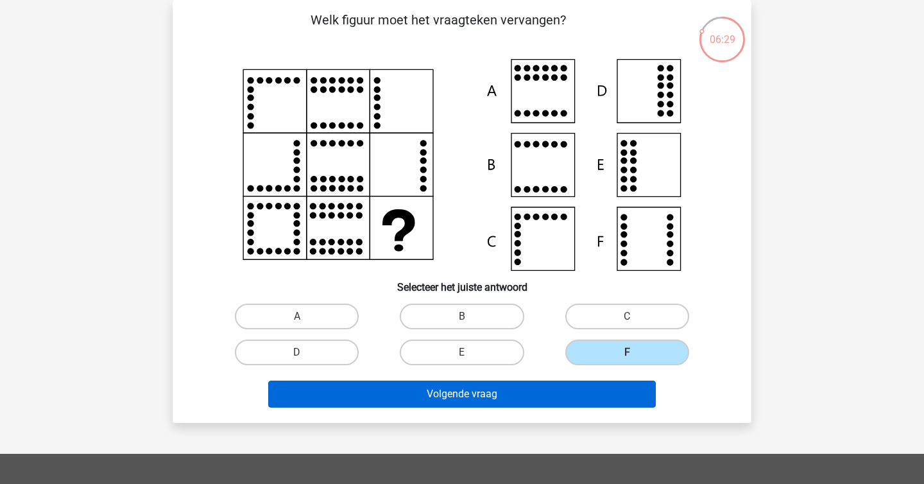
click at [610, 403] on button "Volgende vraag" at bounding box center [462, 393] width 388 height 27
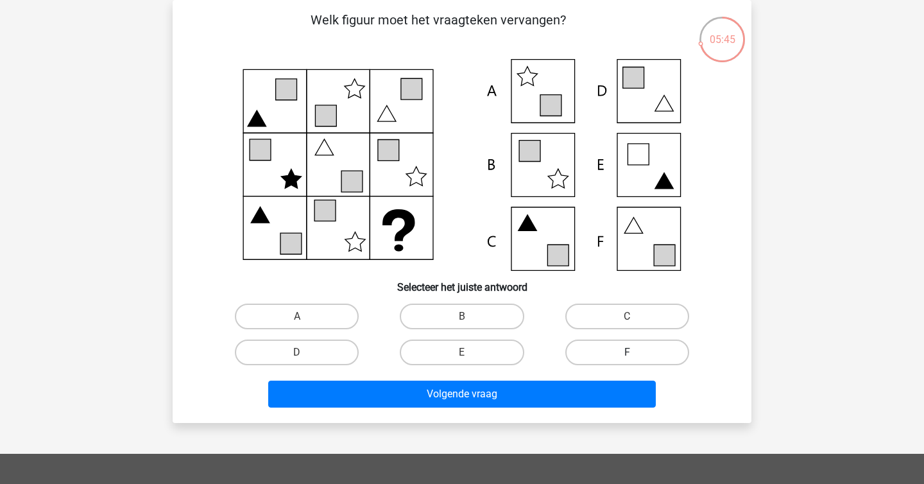
click at [595, 350] on label "F" at bounding box center [627, 352] width 124 height 26
click at [627, 352] on input "F" at bounding box center [631, 356] width 8 height 8
radio input "true"
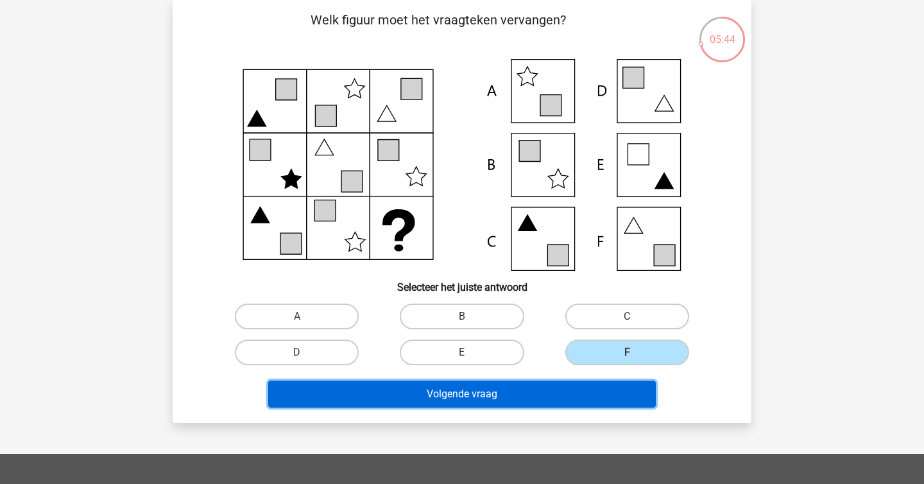
click at [537, 402] on button "Volgende vraag" at bounding box center [462, 393] width 388 height 27
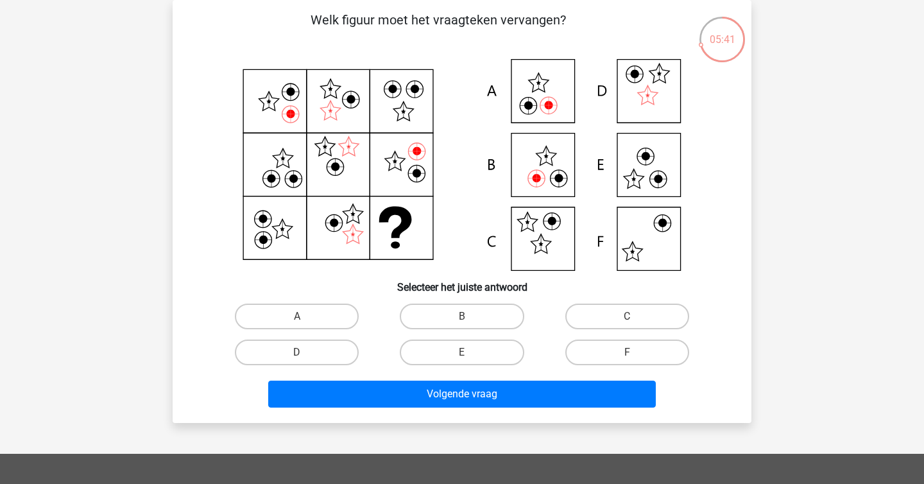
click at [122, 151] on div "sterre [EMAIL_ADDRESS][DOMAIN_NAME] Nederlands English" at bounding box center [462, 366] width 924 height 851
click at [590, 306] on label "C" at bounding box center [627, 316] width 124 height 26
click at [627, 316] on input "C" at bounding box center [631, 320] width 8 height 8
radio input "true"
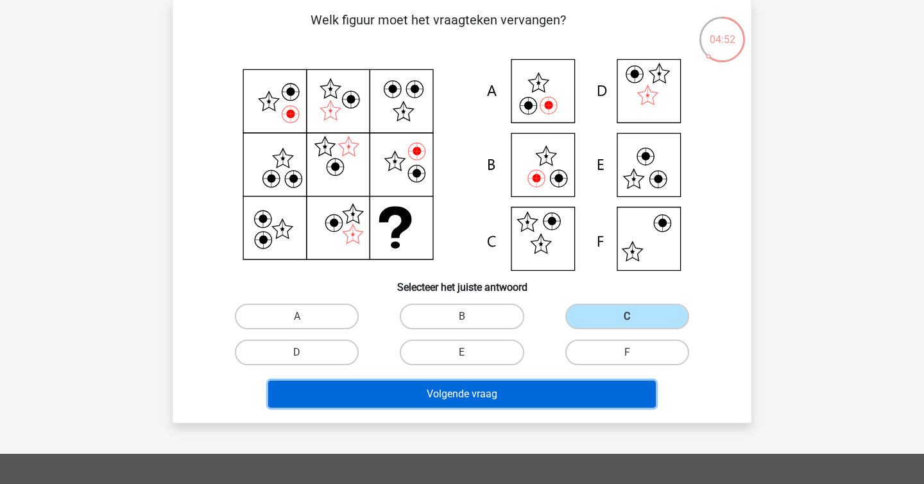
click at [550, 387] on button "Volgende vraag" at bounding box center [462, 393] width 388 height 27
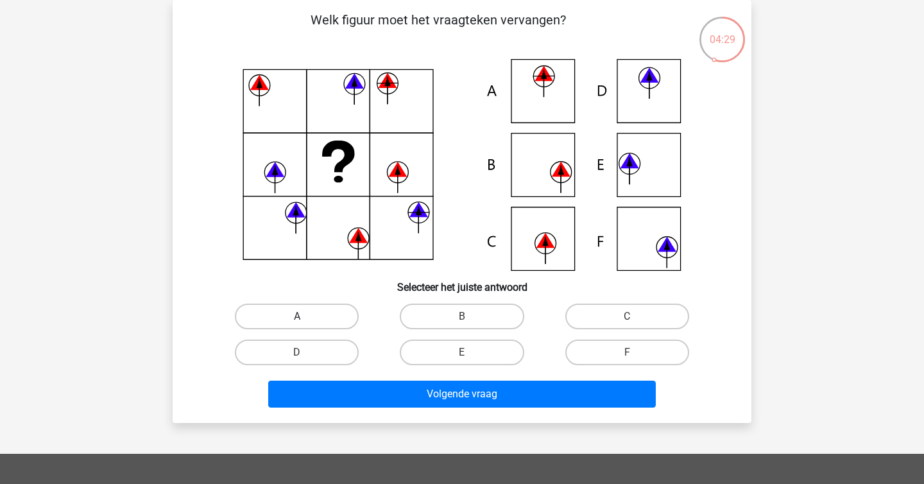
click at [305, 306] on label "A" at bounding box center [297, 316] width 124 height 26
click at [305, 316] on input "A" at bounding box center [301, 320] width 8 height 8
radio input "true"
click at [592, 326] on label "C" at bounding box center [627, 316] width 124 height 26
click at [627, 325] on input "C" at bounding box center [631, 320] width 8 height 8
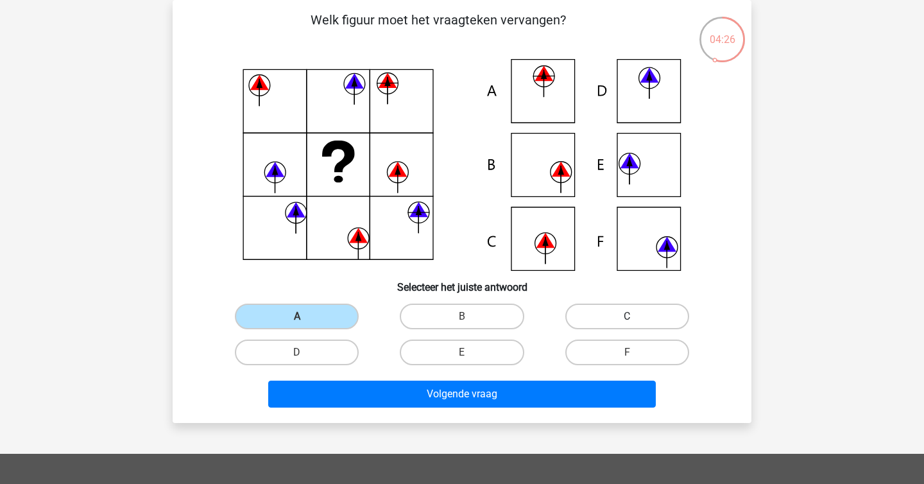
radio input "true"
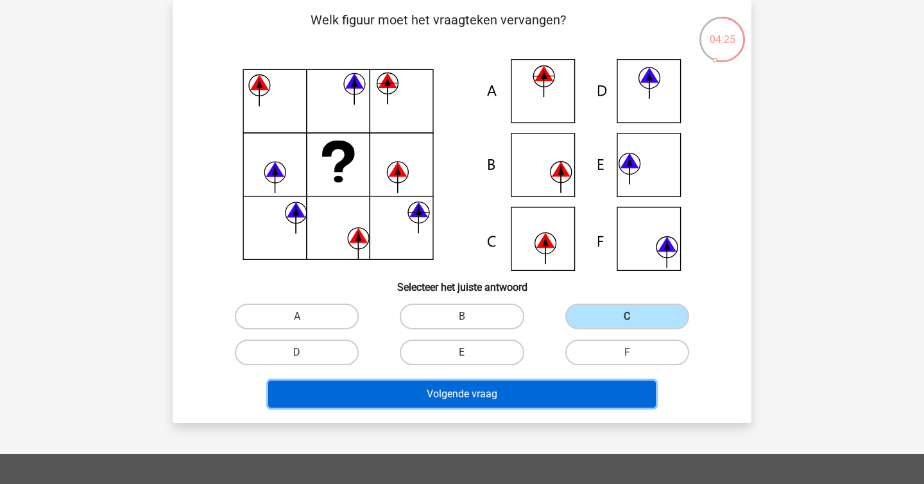
click at [543, 402] on button "Volgende vraag" at bounding box center [462, 393] width 388 height 27
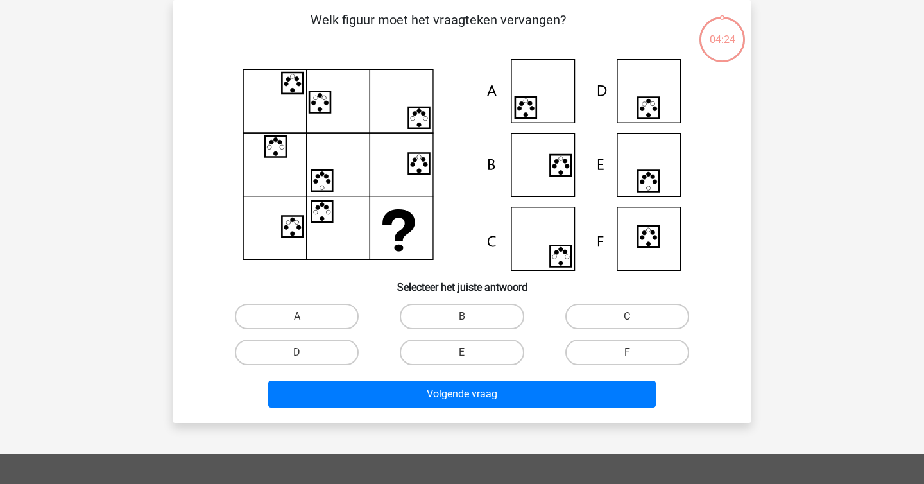
click at [138, 133] on div "sterre sterreklazes@live.nl Nederlands English" at bounding box center [462, 366] width 924 height 851
click at [473, 348] on label "E" at bounding box center [462, 352] width 124 height 26
click at [470, 352] on input "E" at bounding box center [466, 356] width 8 height 8
radio input "true"
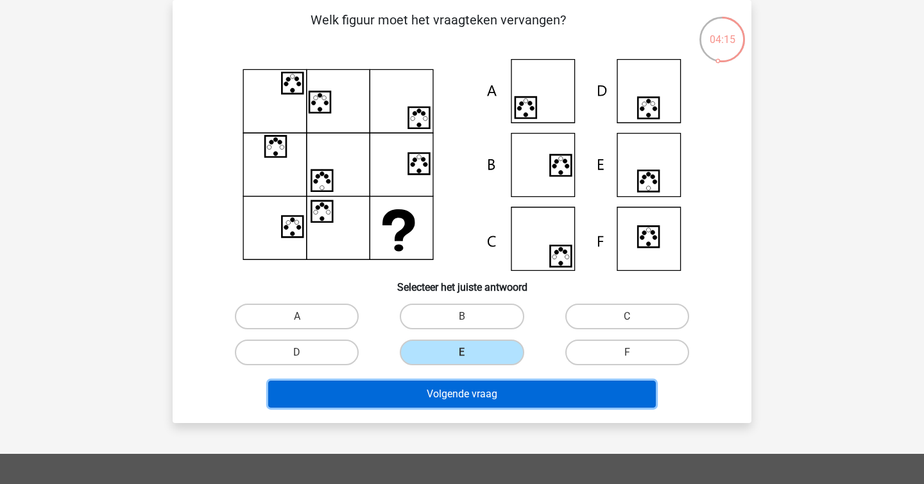
click at [475, 385] on button "Volgende vraag" at bounding box center [462, 393] width 388 height 27
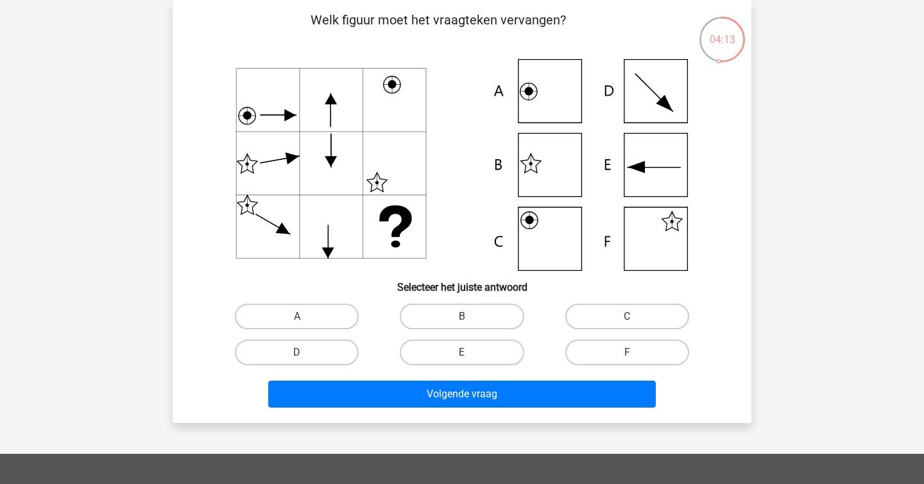
click at [495, 23] on p "Welk figuur moet het vraagteken vervangen?" at bounding box center [437, 29] width 489 height 38
copy p
click at [495, 23] on p "Welk figuur moet het vraagteken vervangen?" at bounding box center [437, 29] width 489 height 38
click at [472, 316] on label "B" at bounding box center [462, 316] width 124 height 26
click at [470, 316] on input "B" at bounding box center [466, 320] width 8 height 8
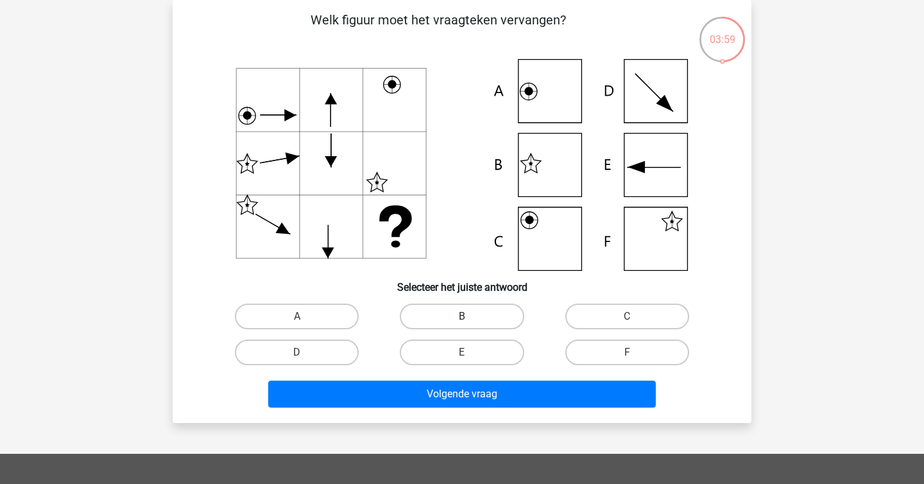
radio input "true"
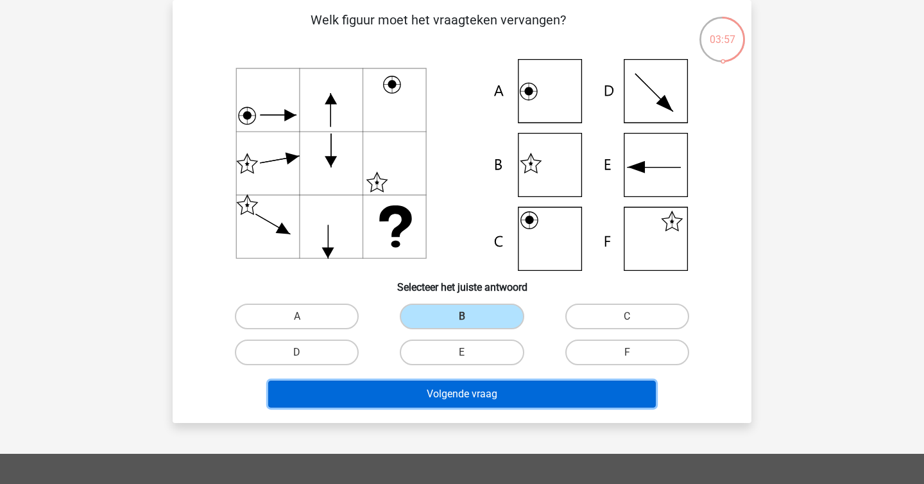
click at [486, 386] on button "Volgende vraag" at bounding box center [462, 393] width 388 height 27
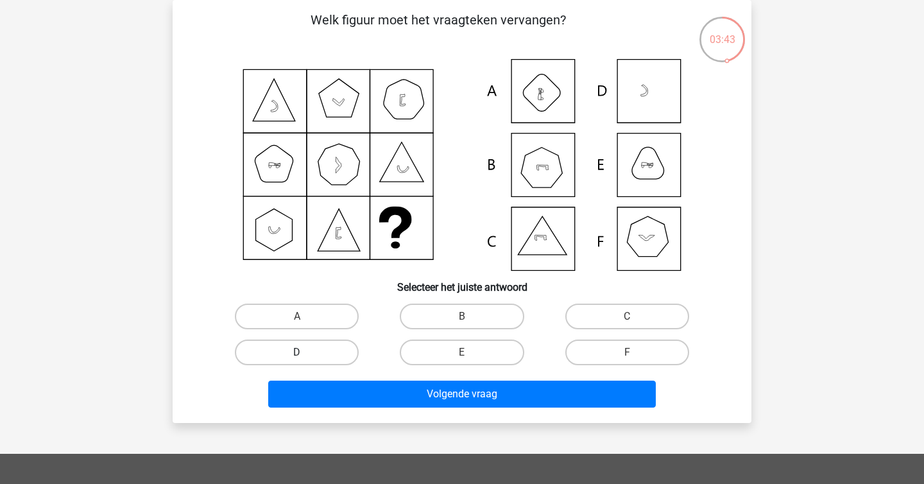
click at [314, 349] on label "D" at bounding box center [297, 352] width 124 height 26
click at [305, 352] on input "D" at bounding box center [301, 356] width 8 height 8
radio input "true"
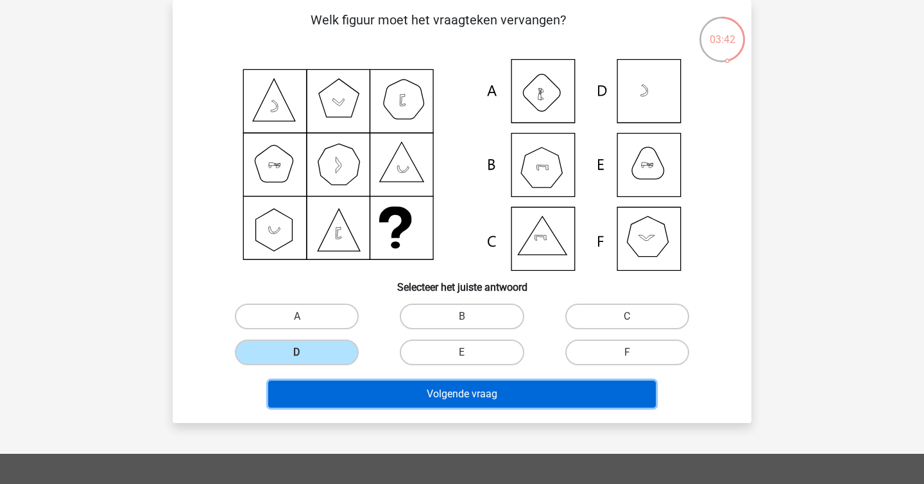
click at [446, 401] on button "Volgende vraag" at bounding box center [462, 393] width 388 height 27
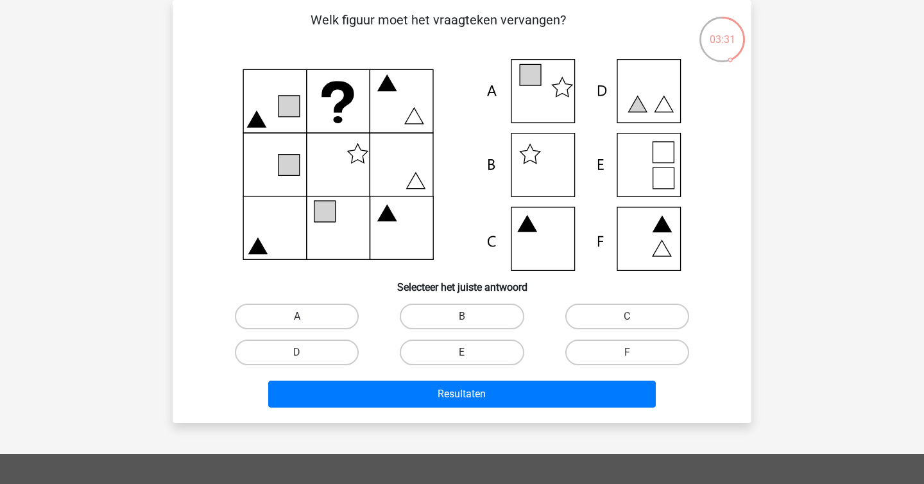
click at [289, 320] on label "A" at bounding box center [297, 316] width 124 height 26
click at [297, 320] on input "A" at bounding box center [301, 320] width 8 height 8
radio input "true"
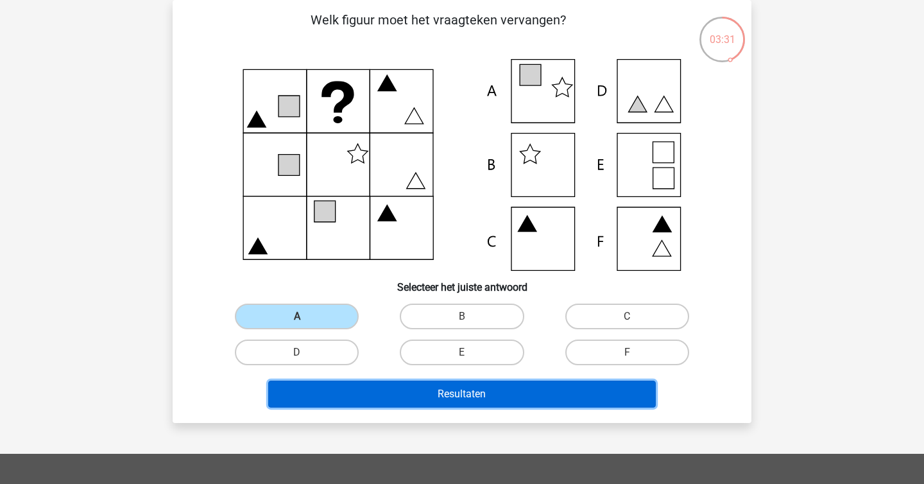
click at [405, 398] on button "Resultaten" at bounding box center [462, 393] width 388 height 27
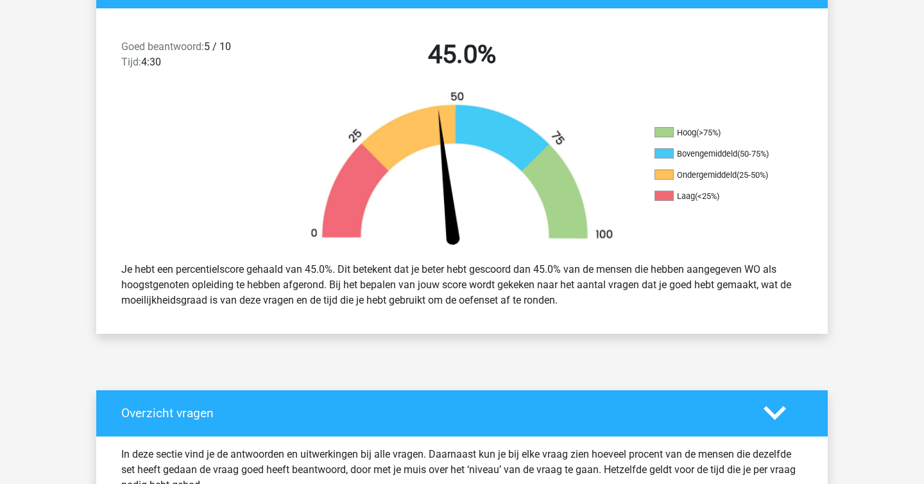
scroll to position [319, 0]
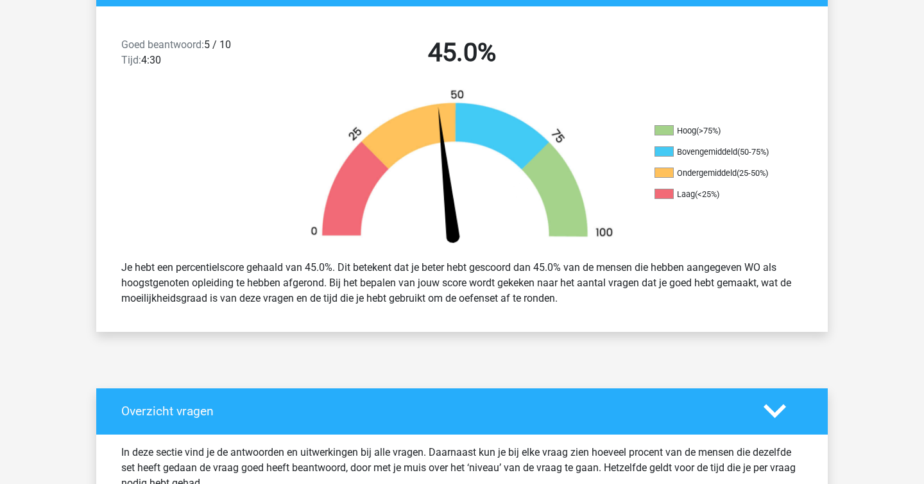
click at [366, 307] on div "Je hebt een percentielscore gehaald van 45.0%. Dit betekent dat je beter hebt g…" at bounding box center [462, 283] width 700 height 56
click at [304, 275] on div "Je hebt een percentielscore gehaald van 45.0%. Dit betekent dat je beter hebt g…" at bounding box center [462, 283] width 700 height 56
click at [303, 273] on div "Je hebt een percentielscore gehaald van 45.0%. Dit betekent dat je beter hebt g…" at bounding box center [462, 283] width 700 height 56
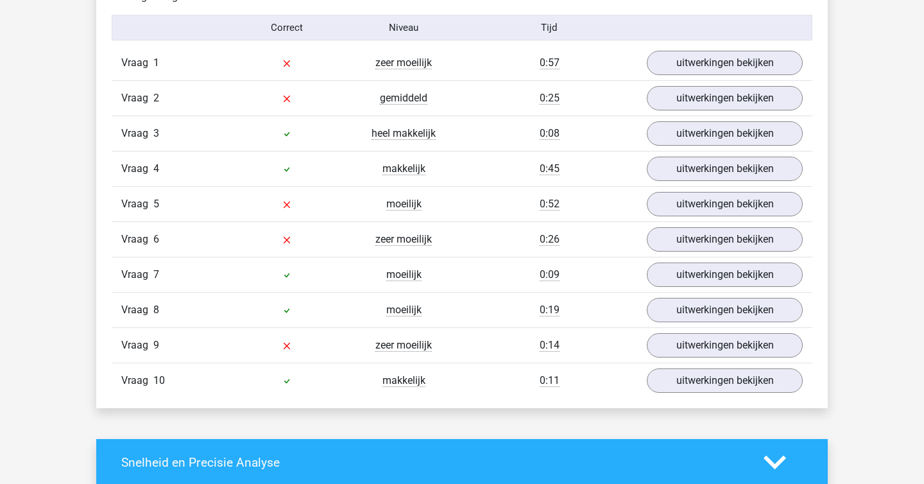
scroll to position [786, 0]
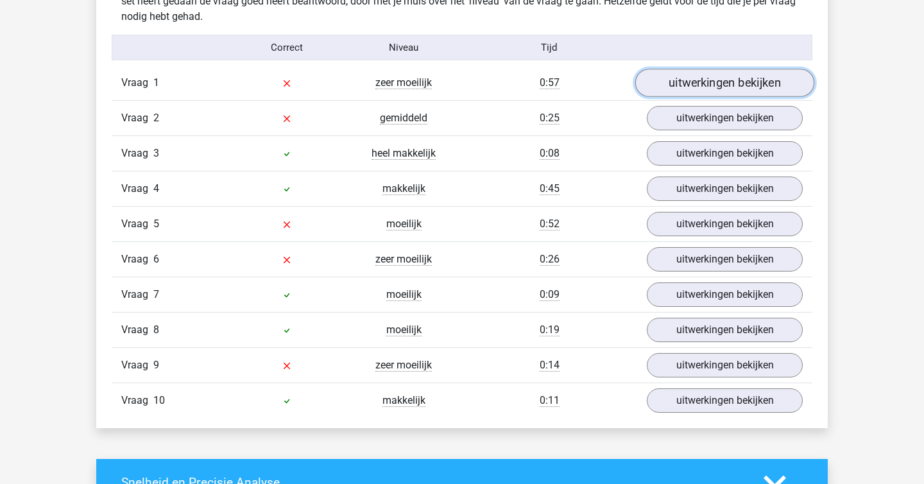
click at [738, 81] on link "uitwerkingen bekijken" at bounding box center [724, 83] width 179 height 28
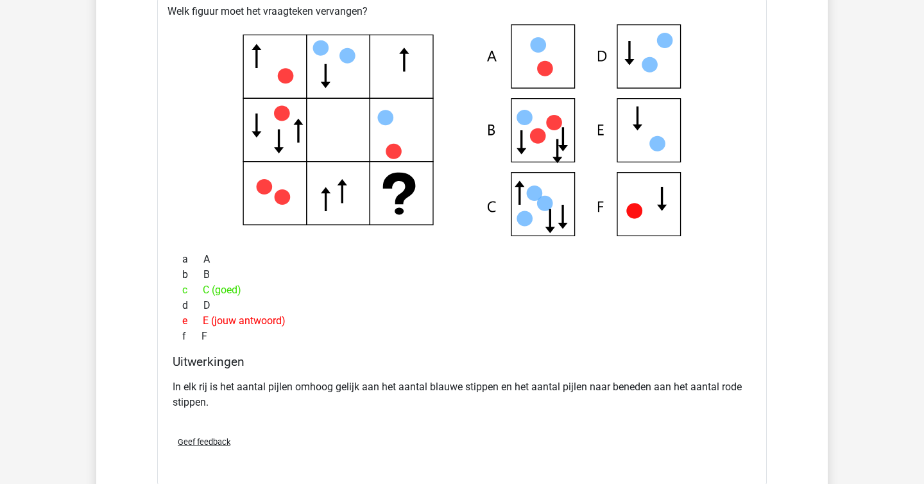
scroll to position [903, 0]
click at [394, 411] on div "In elk rij is het aantal pijlen omhoog gelijk aan het aantal blauwe stippen en …" at bounding box center [462, 400] width 579 height 51
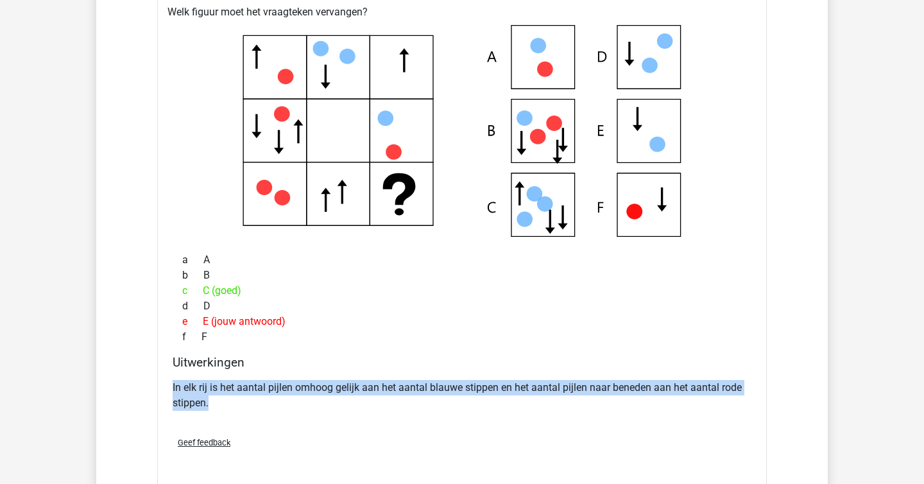
click at [394, 411] on div "In elk rij is het aantal pijlen omhoog gelijk aan het aantal blauwe stippen en …" at bounding box center [462, 400] width 579 height 51
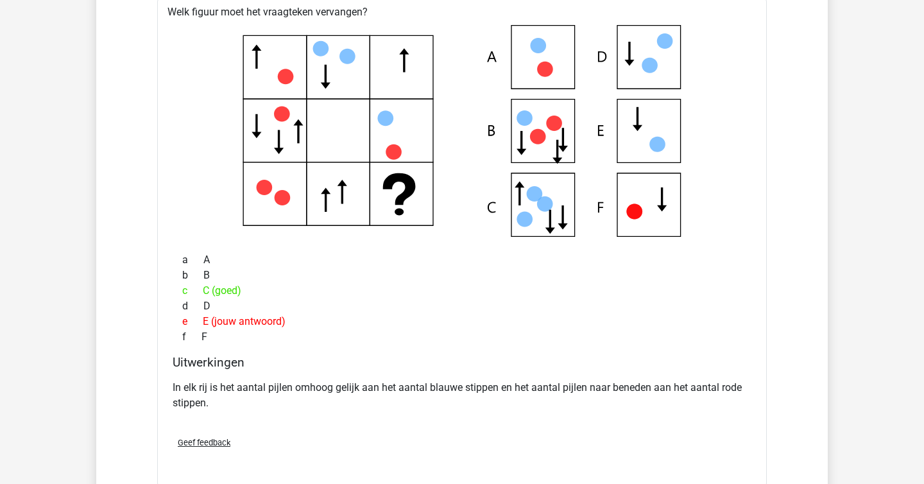
click at [355, 199] on icon at bounding box center [462, 131] width 568 height 212
drag, startPoint x: 241, startPoint y: 74, endPoint x: 495, endPoint y: 70, distance: 254.1
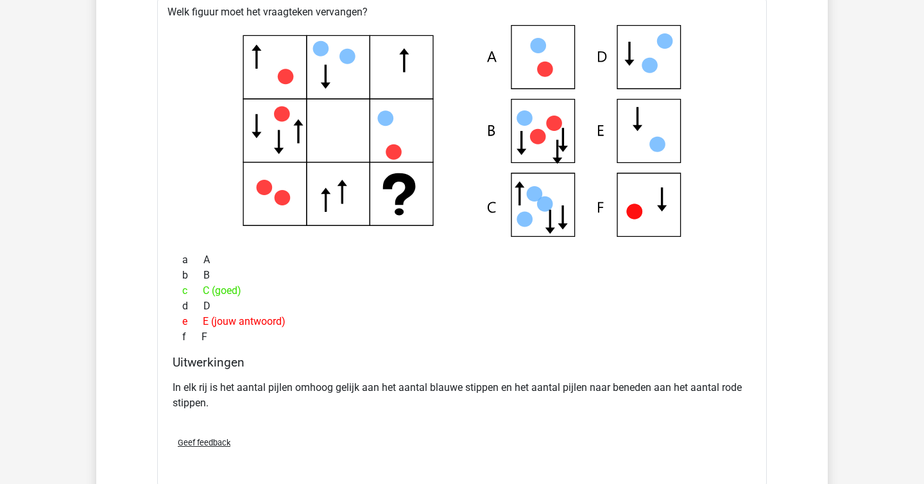
click at [495, 70] on icon at bounding box center [462, 131] width 568 height 212
drag, startPoint x: 258, startPoint y: 123, endPoint x: 483, endPoint y: 124, distance: 225.2
click at [483, 124] on icon at bounding box center [462, 131] width 568 height 212
drag, startPoint x: 238, startPoint y: 172, endPoint x: 510, endPoint y: 199, distance: 273.4
click at [509, 199] on icon at bounding box center [462, 131] width 568 height 212
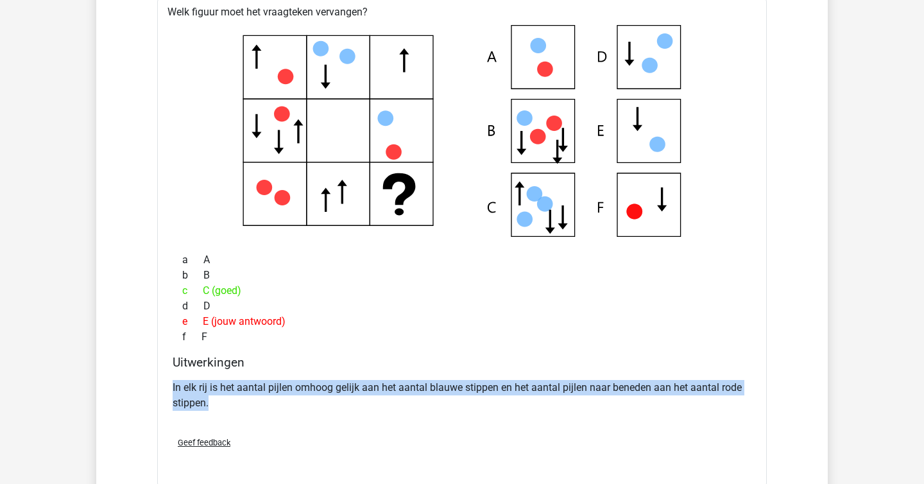
drag, startPoint x: 623, startPoint y: 429, endPoint x: 532, endPoint y: 371, distance: 108.4
click at [532, 371] on div "Welk figuur moet het vraagteken vervangen? a A b B c C (goed) d D e E (jouw ant…" at bounding box center [461, 242] width 609 height 486
click at [532, 371] on div "Uitwerkingen In elk rij is het aantal pijlen omhoog gelijk aan het aantal blauw…" at bounding box center [461, 390] width 589 height 71
drag, startPoint x: 532, startPoint y: 371, endPoint x: 581, endPoint y: 389, distance: 52.6
click at [581, 391] on div "Uitwerkingen In elk rij is het aantal pijlen omhoog gelijk aan het aantal blauw…" at bounding box center [461, 390] width 589 height 71
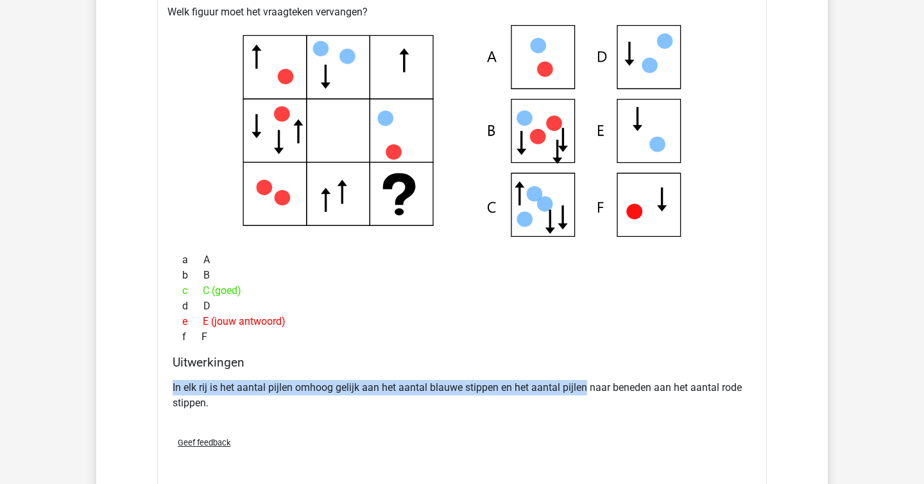
click at [581, 389] on p "In elk rij is het aantal pijlen omhoog gelijk aan het aantal blauwe stippen en …" at bounding box center [462, 395] width 579 height 31
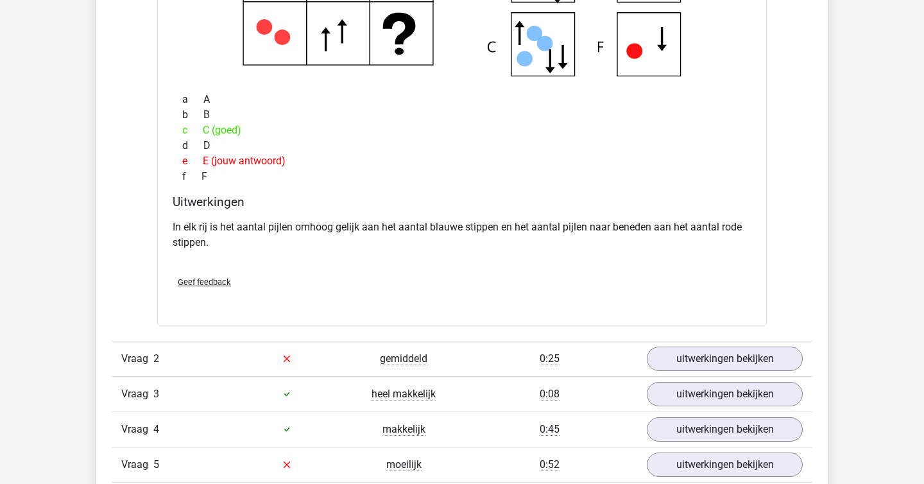
scroll to position [1068, 0]
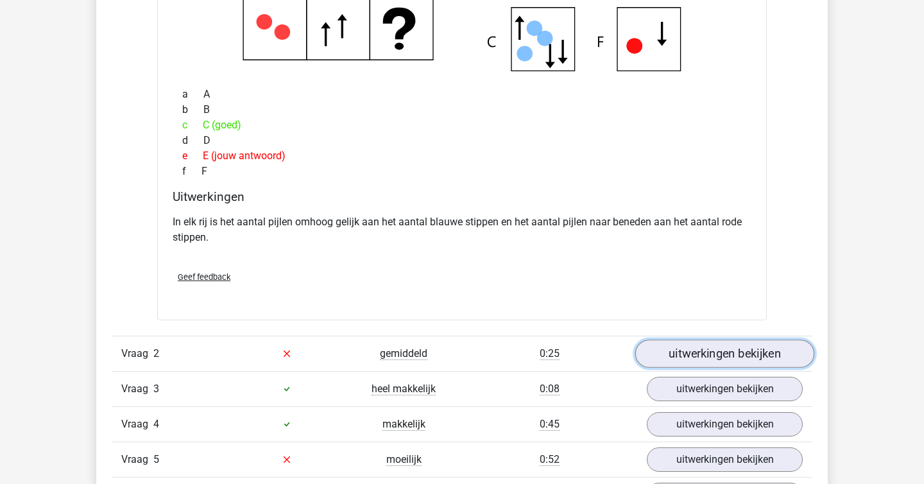
click at [722, 356] on link "uitwerkingen bekijken" at bounding box center [724, 353] width 179 height 28
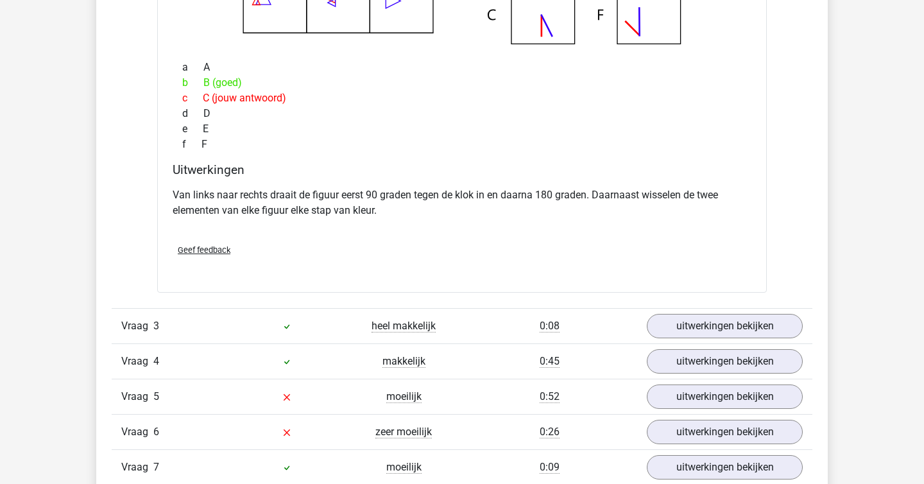
scroll to position [1649, 0]
click at [708, 319] on link "uitwerkingen bekijken" at bounding box center [724, 325] width 179 height 28
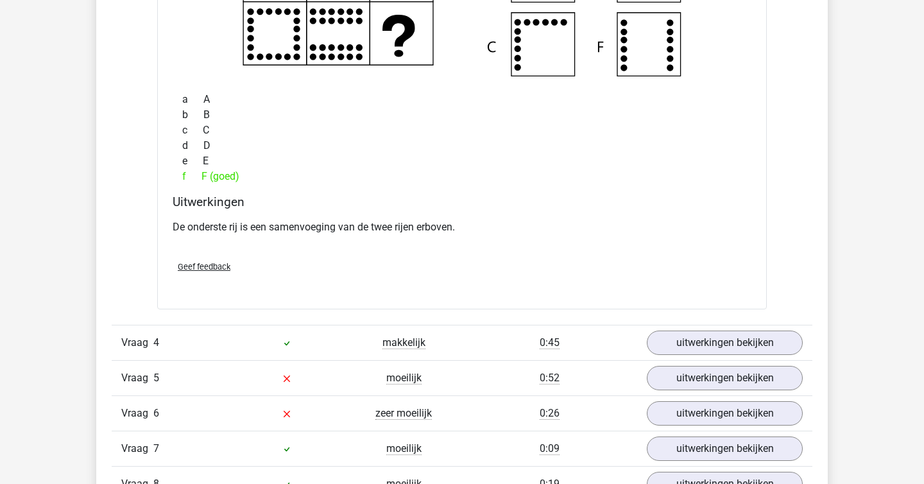
scroll to position [2191, 0]
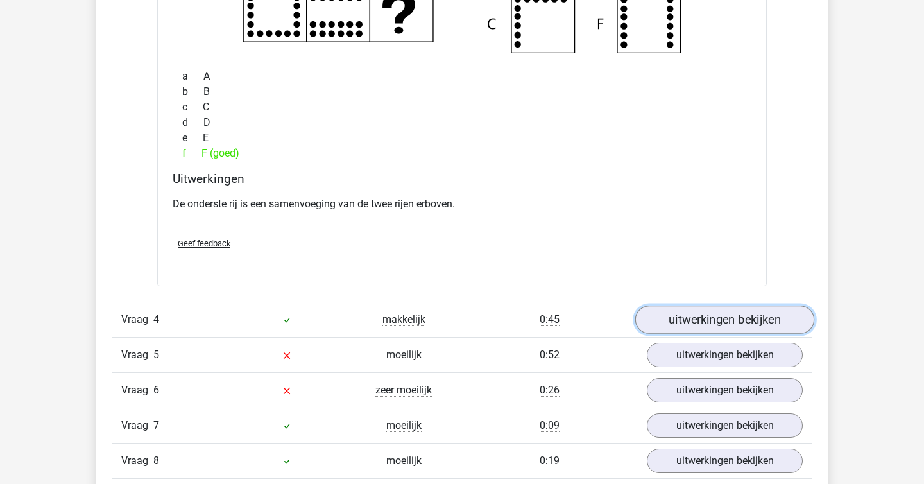
click at [712, 320] on link "uitwerkingen bekijken" at bounding box center [724, 319] width 179 height 28
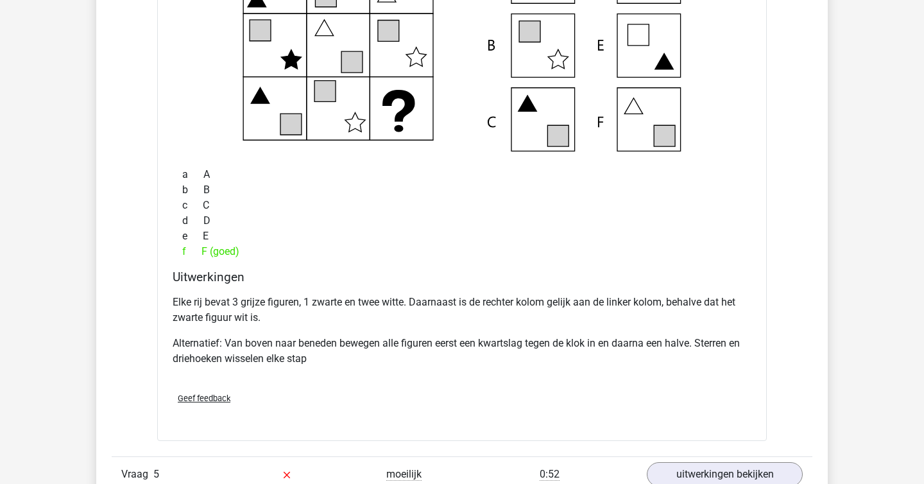
scroll to position [2645, 0]
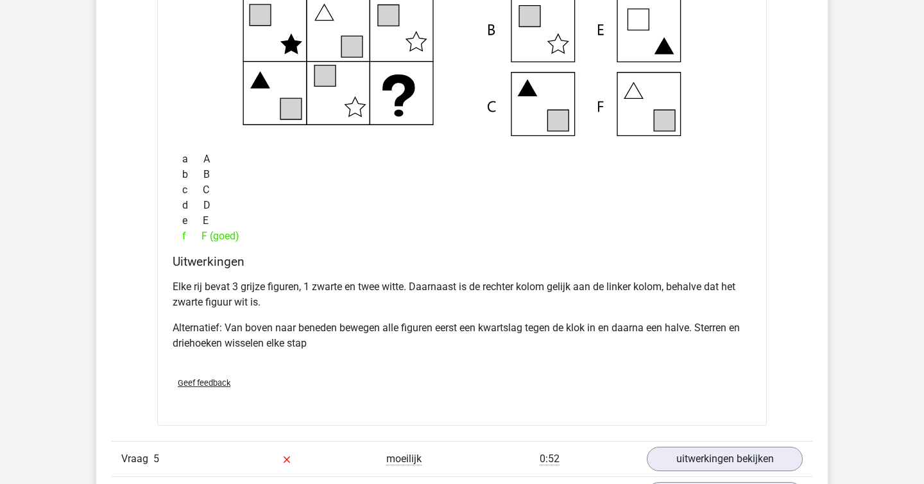
click at [712, 320] on p "Alternatief: Van boven naar beneden bewegen alle figuren eerst een kwartslag te…" at bounding box center [462, 335] width 579 height 31
click at [669, 285] on p "Elke rij bevat 3 grijze figuren, 1 zwarte en twee witte. Daarnaast is de rechte…" at bounding box center [462, 294] width 579 height 31
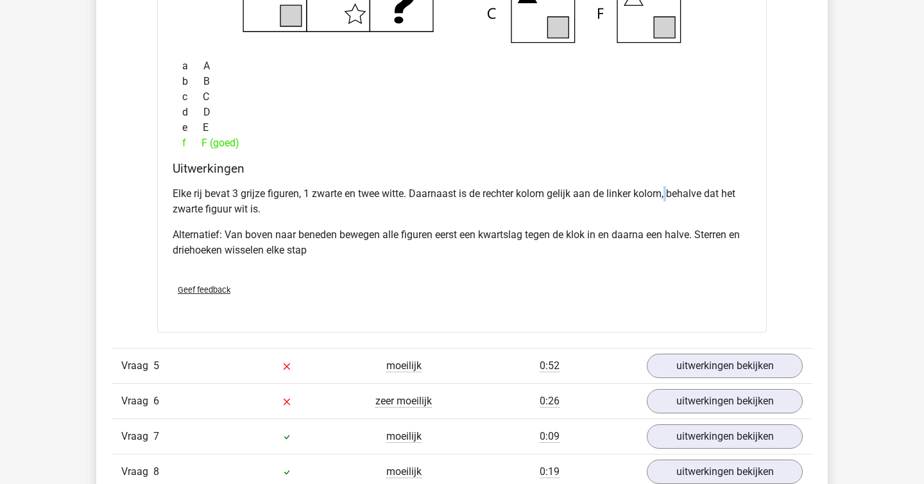
scroll to position [2740, 0]
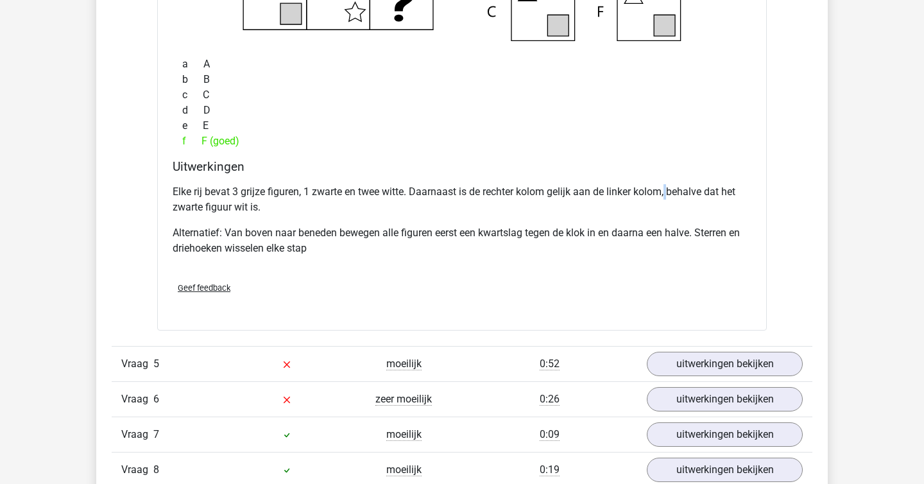
click at [697, 379] on div "Vraag 5 moeilijk 0:52 uitwerkingen bekijken" at bounding box center [462, 363] width 700 height 35
click at [698, 353] on link "uitwerkingen bekijken" at bounding box center [724, 364] width 179 height 28
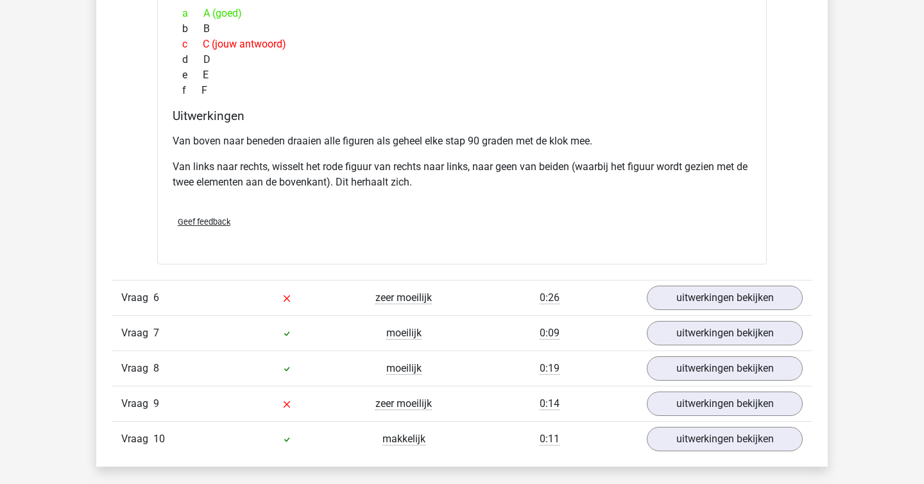
scroll to position [3458, 0]
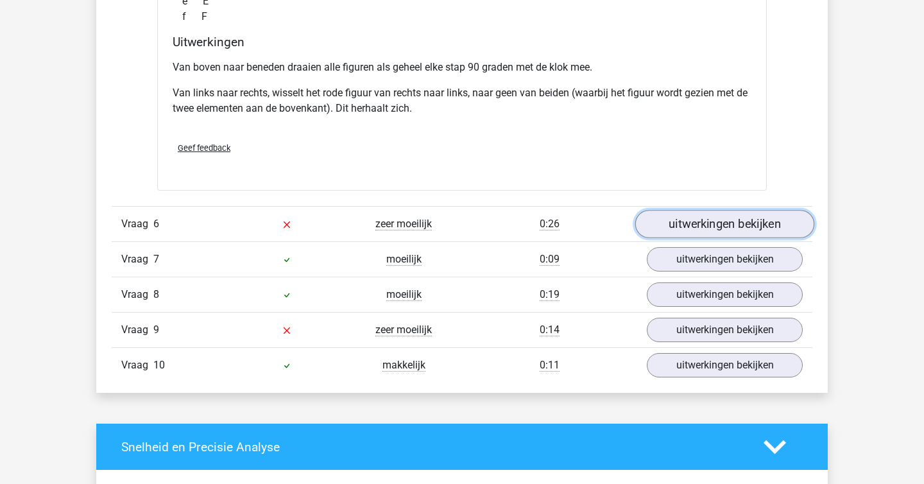
click at [697, 221] on link "uitwerkingen bekijken" at bounding box center [724, 224] width 179 height 28
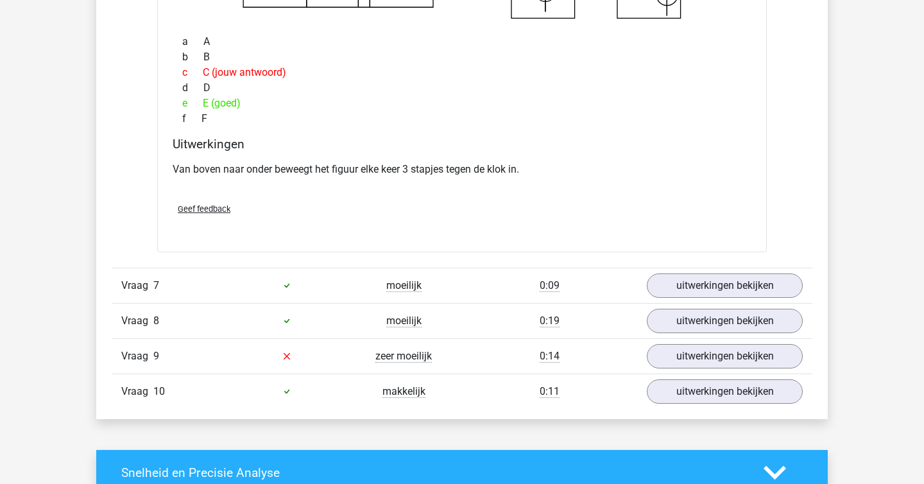
scroll to position [3937, 0]
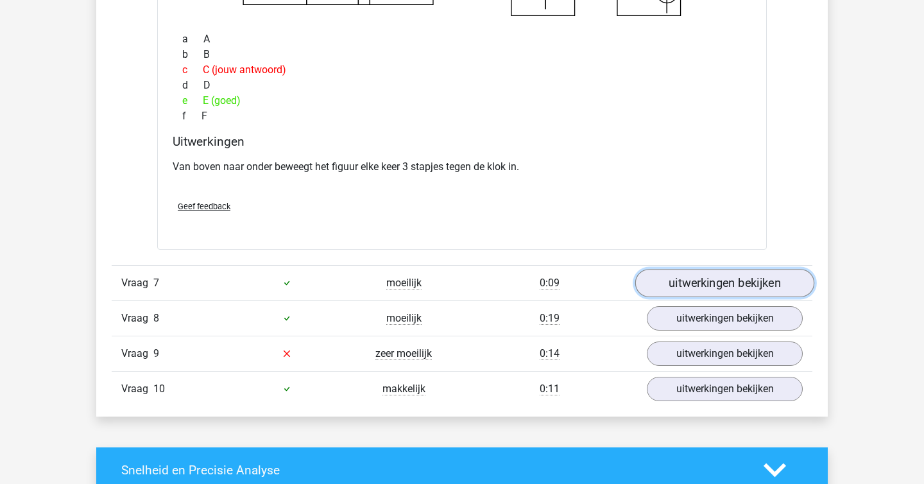
click at [690, 285] on link "uitwerkingen bekijken" at bounding box center [724, 283] width 179 height 28
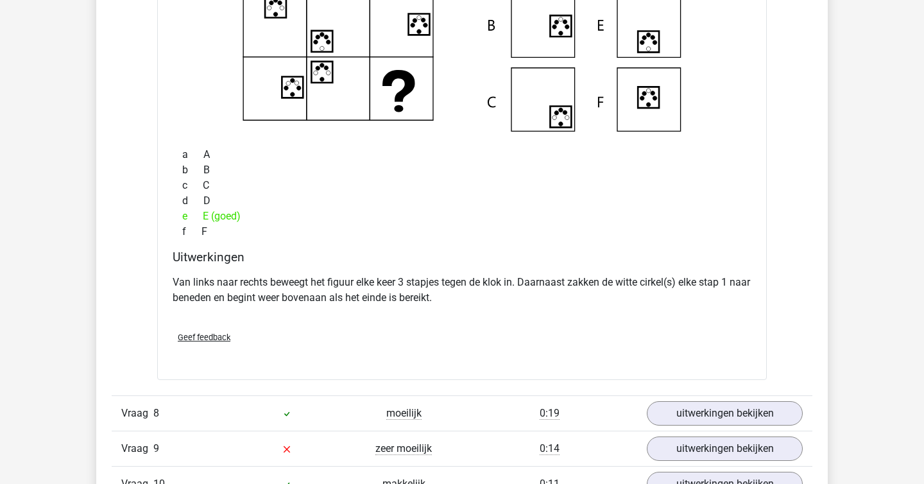
scroll to position [4418, 0]
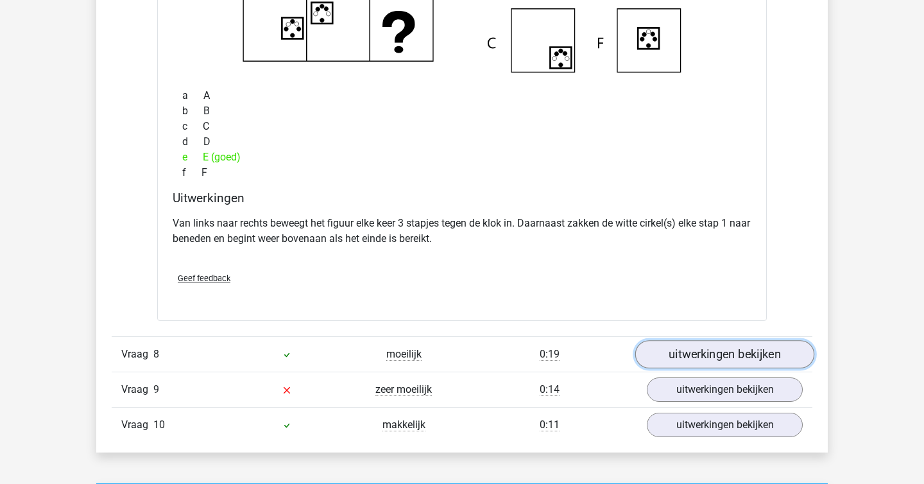
click at [735, 352] on link "uitwerkingen bekijken" at bounding box center [724, 354] width 179 height 28
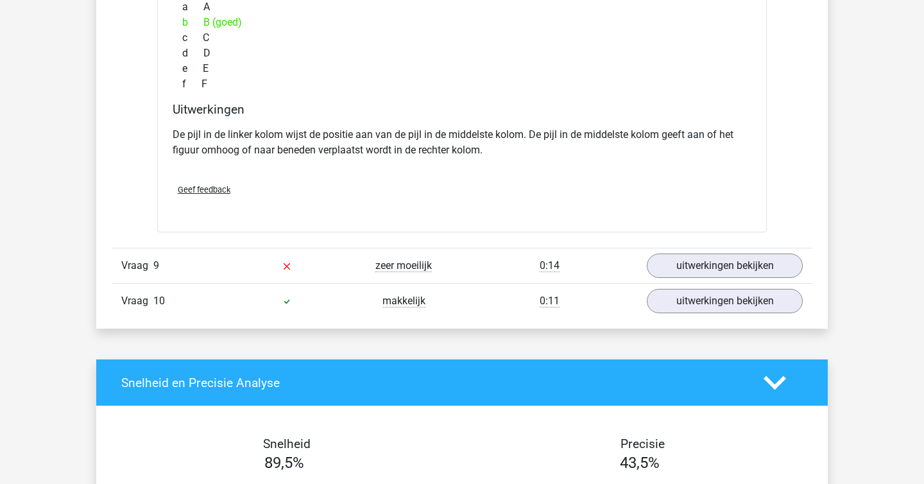
scroll to position [5059, 0]
click at [690, 252] on link "uitwerkingen bekijken" at bounding box center [724, 265] width 179 height 28
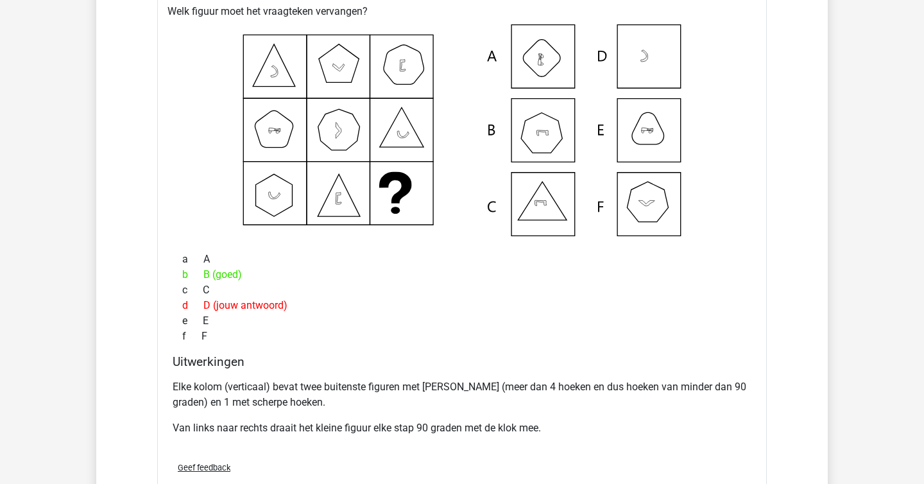
scroll to position [5366, 0]
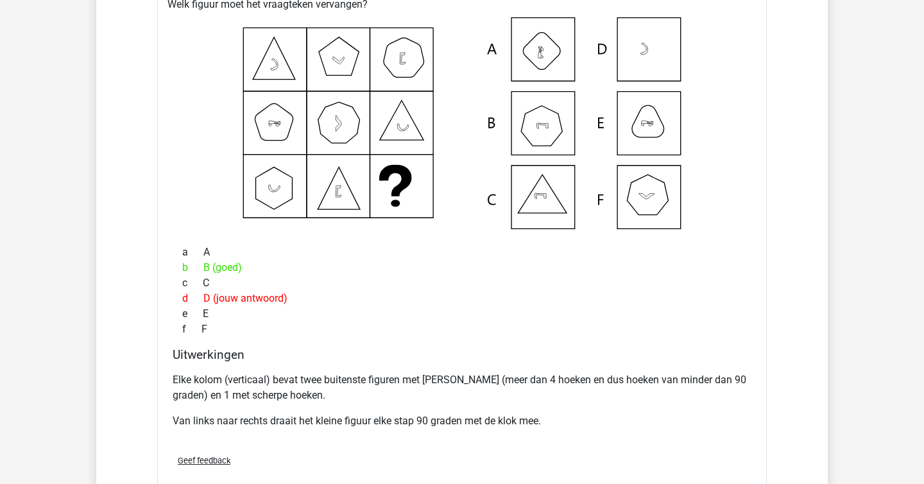
click at [613, 320] on div "e E" at bounding box center [462, 313] width 579 height 15
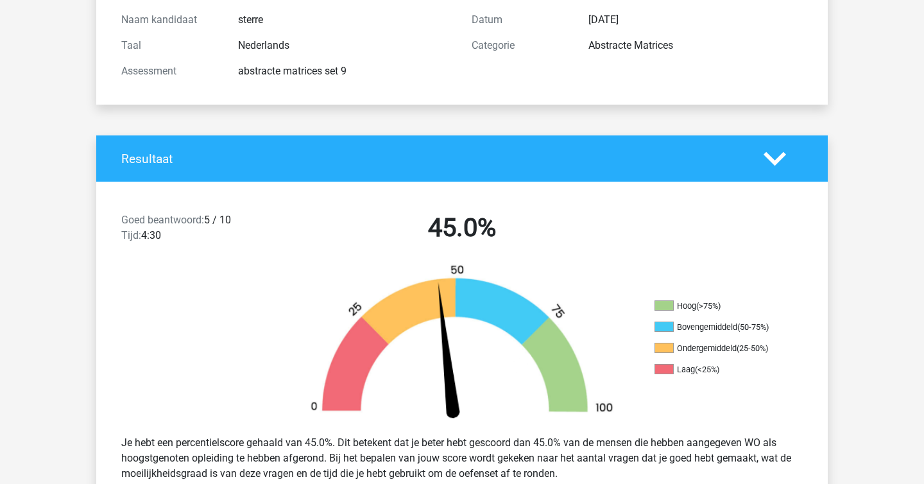
scroll to position [163, 0]
